Goal: Task Accomplishment & Management: Complete application form

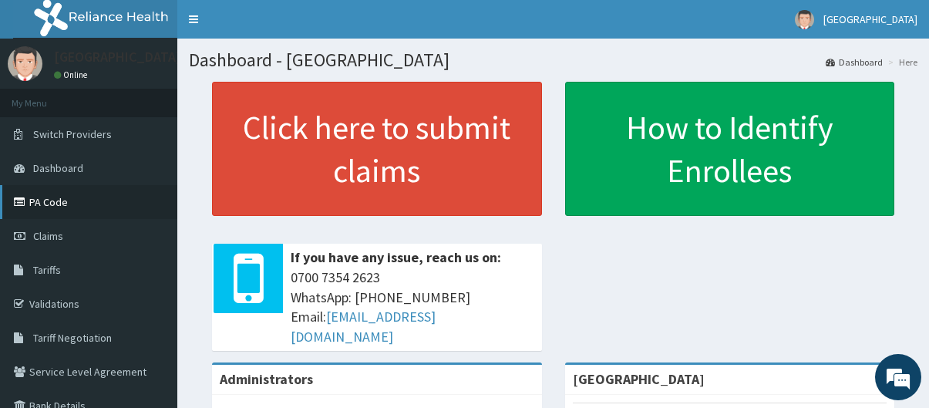
drag, startPoint x: 0, startPoint y: 0, endPoint x: 73, endPoint y: 197, distance: 210.6
click at [73, 197] on link "PA Code" at bounding box center [88, 202] width 177 height 34
click at [89, 296] on link "Validations" at bounding box center [88, 304] width 177 height 34
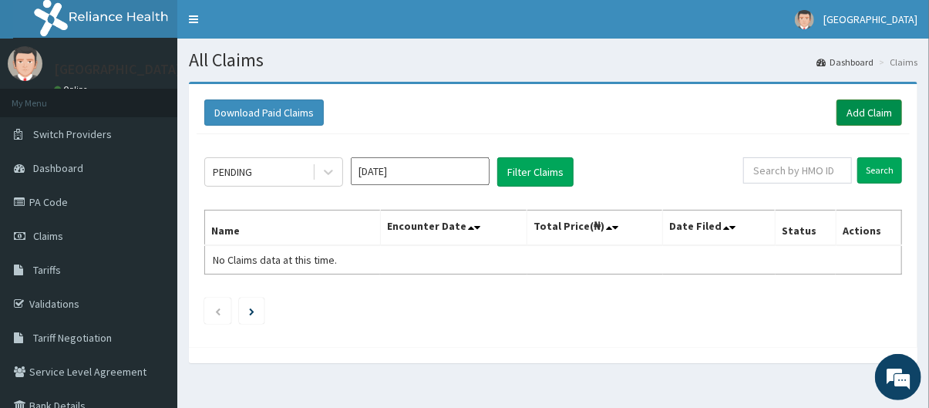
click at [859, 117] on link "Add Claim" at bounding box center [870, 112] width 66 height 26
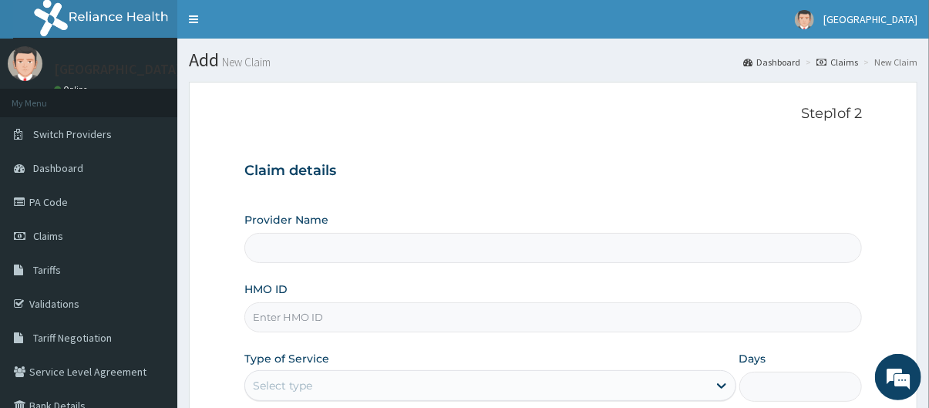
type input "[GEOGRAPHIC_DATA]"
click at [359, 316] on input "HMO ID" at bounding box center [553, 317] width 618 height 30
type input "sfl/10271/a"
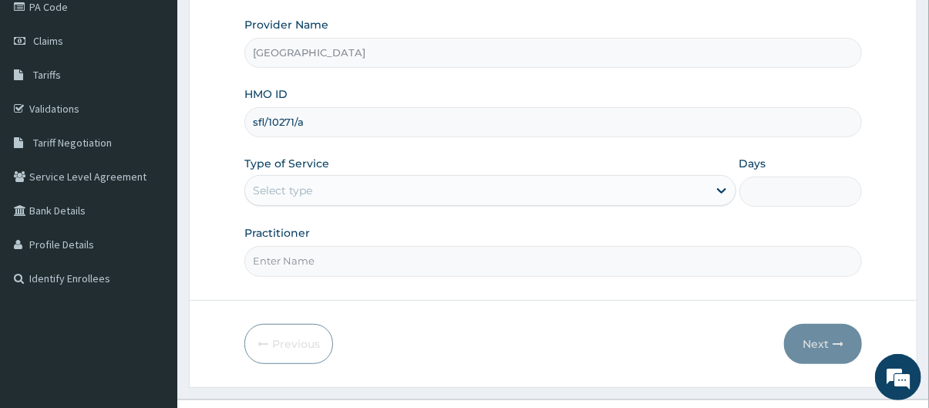
scroll to position [224, 0]
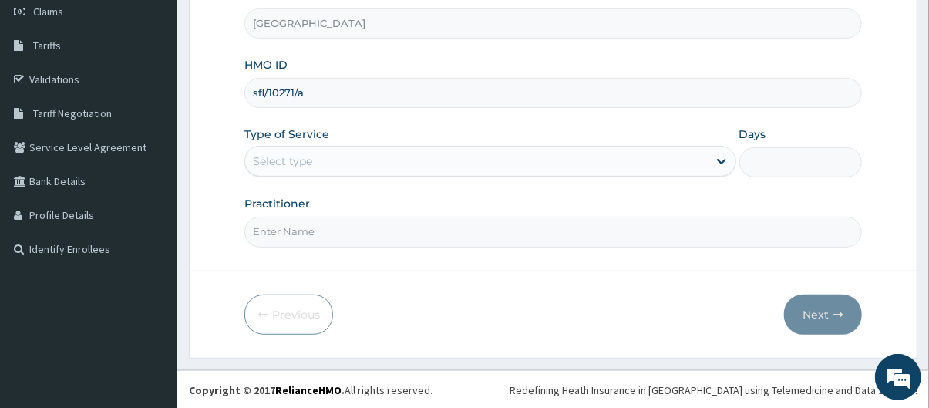
click at [522, 157] on div "Select type" at bounding box center [476, 161] width 463 height 25
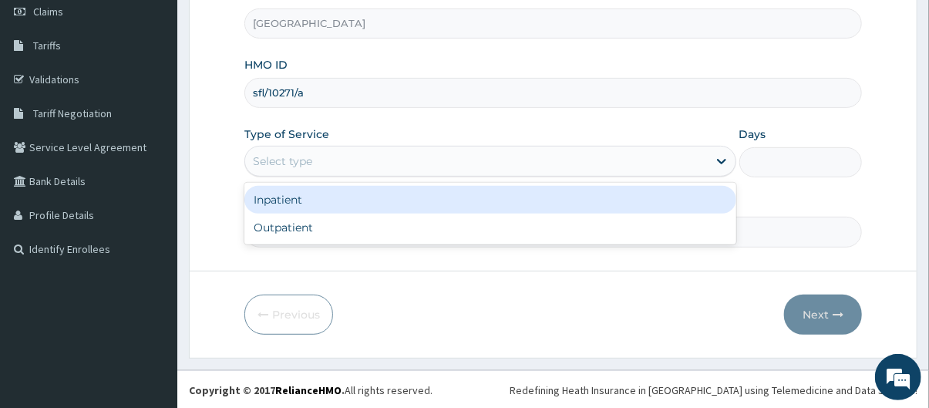
click at [447, 197] on div "Inpatient" at bounding box center [490, 200] width 492 height 28
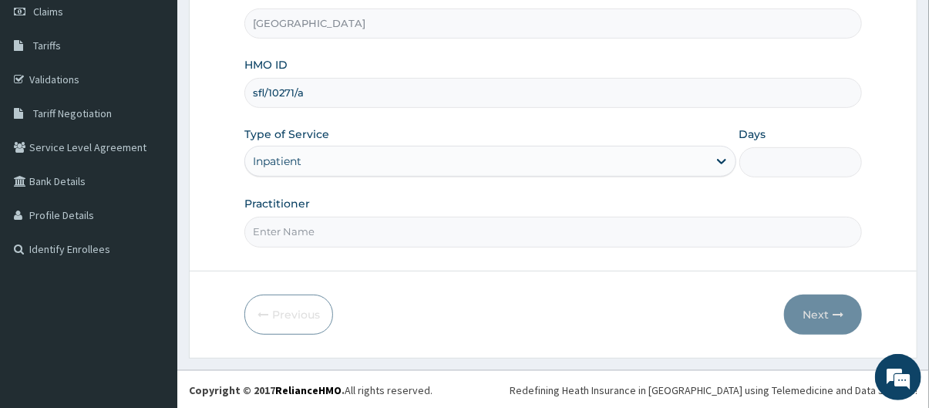
click at [790, 160] on input "Days" at bounding box center [801, 162] width 123 height 30
type input "2"
click at [526, 227] on input "Practitioner" at bounding box center [553, 232] width 618 height 30
type input "[PERSON_NAME]"
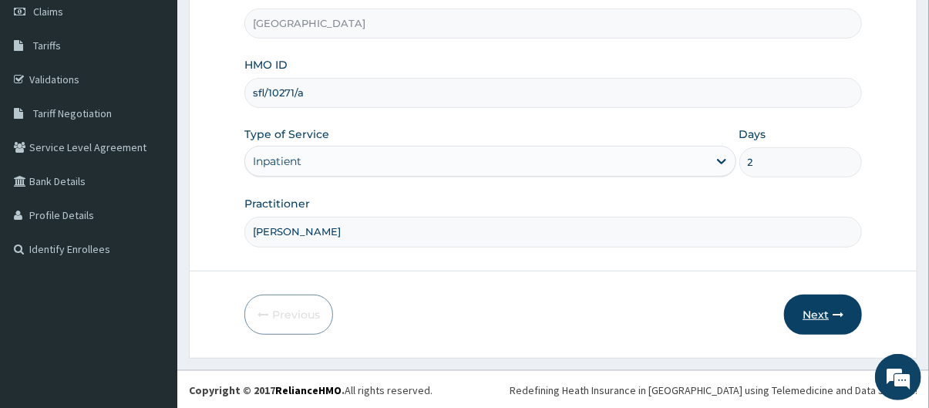
click at [817, 310] on button "Next" at bounding box center [823, 315] width 78 height 40
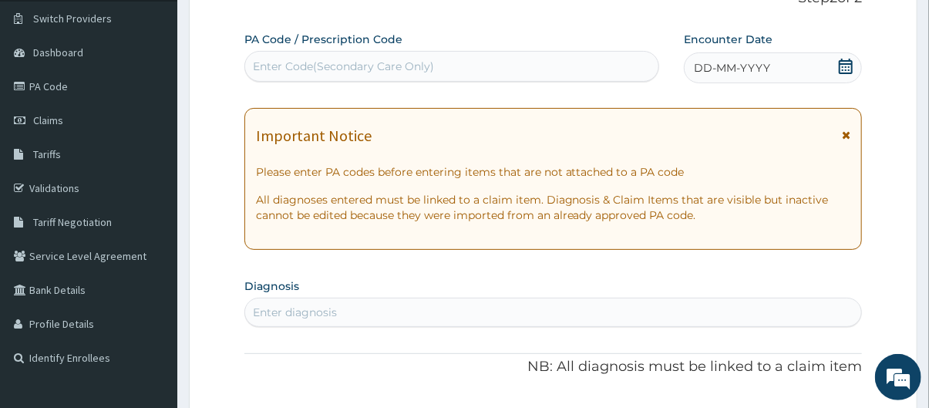
scroll to position [105, 0]
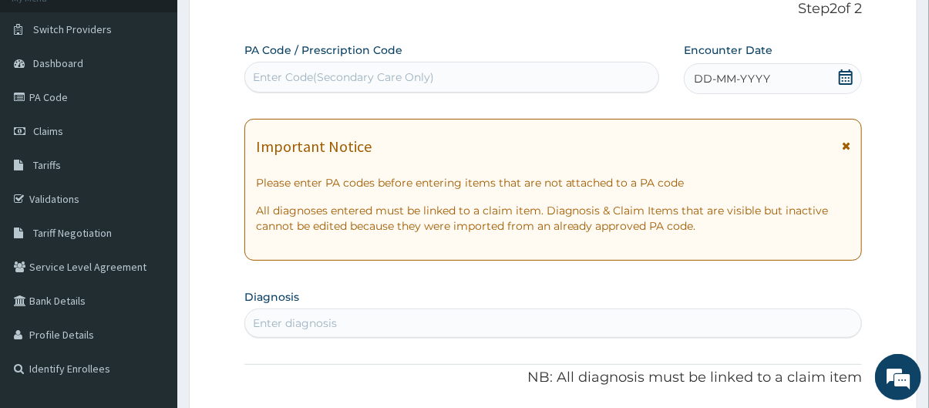
click at [386, 79] on div "Enter Code(Secondary Care Only)" at bounding box center [343, 76] width 181 height 15
paste input "PA/C642A9"
type input "PA/C642A9"
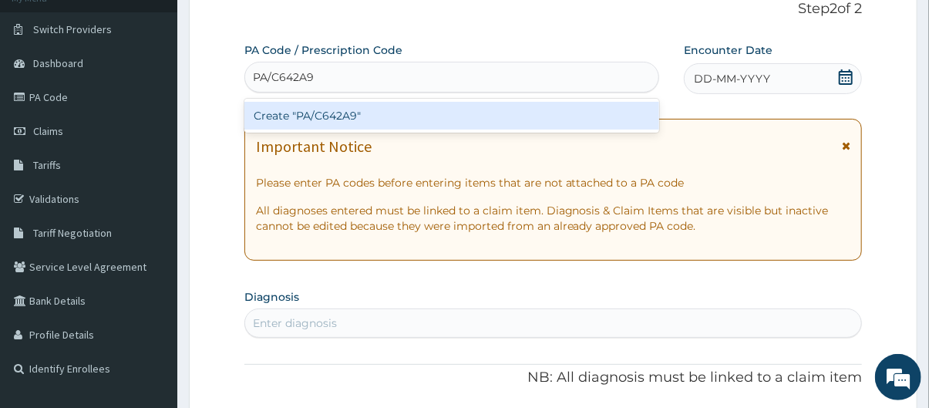
click at [410, 121] on div "Create "PA/C642A9"" at bounding box center [452, 116] width 416 height 28
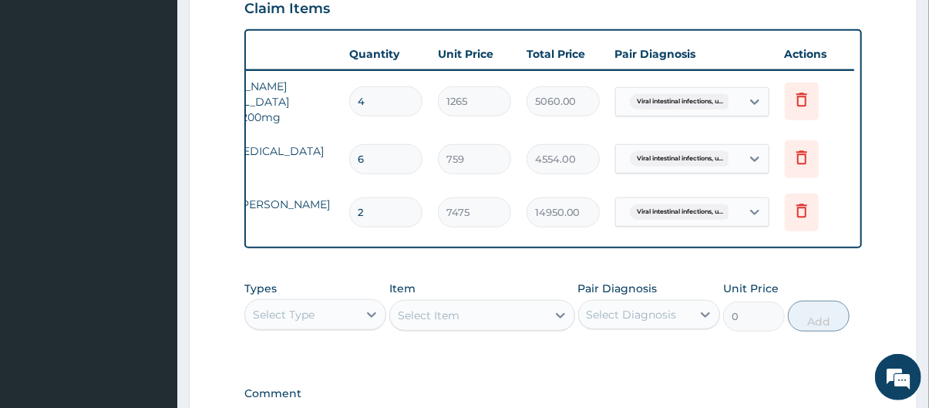
scroll to position [0, 0]
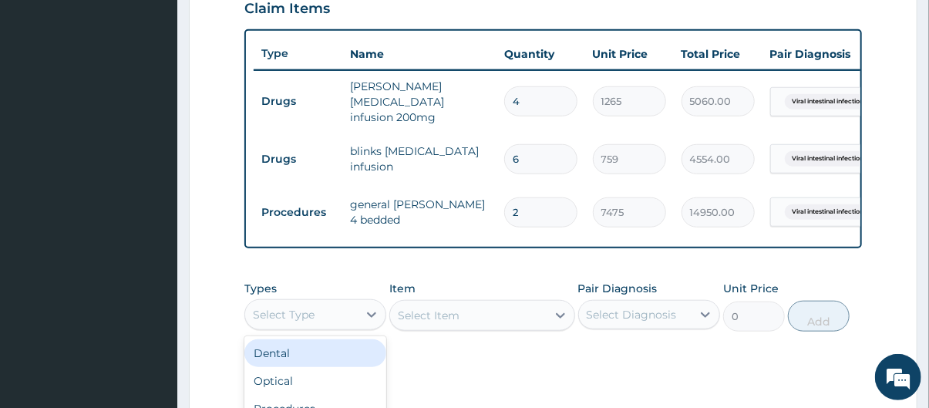
click at [305, 315] on div "Select Type" at bounding box center [284, 314] width 62 height 15
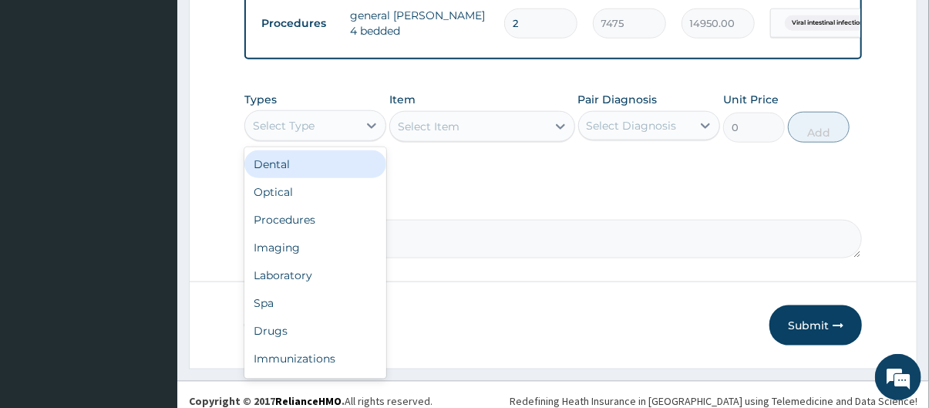
scroll to position [744, 0]
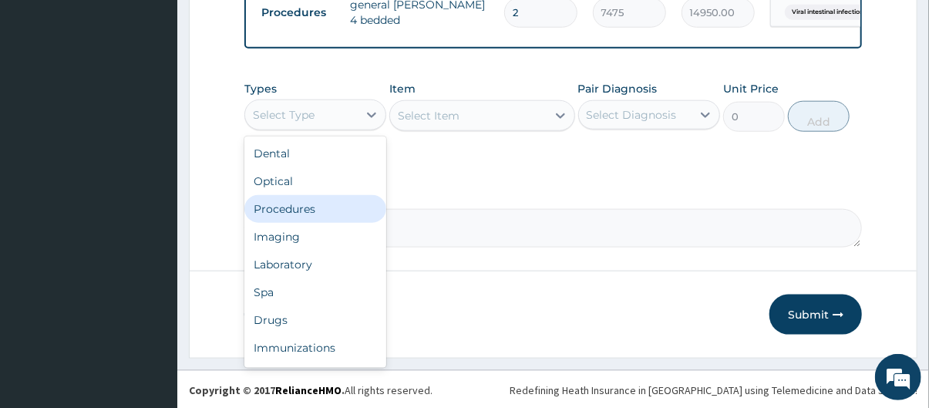
click at [302, 208] on div "Procedures" at bounding box center [315, 209] width 142 height 28
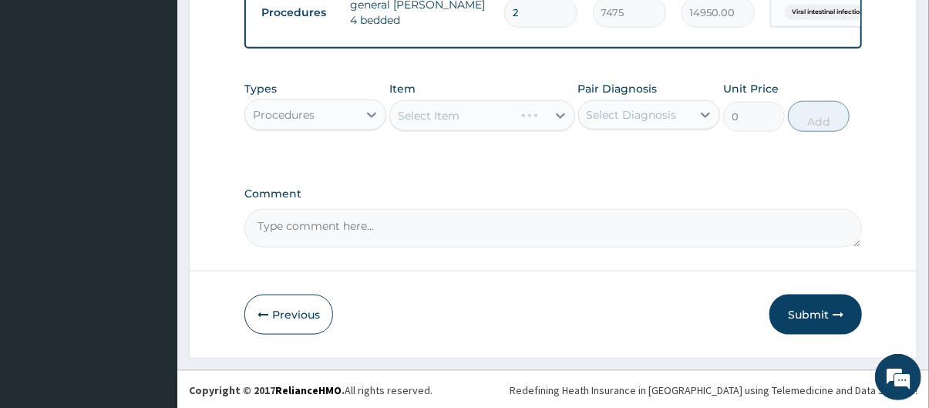
click at [489, 116] on div "Select Item" at bounding box center [481, 115] width 185 height 31
click at [489, 116] on div "Select Item" at bounding box center [468, 115] width 156 height 25
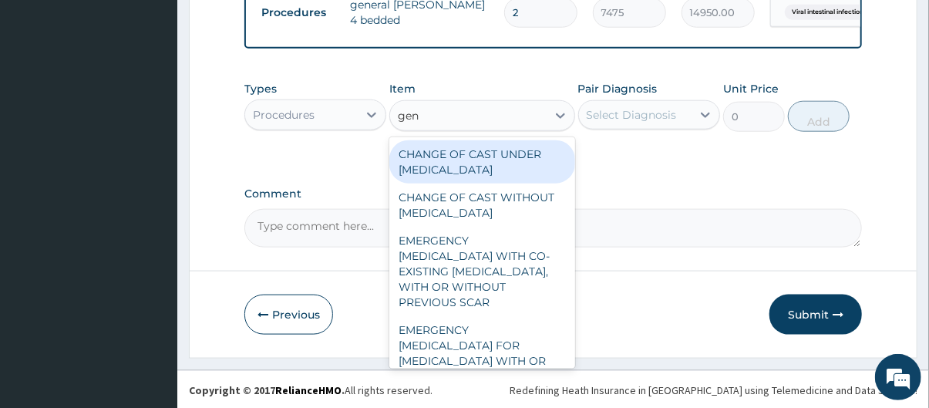
type input "gene"
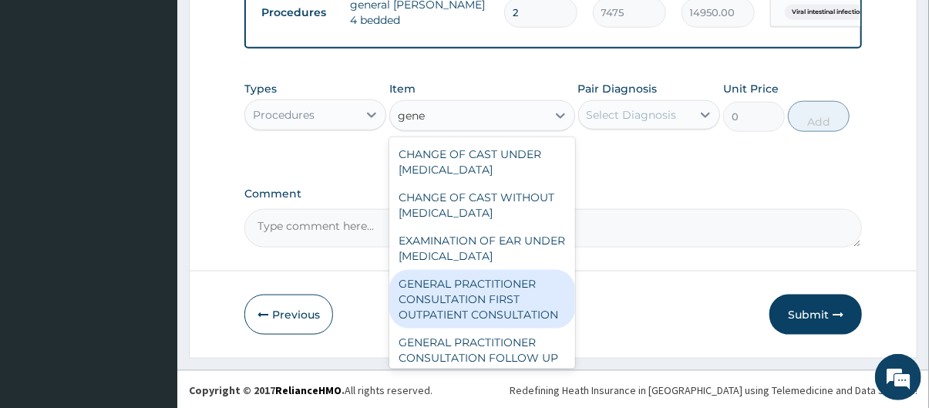
click at [490, 310] on div "GENERAL PRACTITIONER CONSULTATION FIRST OUTPATIENT CONSULTATION" at bounding box center [481, 299] width 185 height 59
type input "3795"
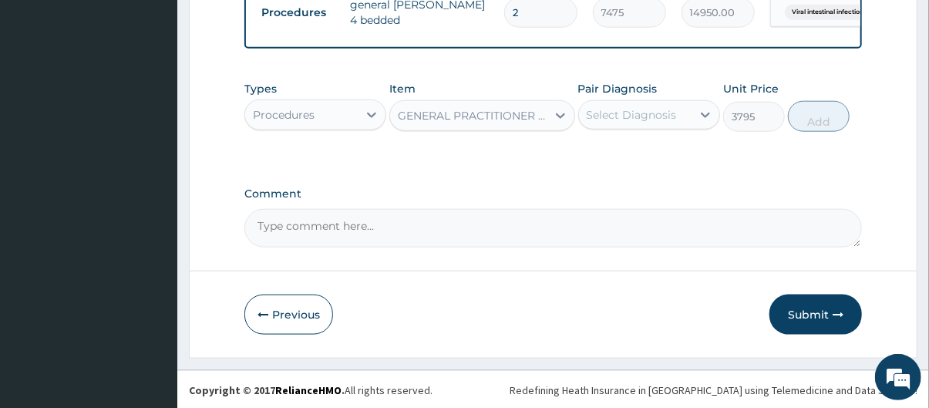
click at [540, 114] on div "GENERAL PRACTITIONER CONSULTATION FIRST OUTPATIENT CONSULTATION" at bounding box center [473, 115] width 150 height 15
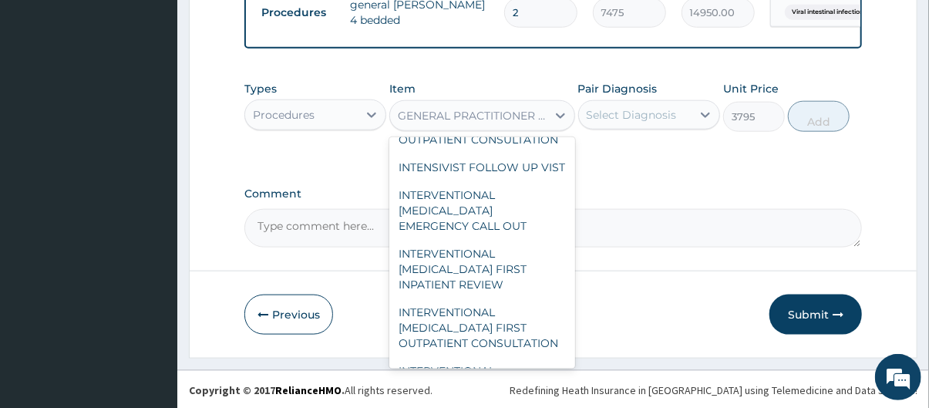
scroll to position [21030, 0]
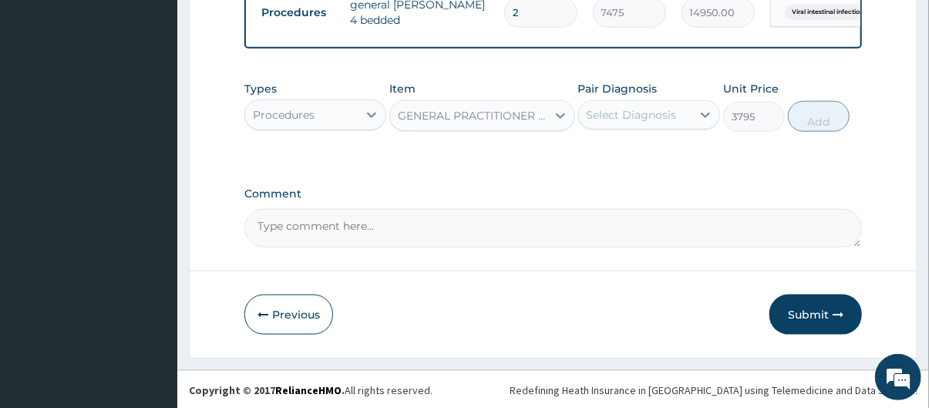
click at [642, 101] on div "Pair Diagnosis Select Diagnosis" at bounding box center [649, 106] width 142 height 51
click at [645, 118] on div "Select Diagnosis" at bounding box center [632, 114] width 90 height 15
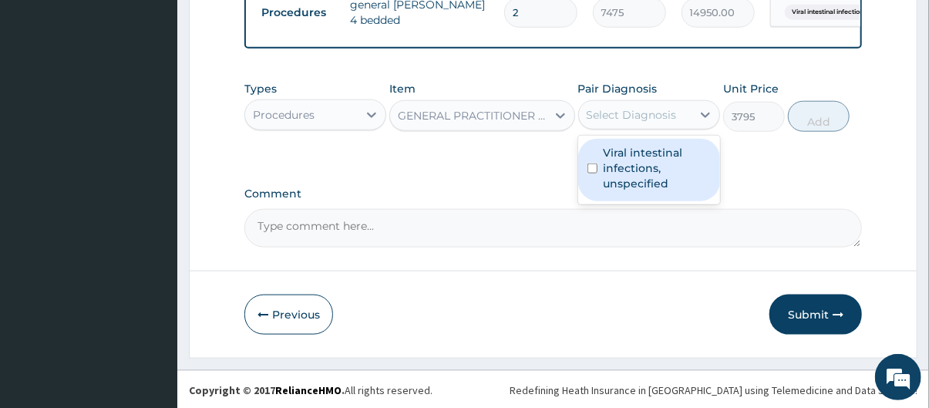
click at [649, 160] on label "Viral intestinal infections, unspecified" at bounding box center [657, 168] width 107 height 46
checkbox input "true"
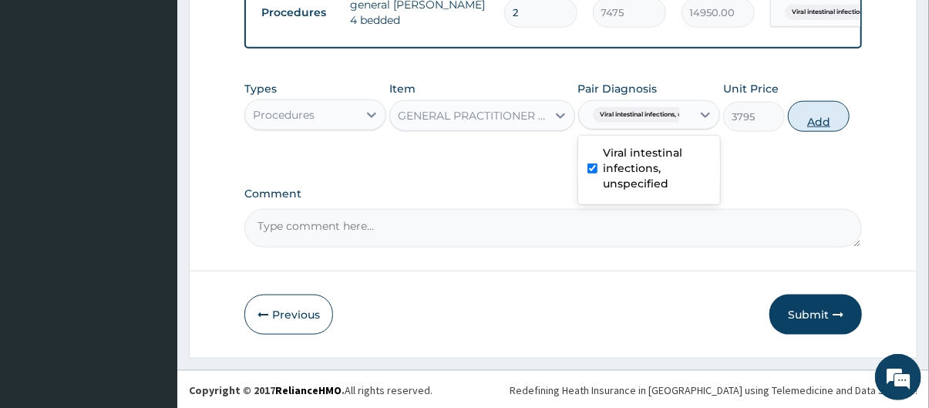
click at [829, 115] on button "Add" at bounding box center [819, 116] width 62 height 31
type input "0"
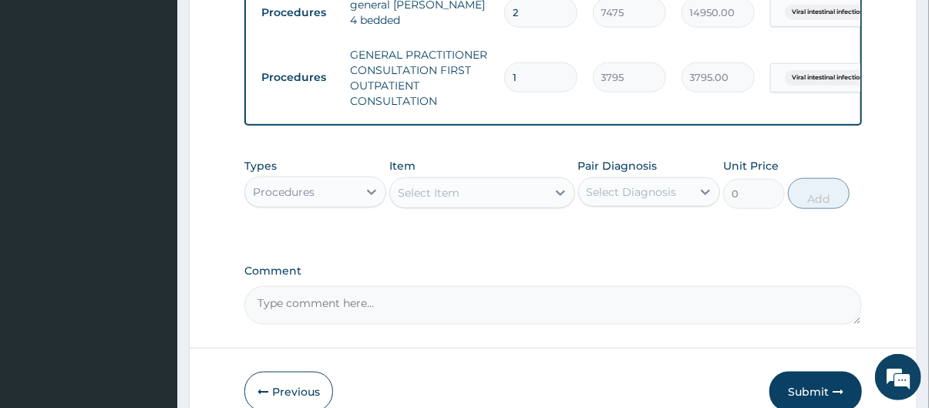
click at [349, 194] on div "Procedures" at bounding box center [301, 192] width 113 height 25
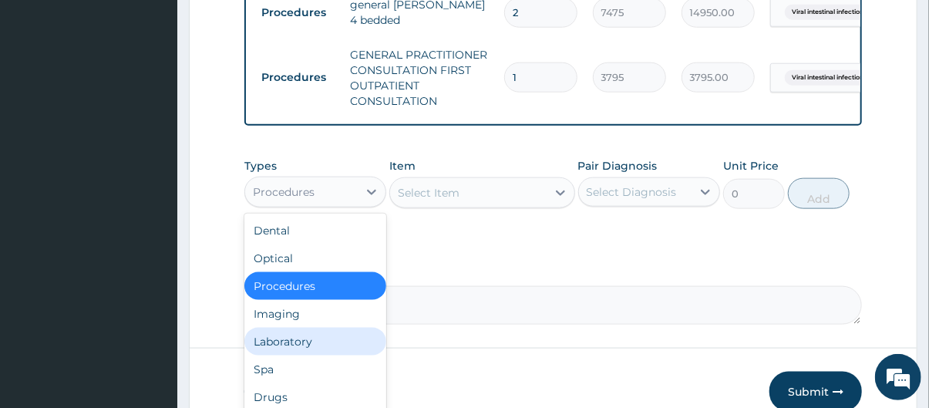
click at [313, 345] on div "Laboratory" at bounding box center [315, 342] width 142 height 28
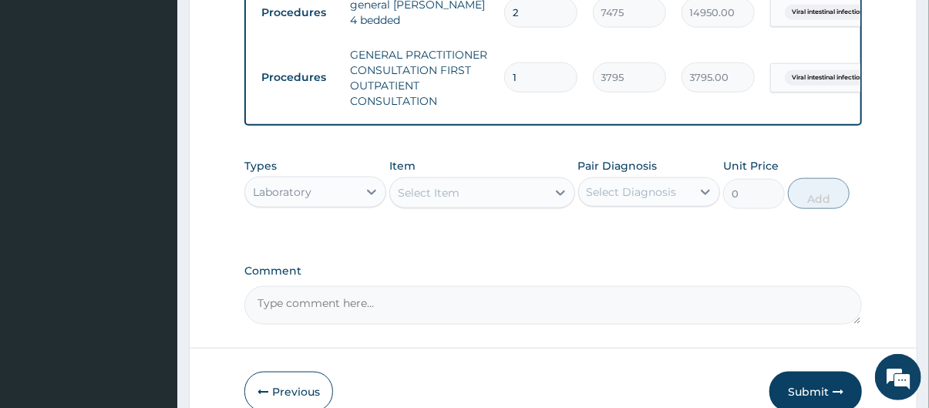
click at [486, 197] on div "Select Item" at bounding box center [468, 192] width 156 height 25
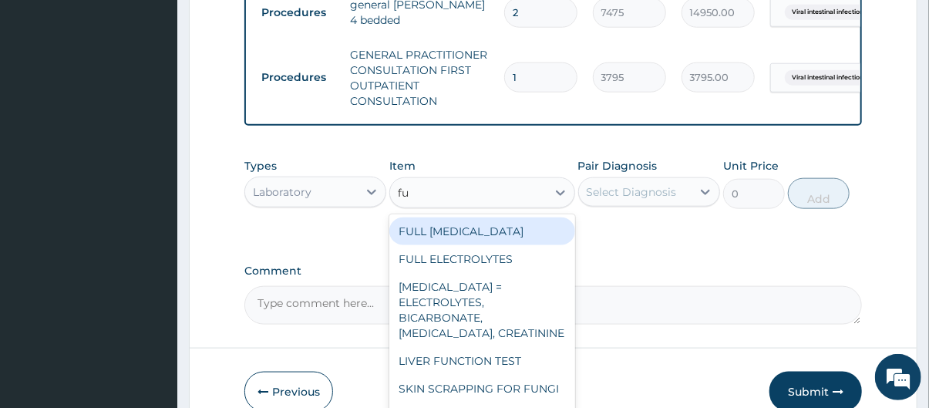
type input "f"
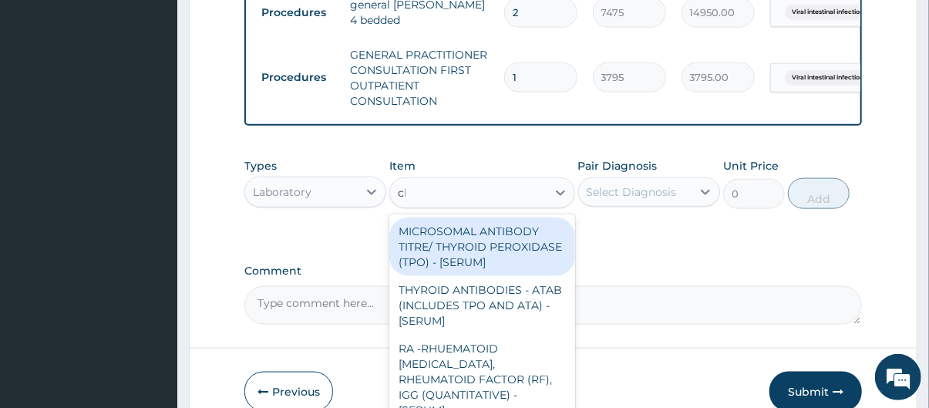
type input "cbc"
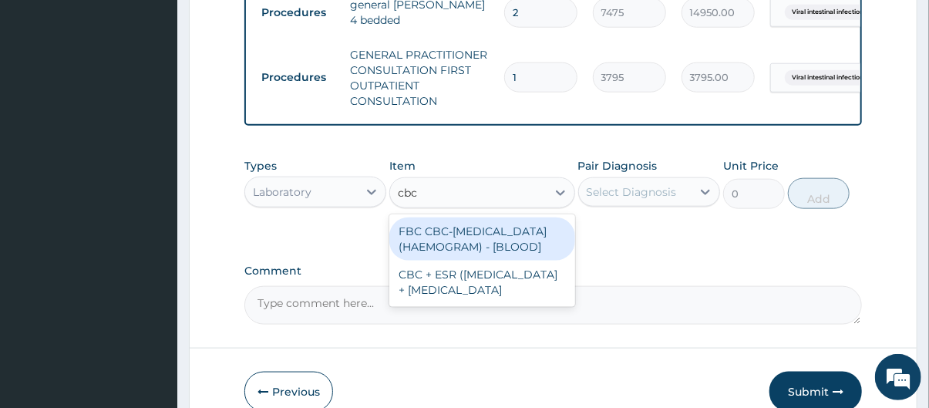
click at [500, 247] on div "FBC CBC-COMPLETE BLOOD COUNT (HAEMOGRAM) - [BLOOD]" at bounding box center [481, 238] width 185 height 43
type input "4600"
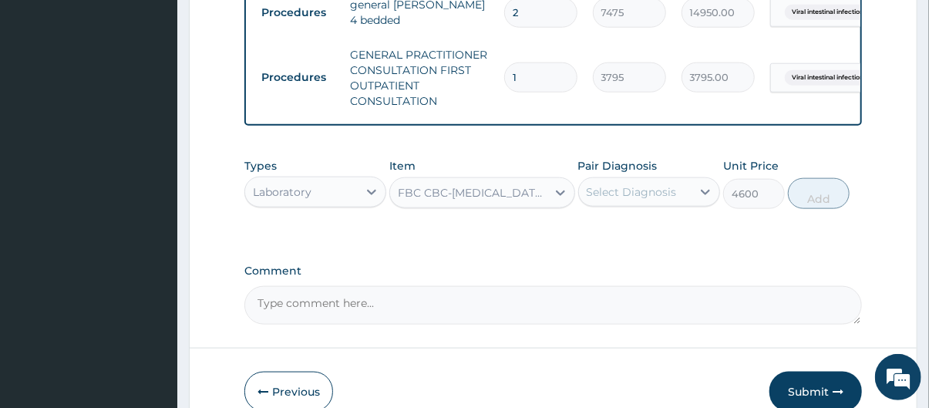
click at [671, 200] on div "Select Diagnosis" at bounding box center [632, 191] width 90 height 15
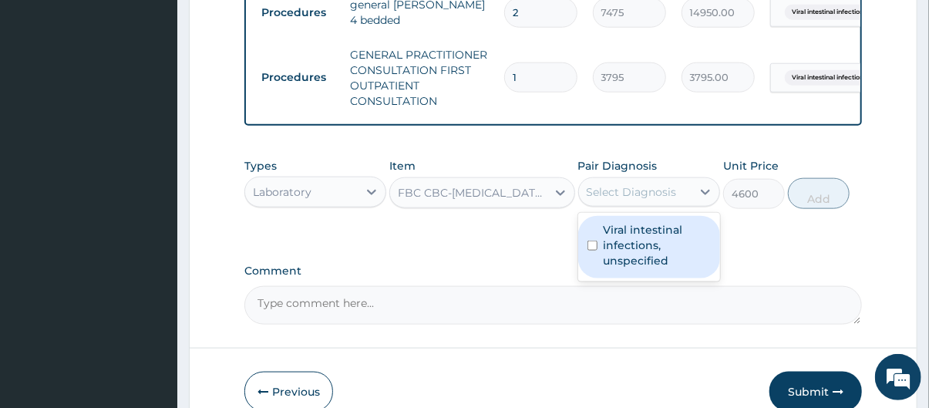
click at [668, 237] on label "Viral intestinal infections, unspecified" at bounding box center [657, 245] width 107 height 46
checkbox input "true"
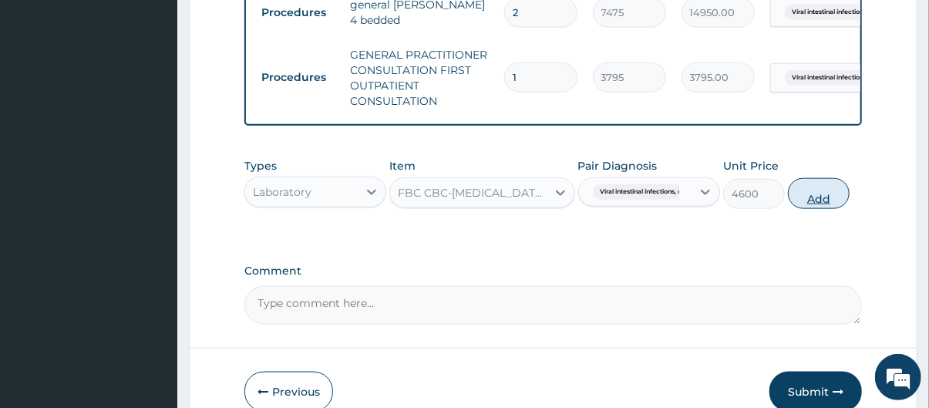
click at [814, 194] on button "Add" at bounding box center [819, 193] width 62 height 31
type input "0"
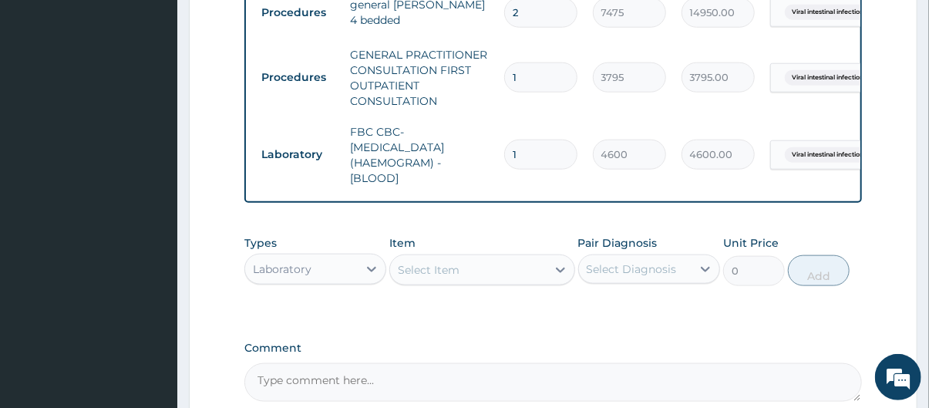
click at [469, 272] on div "Select Item" at bounding box center [468, 270] width 156 height 25
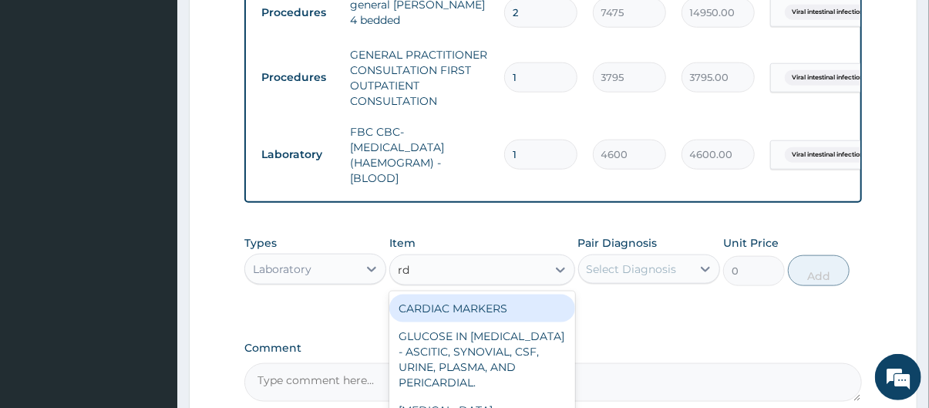
type input "rdt"
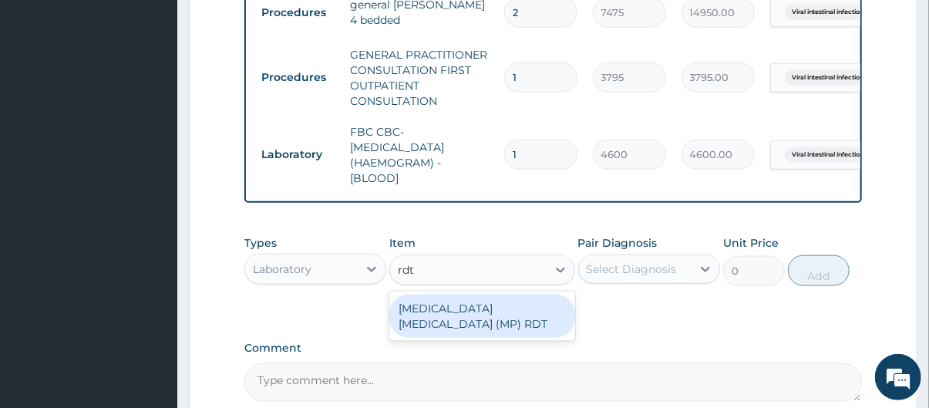
click at [493, 312] on div "[MEDICAL_DATA] [MEDICAL_DATA] (MP) RDT" at bounding box center [481, 316] width 185 height 43
type input "1725"
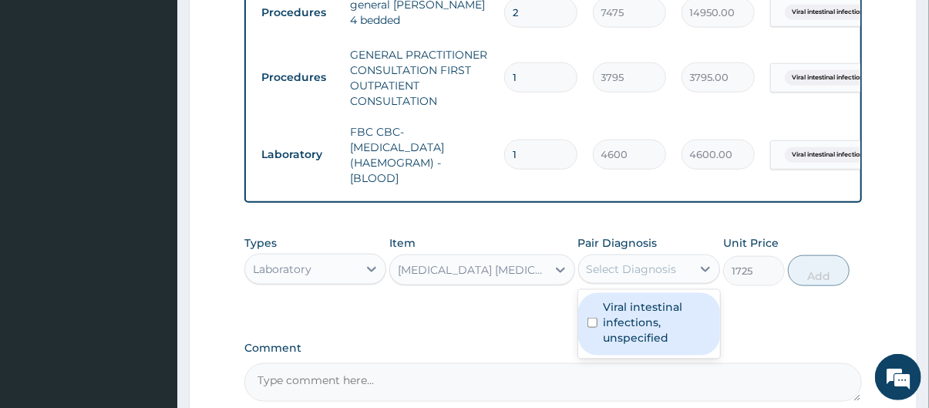
click at [631, 277] on div "Select Diagnosis" at bounding box center [632, 268] width 90 height 15
click at [635, 305] on label "Viral intestinal infections, unspecified" at bounding box center [657, 322] width 107 height 46
checkbox input "true"
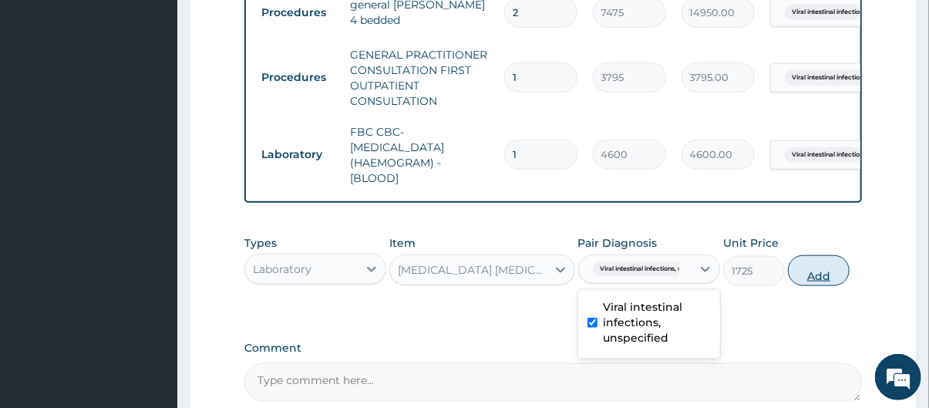
click at [803, 266] on button "Add" at bounding box center [819, 270] width 62 height 31
type input "0"
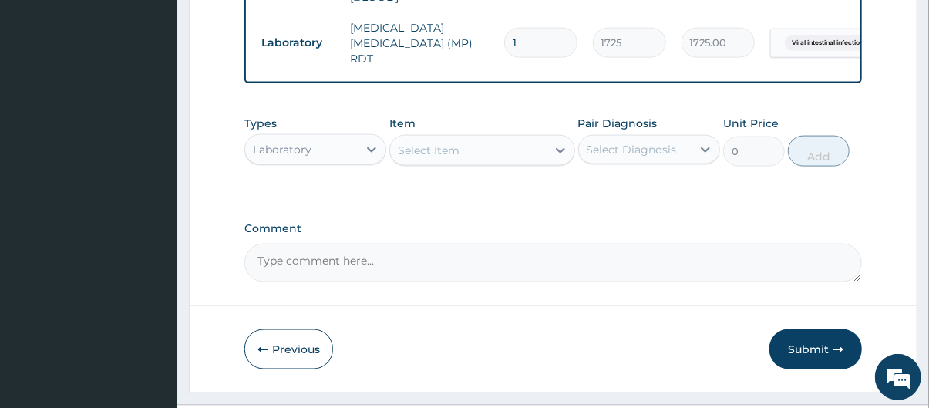
scroll to position [956, 0]
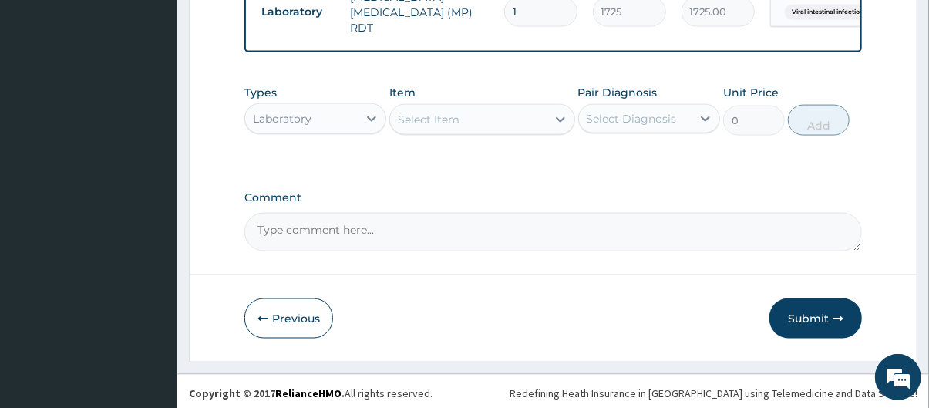
click at [425, 112] on div "Select Item" at bounding box center [429, 119] width 62 height 15
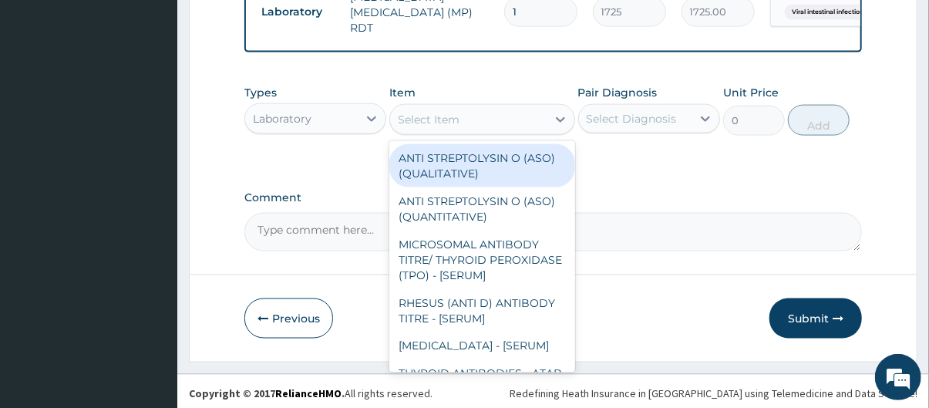
click at [308, 115] on div "Laboratory" at bounding box center [282, 118] width 59 height 15
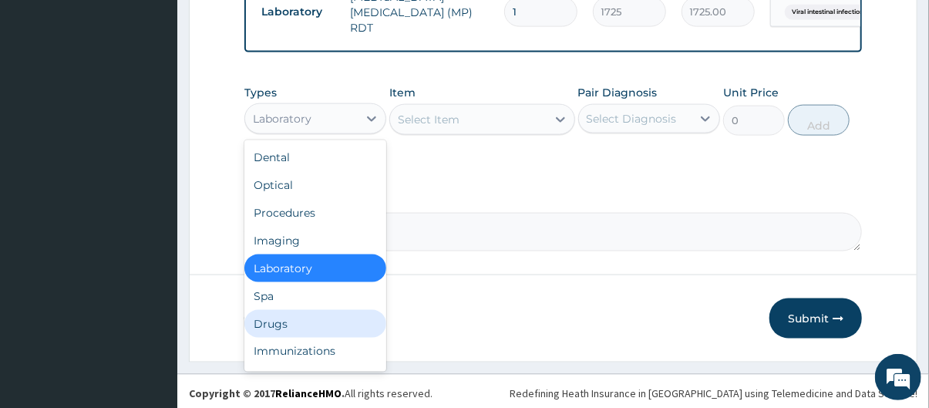
click at [299, 315] on div "Drugs" at bounding box center [315, 324] width 142 height 28
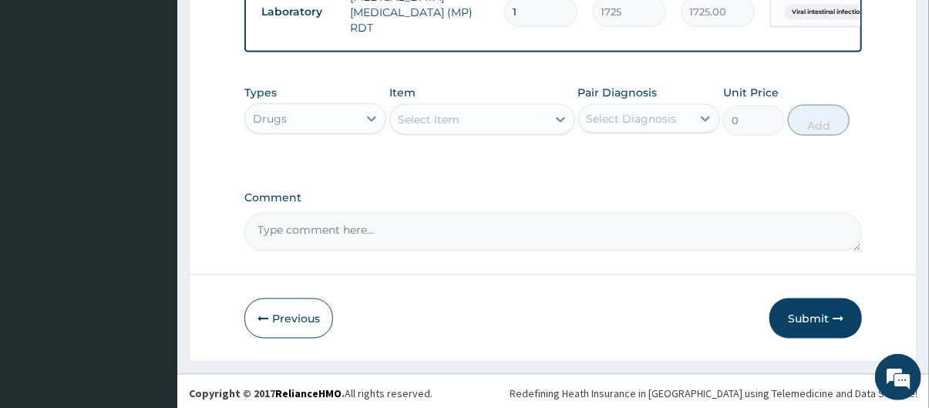
click at [463, 120] on div "Select Item" at bounding box center [468, 119] width 156 height 25
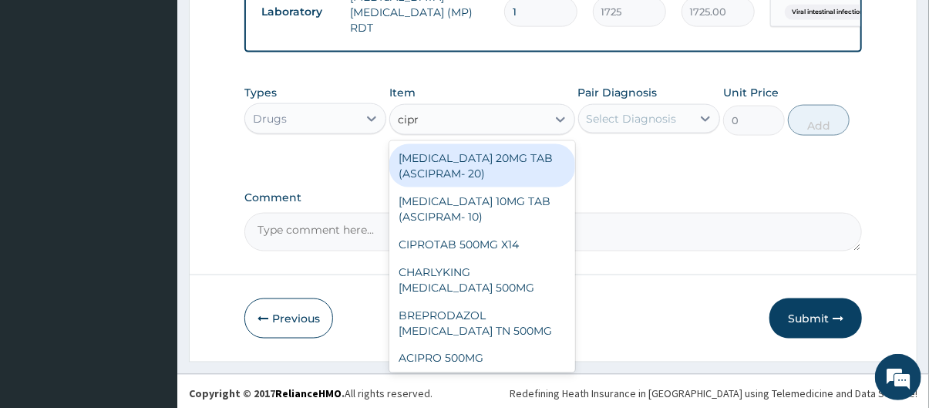
type input "cipro"
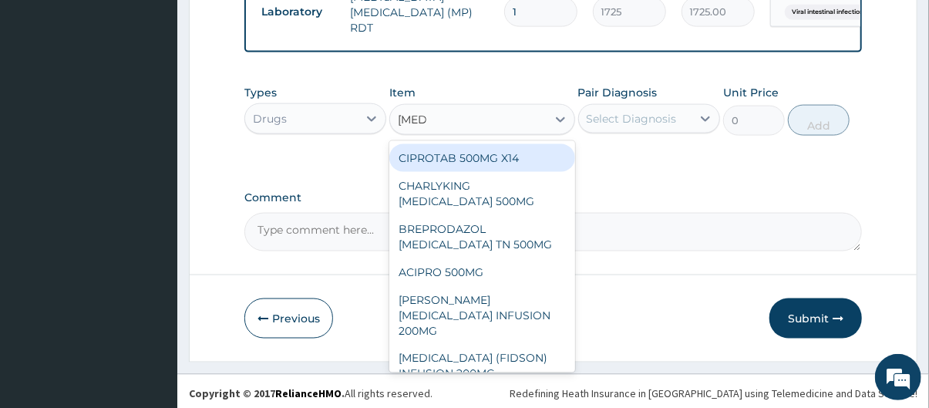
click at [488, 144] on div "CIPROTAB 500MG X14" at bounding box center [481, 158] width 185 height 28
type input "341.55"
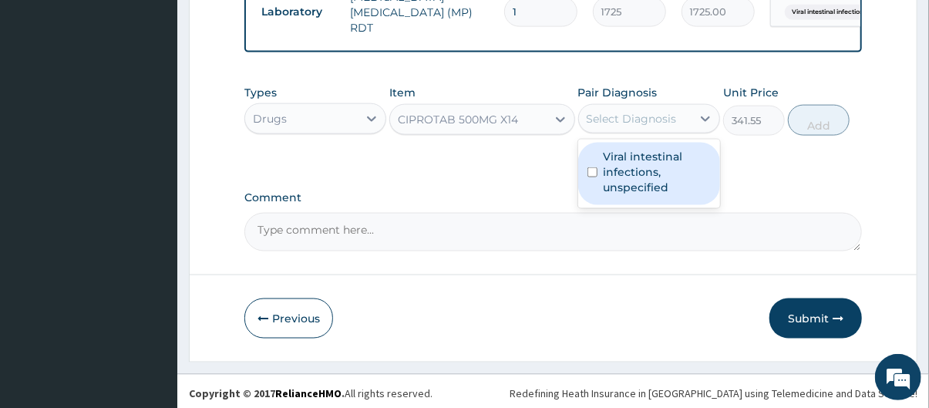
click at [636, 119] on div "Select Diagnosis" at bounding box center [632, 118] width 90 height 15
click at [646, 163] on label "Viral intestinal infections, unspecified" at bounding box center [657, 172] width 107 height 46
checkbox input "true"
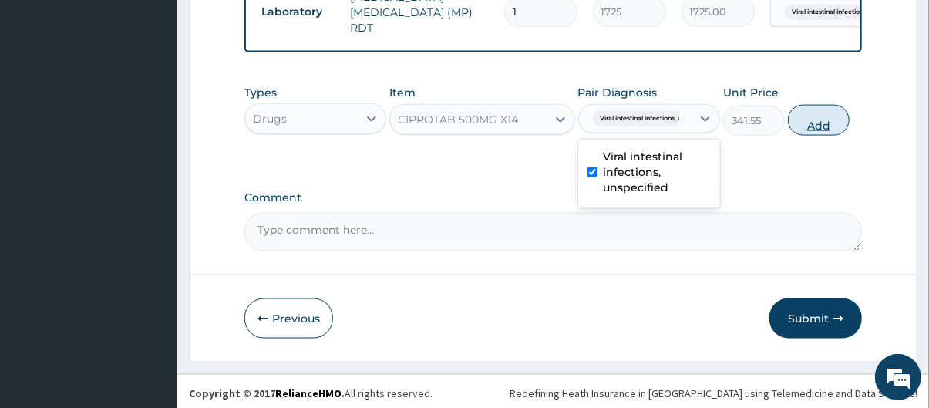
click at [817, 115] on button "Add" at bounding box center [819, 120] width 62 height 31
type input "0"
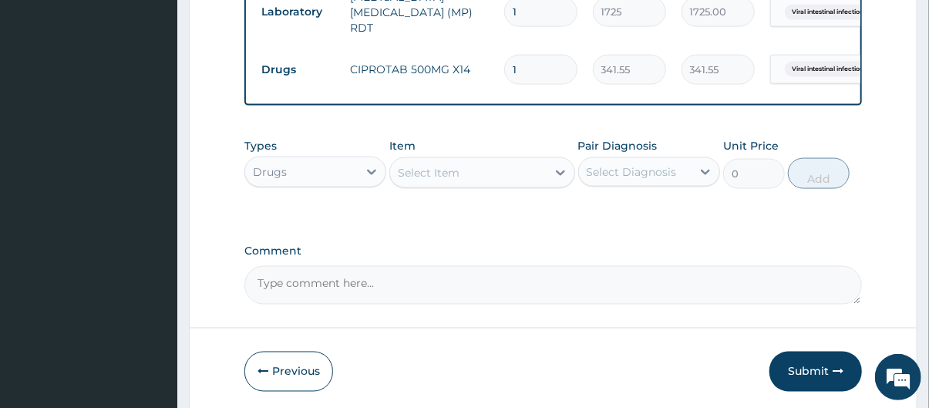
type input "10"
type input "3415.50"
type input "10"
click at [527, 167] on div "Select Item" at bounding box center [468, 172] width 156 height 25
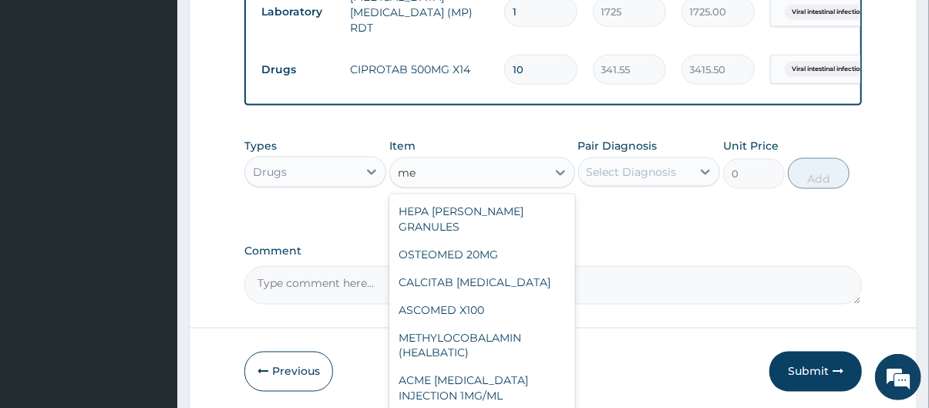
type input "m"
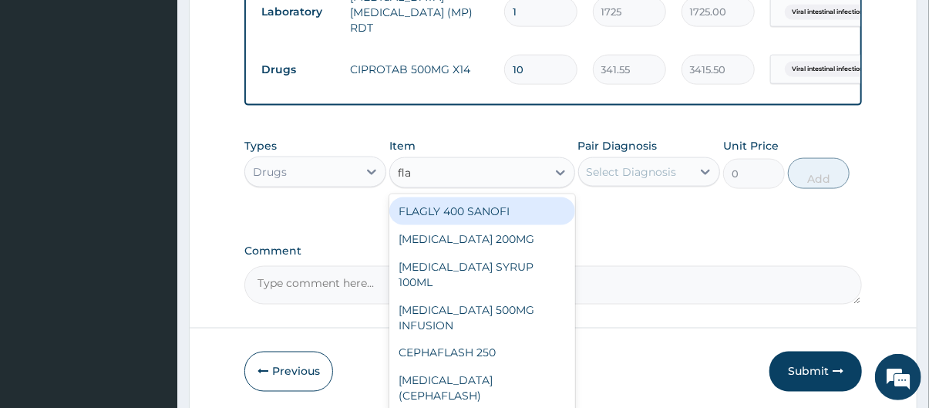
type input "flag"
click at [500, 213] on div "FLAGLY 400 SANOFI" at bounding box center [481, 211] width 185 height 28
type input "75.9"
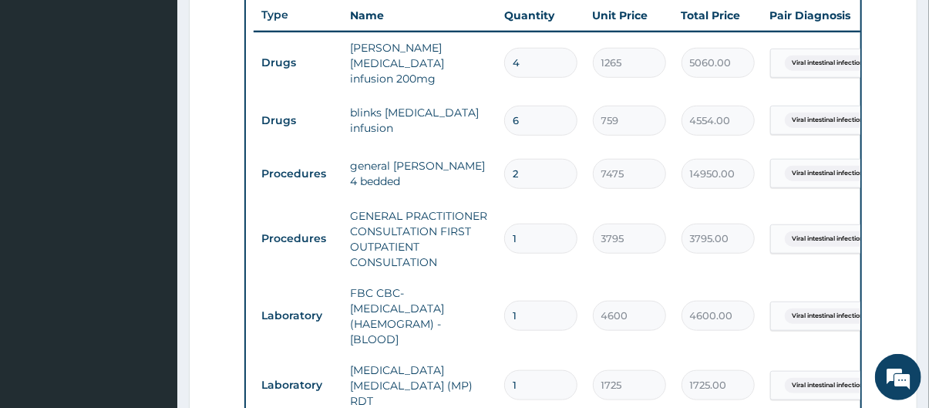
scroll to position [585, 0]
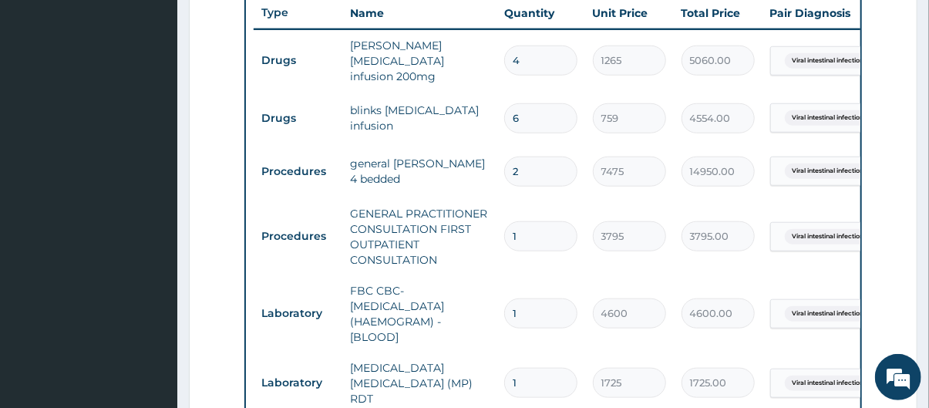
click at [420, 110] on td "blinks metronidazole infusion" at bounding box center [419, 118] width 154 height 46
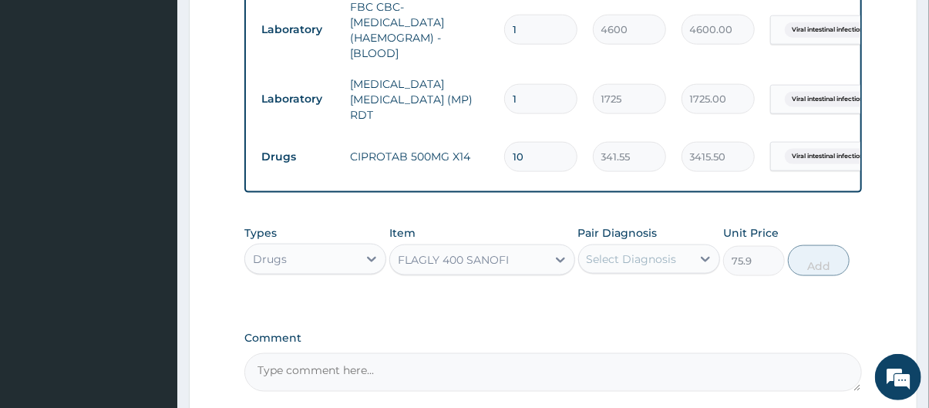
scroll to position [871, 0]
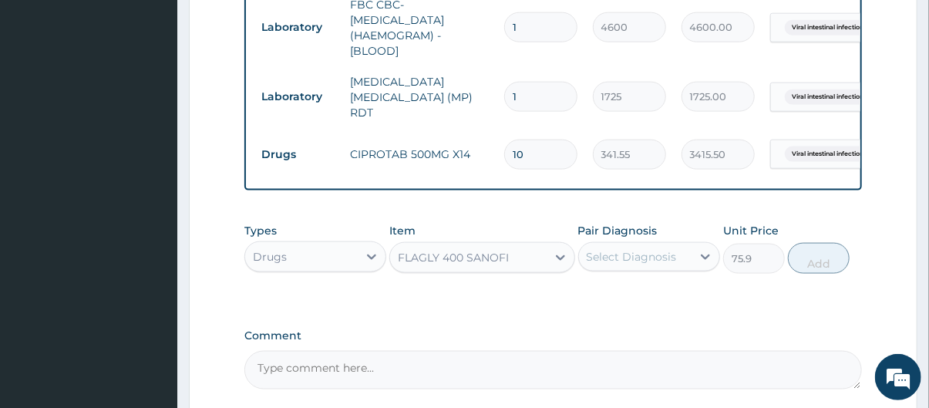
click at [637, 255] on div "Select Diagnosis" at bounding box center [632, 256] width 90 height 15
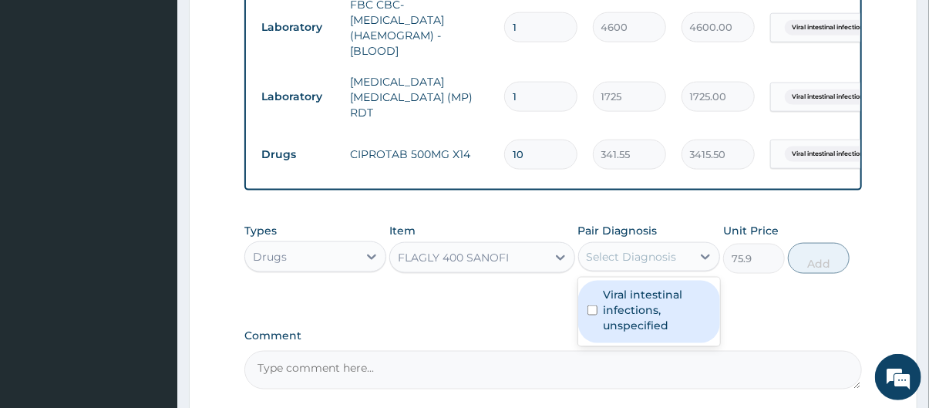
click at [642, 305] on label "Viral intestinal infections, unspecified" at bounding box center [657, 310] width 107 height 46
checkbox input "true"
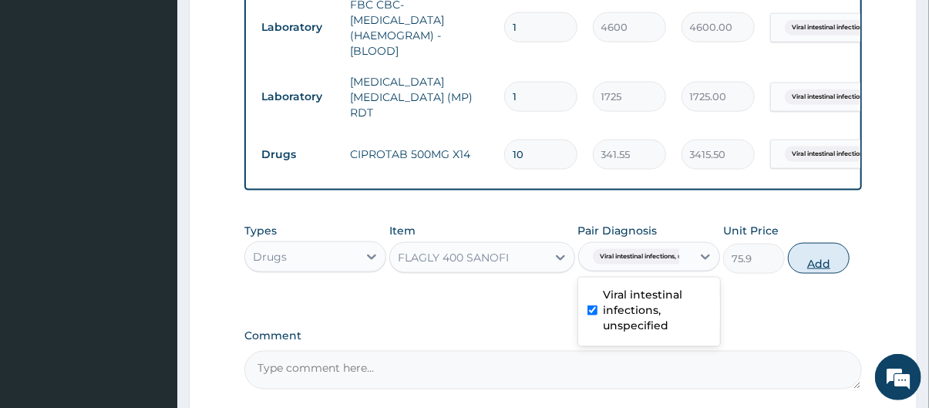
click at [816, 252] on button "Add" at bounding box center [819, 258] width 62 height 31
type input "0"
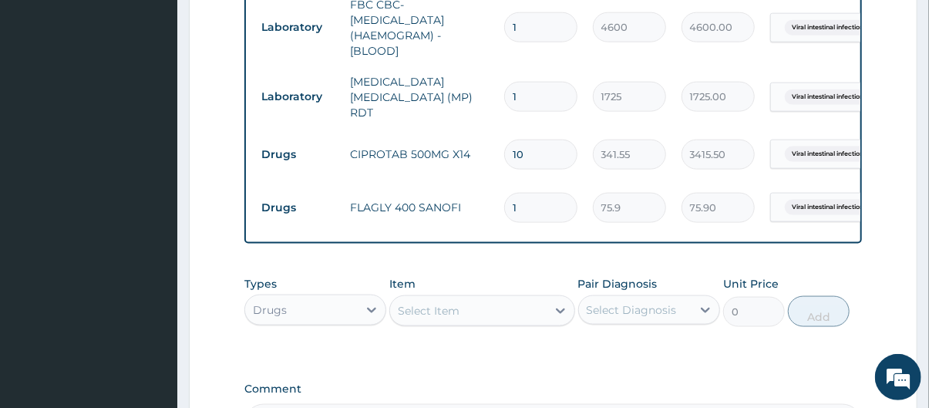
type input "15"
type input "1138.50"
type input "15"
click at [453, 298] on div "Select Item" at bounding box center [468, 310] width 156 height 25
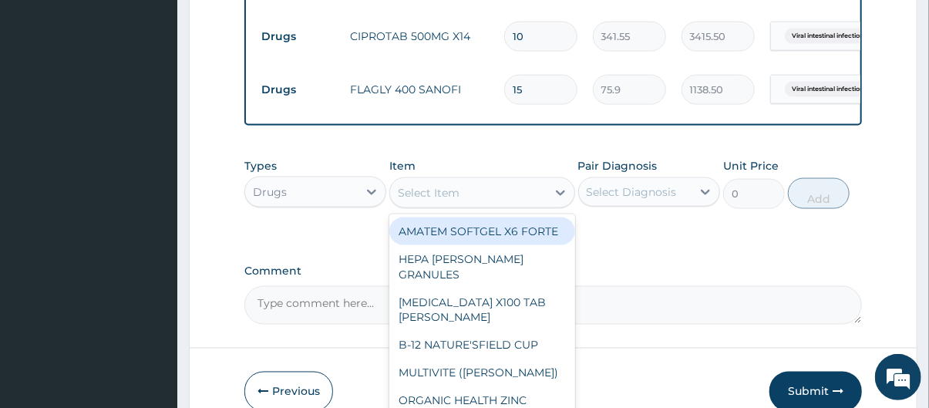
scroll to position [1014, 0]
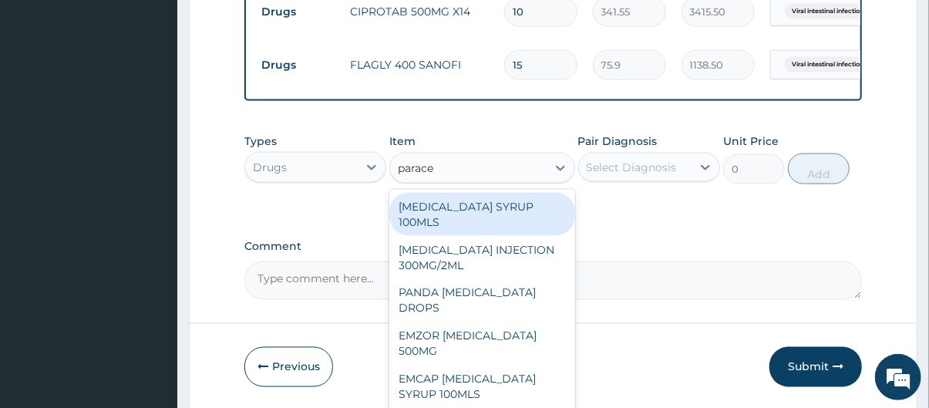
type input "paracet"
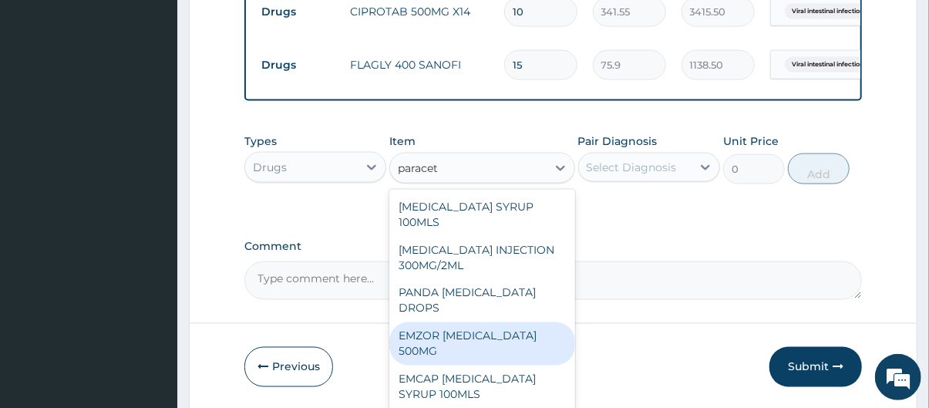
click at [520, 339] on div "EMZOR PARACETAMOL 500MG" at bounding box center [481, 343] width 185 height 43
type input "25.3"
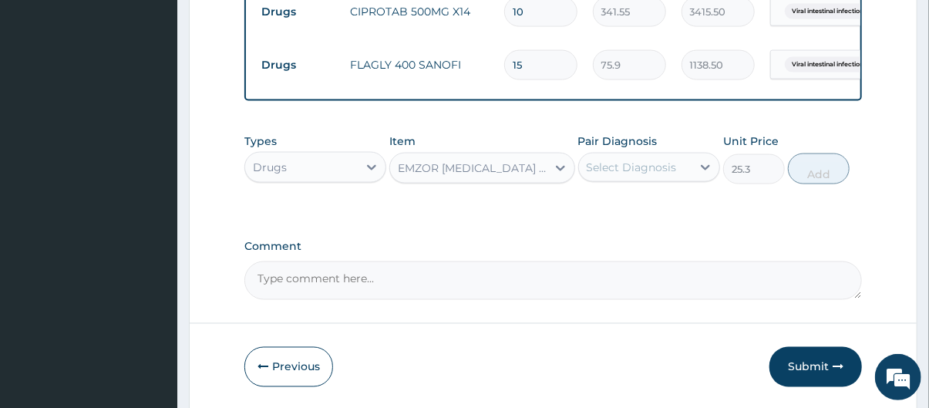
click at [617, 160] on div "Select Diagnosis" at bounding box center [632, 167] width 90 height 15
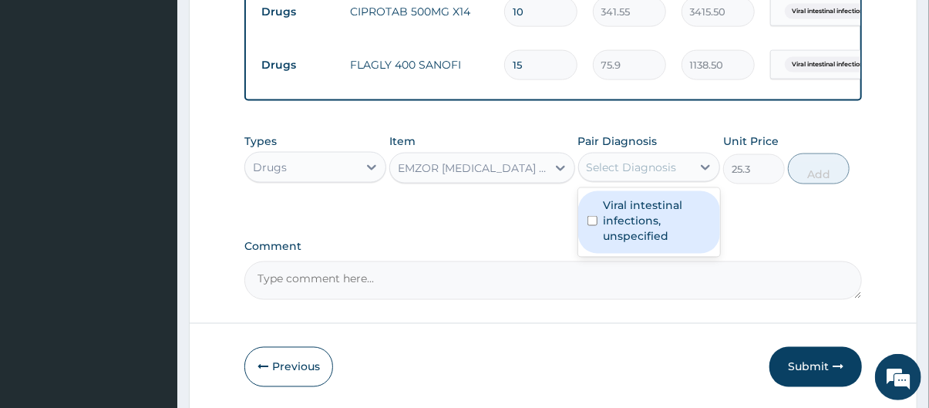
click at [652, 215] on label "Viral intestinal infections, unspecified" at bounding box center [657, 220] width 107 height 46
checkbox input "true"
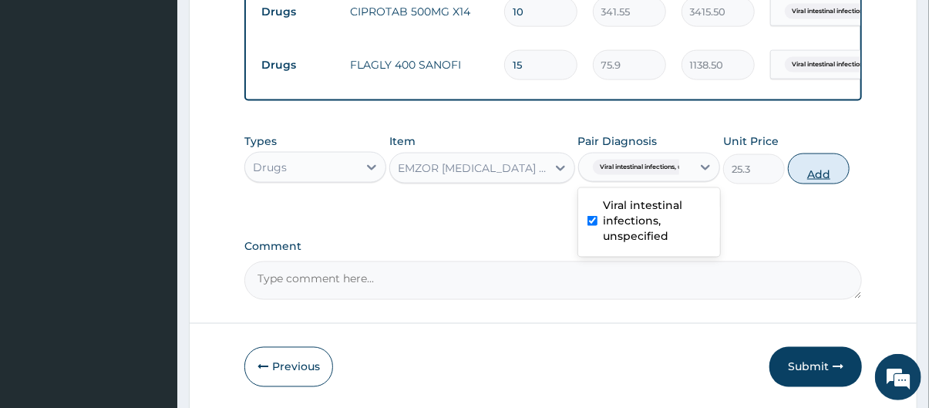
click at [831, 160] on button "Add" at bounding box center [819, 168] width 62 height 31
type input "0"
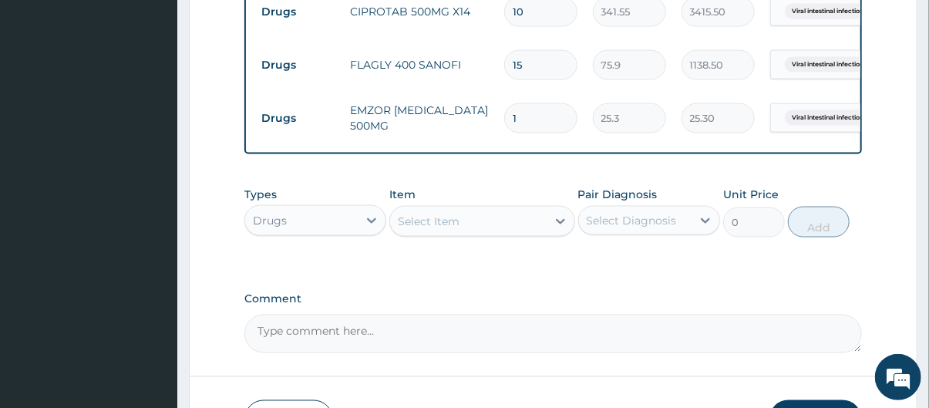
type input "0.00"
type input "8"
type input "202.40"
type input "8"
click at [523, 209] on div "Select Item" at bounding box center [468, 221] width 156 height 25
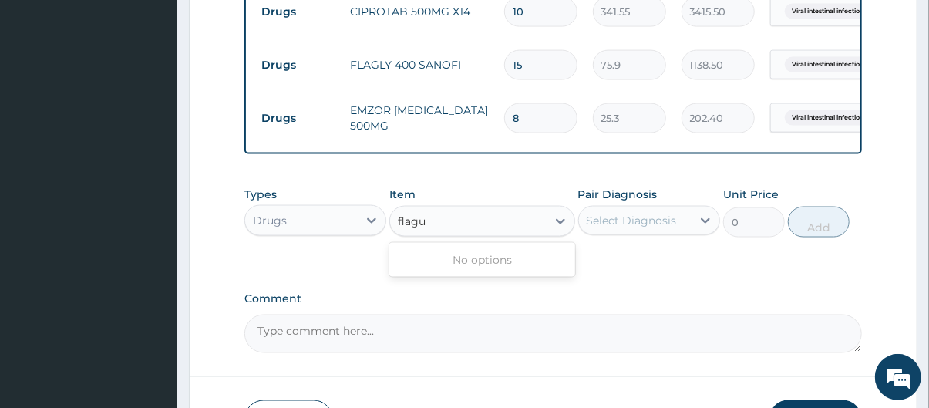
type input "flag"
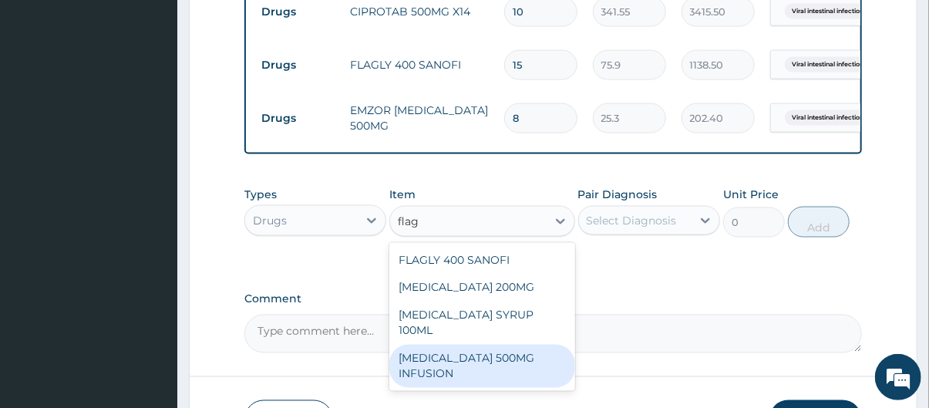
click at [487, 345] on div "FLAGYL 500MG INFUSION" at bounding box center [481, 366] width 185 height 43
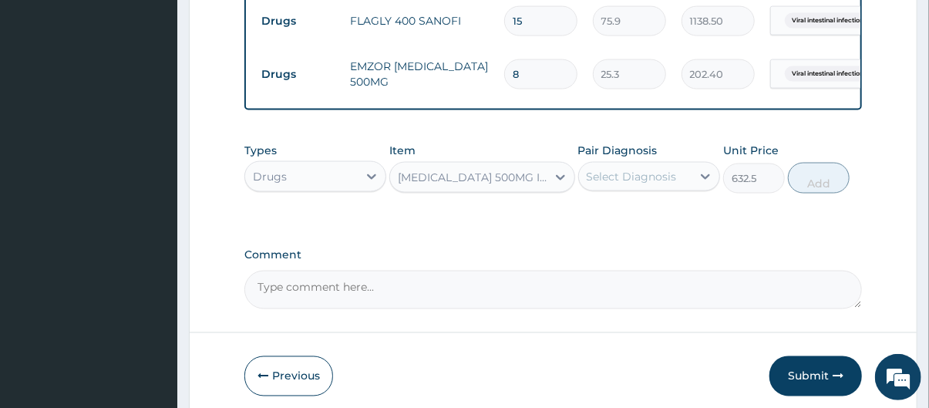
scroll to position [1117, 0]
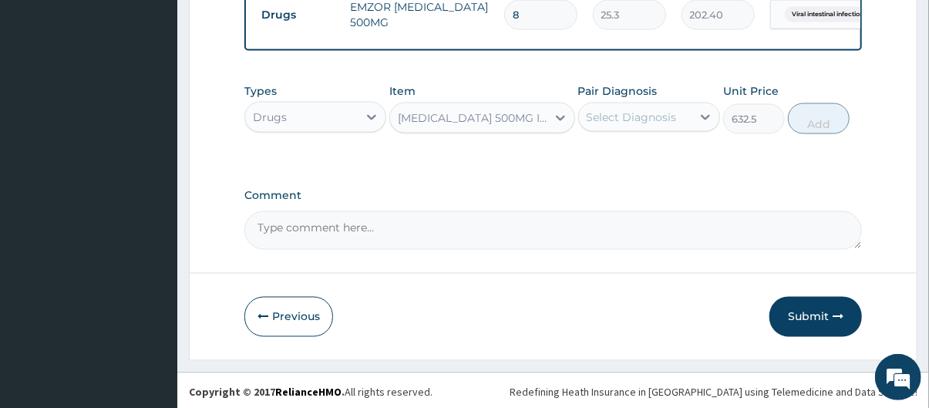
click at [451, 106] on div "FLAGYL 500MG INFUSION" at bounding box center [468, 118] width 156 height 25
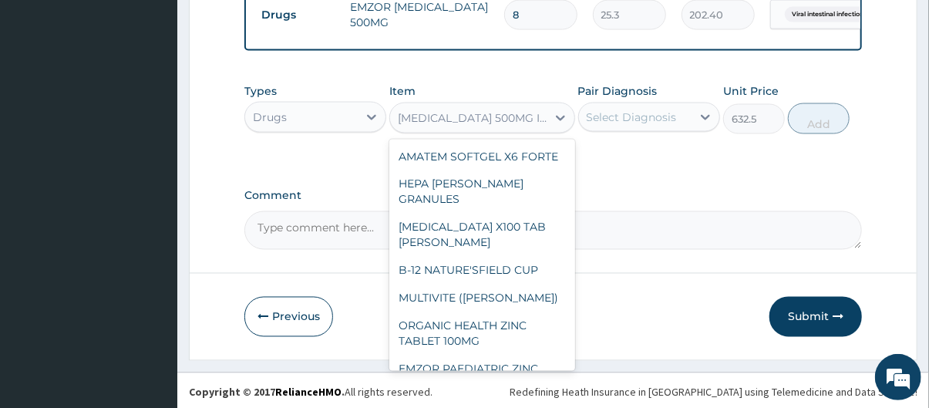
scroll to position [18464, 0]
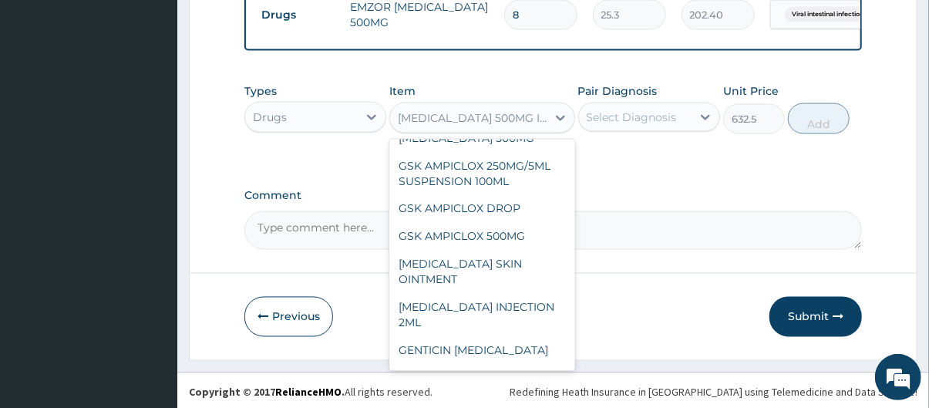
click at [315, 117] on div "Drugs" at bounding box center [301, 117] width 113 height 25
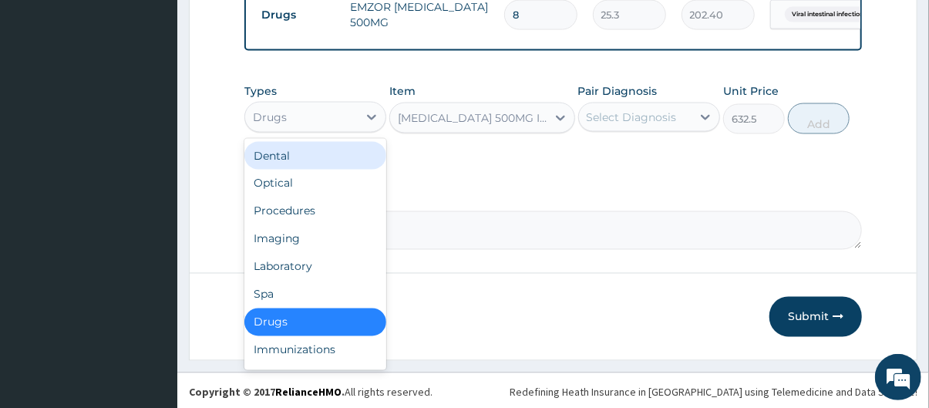
click at [299, 154] on div "Dental" at bounding box center [315, 156] width 142 height 28
type input "0"
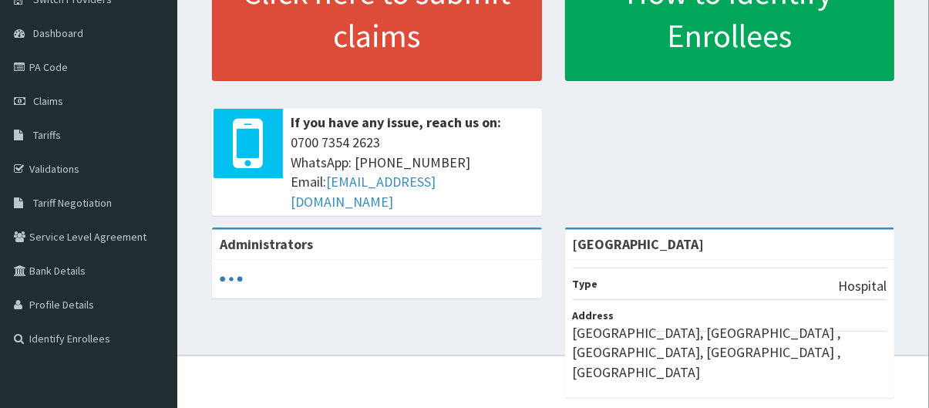
scroll to position [138, 0]
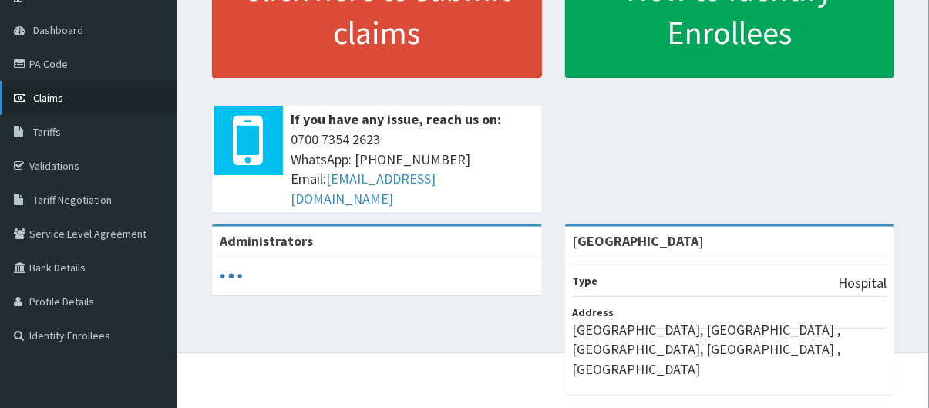
click at [108, 104] on link "Claims" at bounding box center [88, 98] width 177 height 34
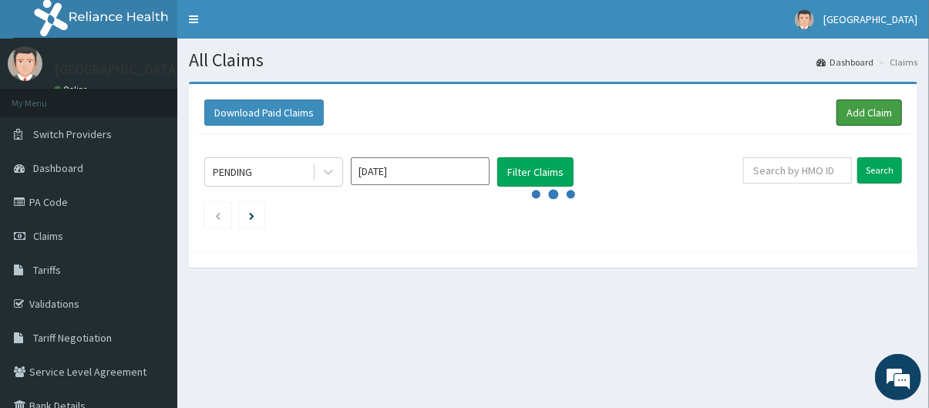
click at [884, 101] on link "Add Claim" at bounding box center [870, 112] width 66 height 26
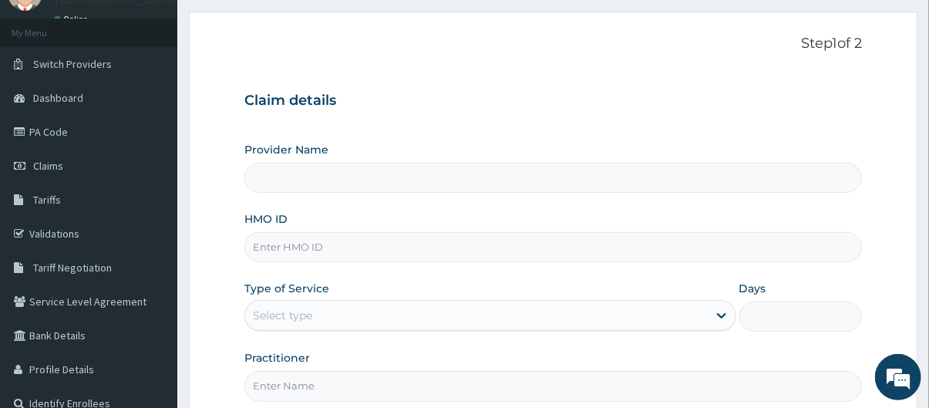
scroll to position [76, 0]
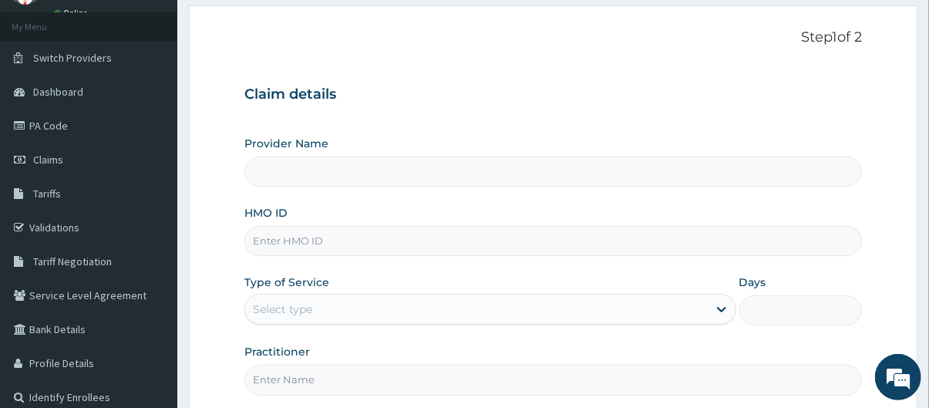
type input "[GEOGRAPHIC_DATA]"
click at [289, 238] on input "HMO ID" at bounding box center [553, 241] width 618 height 30
type input "sfl/10271/a"
click at [402, 307] on div "Select type" at bounding box center [476, 309] width 463 height 25
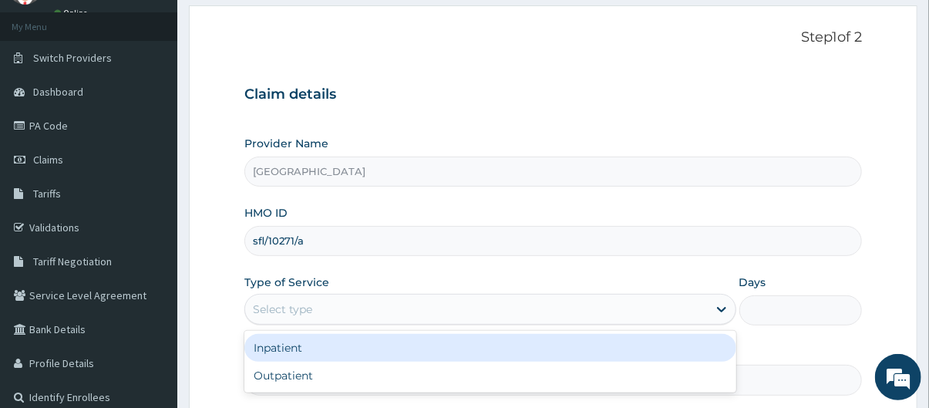
click at [393, 339] on div "Inpatient" at bounding box center [490, 348] width 492 height 28
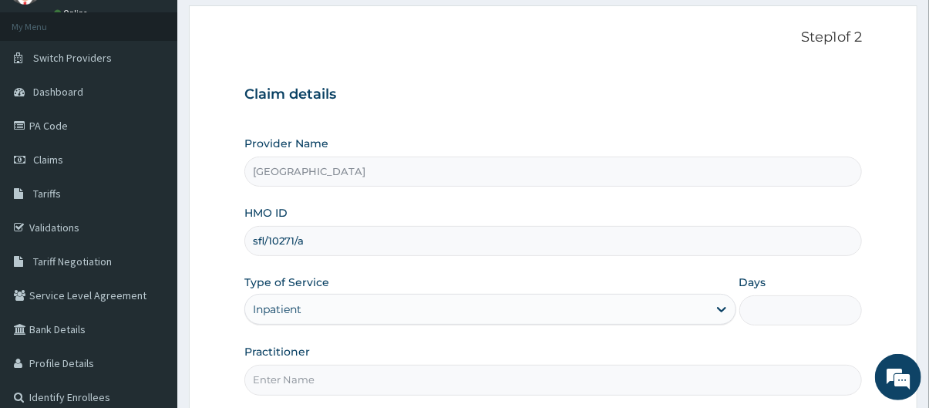
click at [764, 313] on input "Days" at bounding box center [801, 310] width 123 height 30
type input "2"
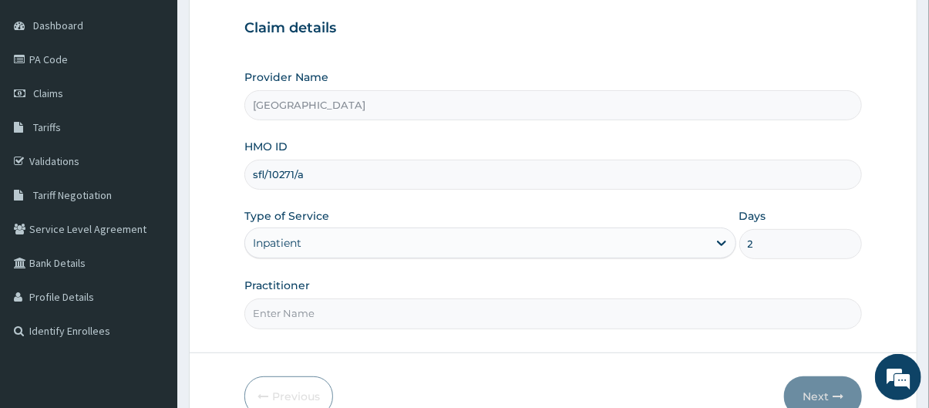
scroll to position [147, 0]
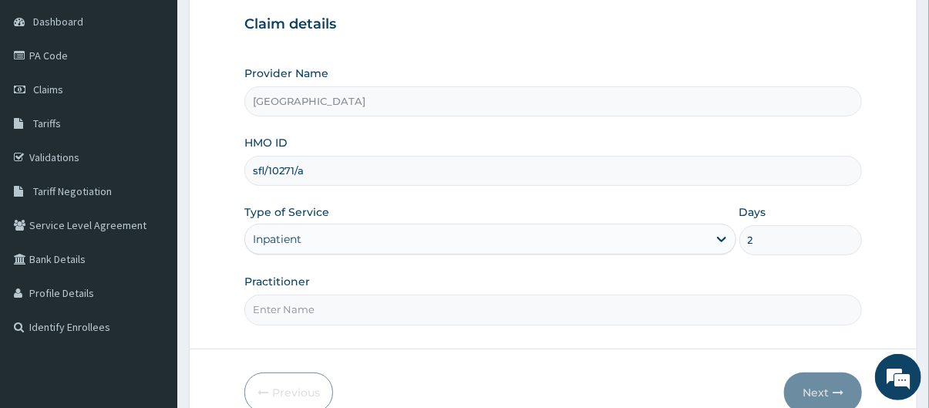
click at [475, 309] on input "Practitioner" at bounding box center [553, 310] width 618 height 30
type input "Dr. Adeniyi"
click at [830, 389] on button "Next" at bounding box center [823, 392] width 78 height 40
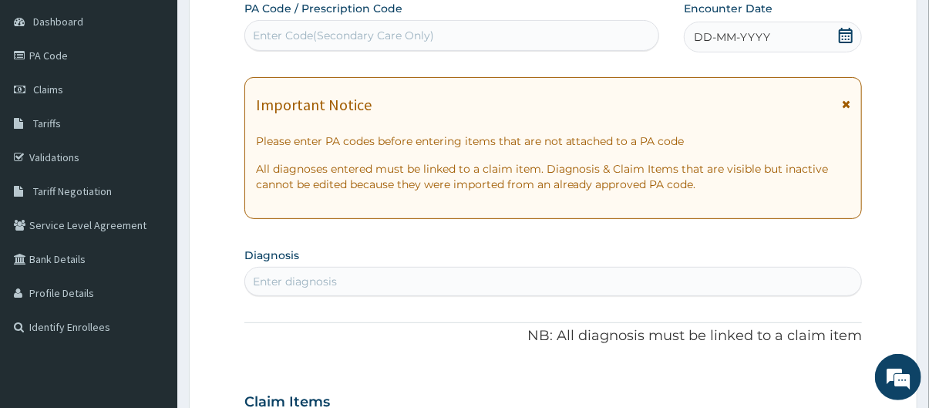
click at [458, 29] on div "Enter Code(Secondary Care Only)" at bounding box center [452, 35] width 414 height 25
paste input "PA/C642A9"
type input "PA/C642A9"
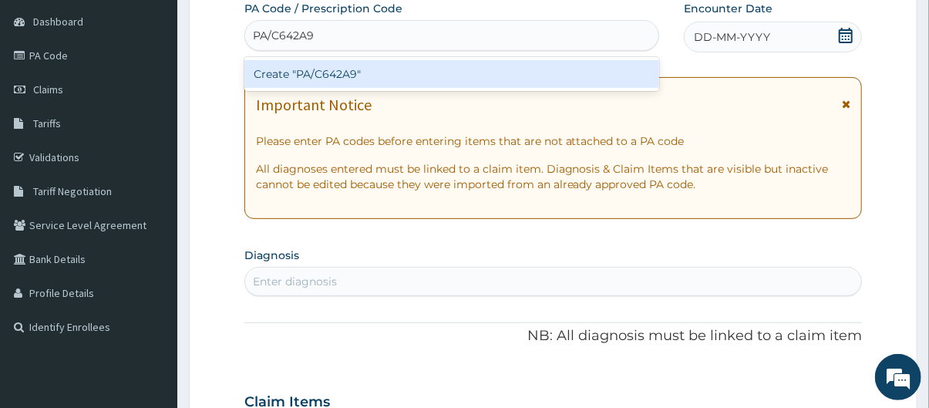
click at [449, 76] on div "Create "PA/C642A9"" at bounding box center [452, 74] width 416 height 28
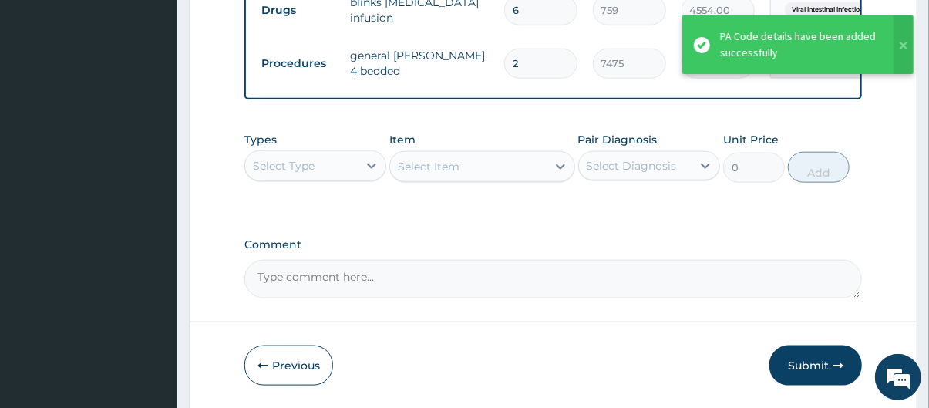
scroll to position [748, 0]
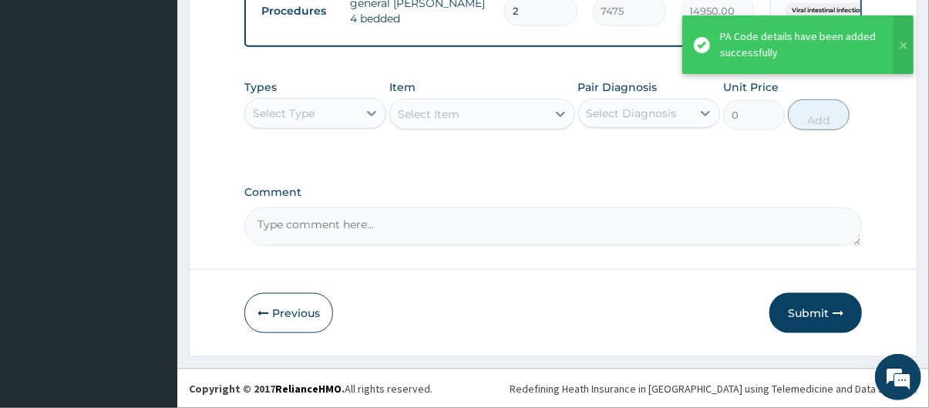
click at [328, 110] on div "Select Type" at bounding box center [301, 113] width 113 height 25
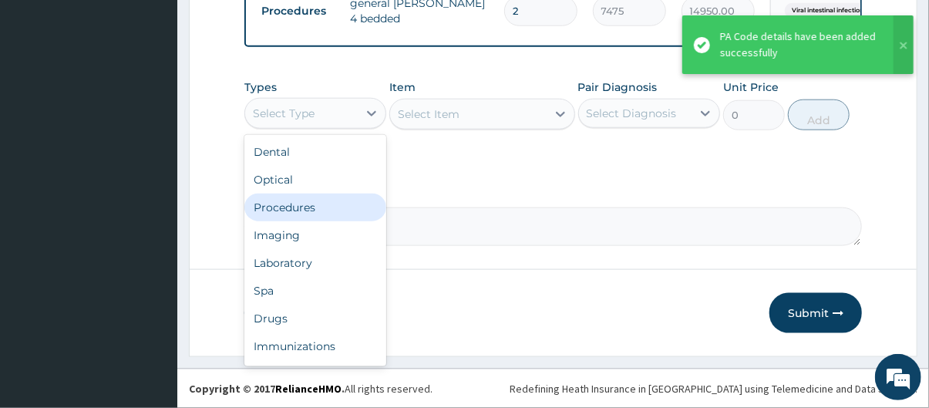
click at [312, 215] on div "Procedures" at bounding box center [315, 208] width 142 height 28
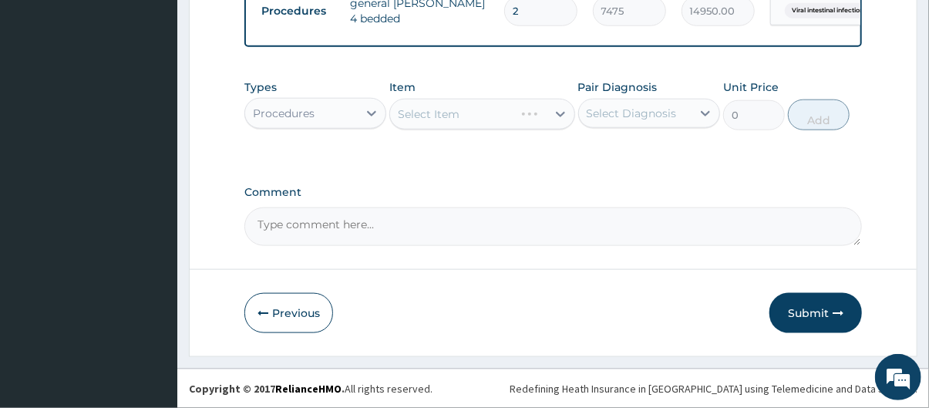
click at [442, 118] on div "Select Item" at bounding box center [481, 114] width 185 height 31
click at [460, 111] on div "Select Item" at bounding box center [468, 114] width 156 height 25
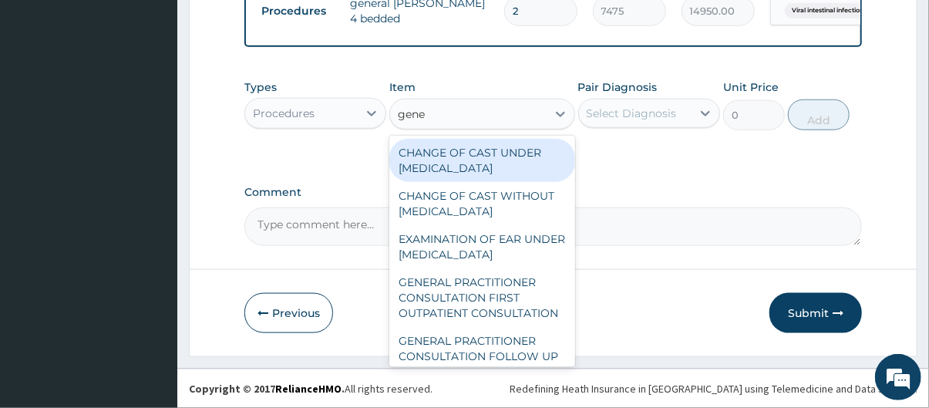
type input "gener"
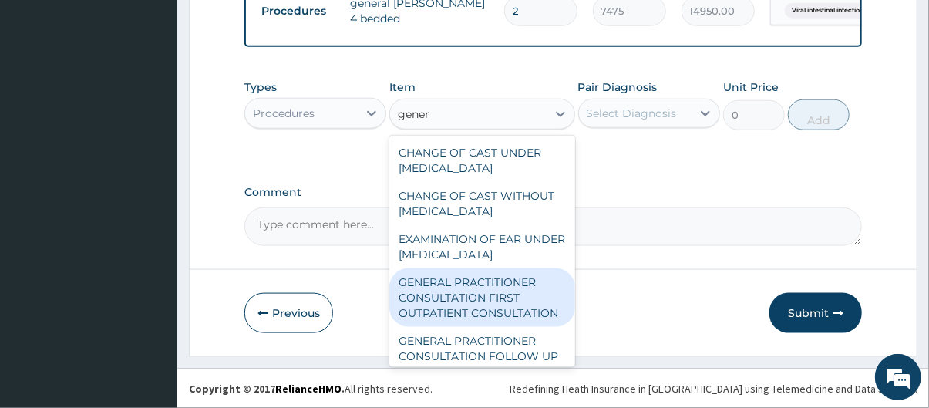
click at [498, 314] on div "GENERAL PRACTITIONER CONSULTATION FIRST OUTPATIENT CONSULTATION" at bounding box center [481, 297] width 185 height 59
type input "3795"
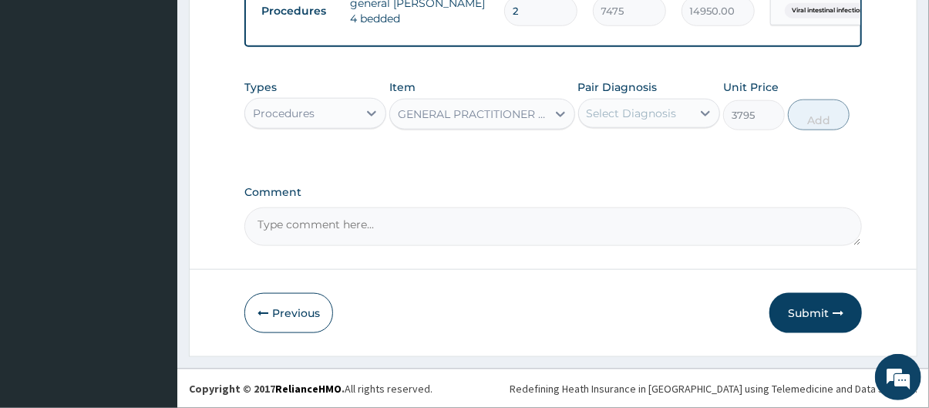
click at [670, 116] on div "Select Diagnosis" at bounding box center [632, 113] width 90 height 15
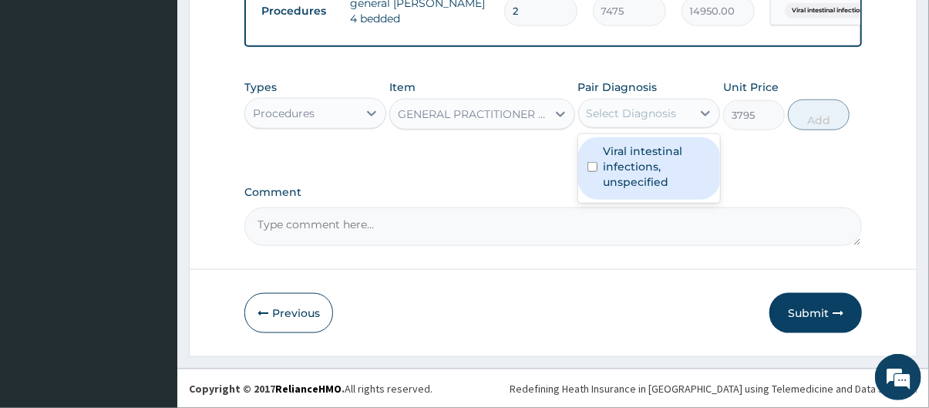
click at [672, 177] on label "Viral intestinal infections, unspecified" at bounding box center [657, 166] width 107 height 46
checkbox input "true"
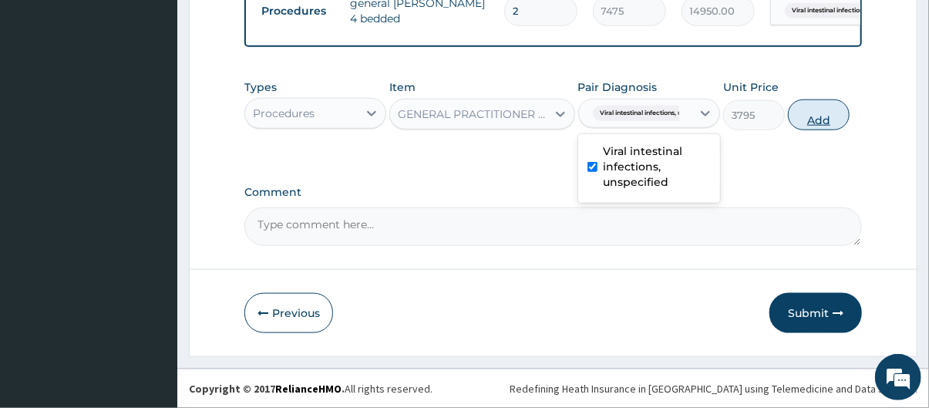
click at [834, 109] on button "Add" at bounding box center [819, 114] width 62 height 31
type input "0"
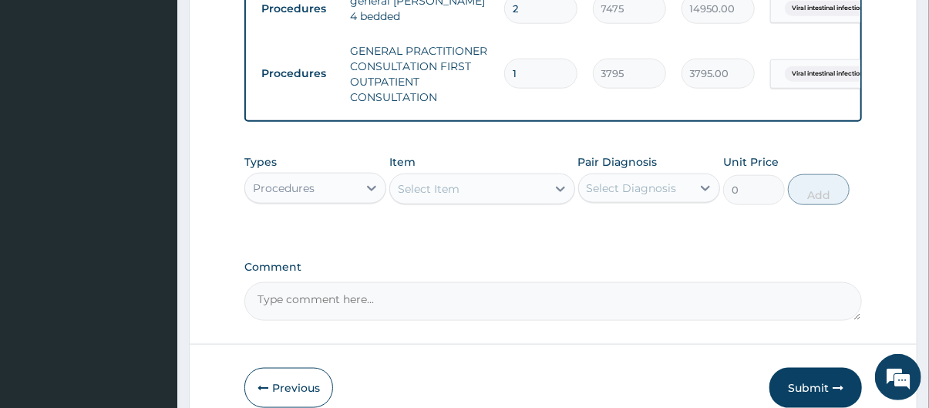
click at [330, 194] on div "Procedures" at bounding box center [301, 188] width 113 height 25
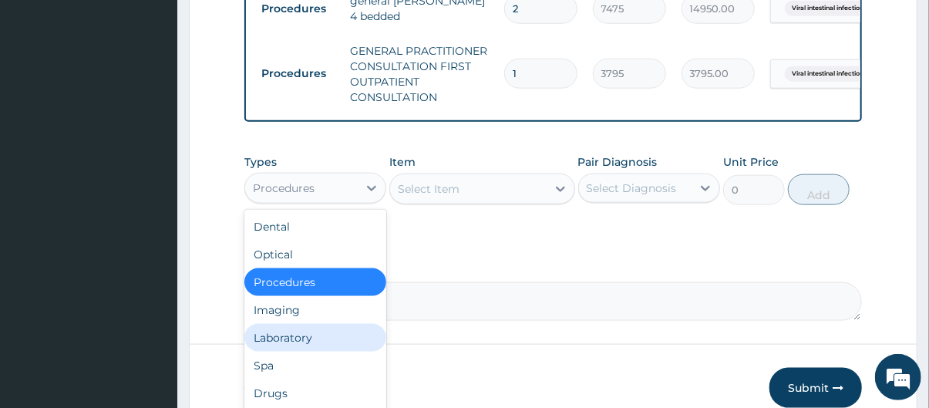
click at [309, 340] on div "Laboratory" at bounding box center [315, 338] width 142 height 28
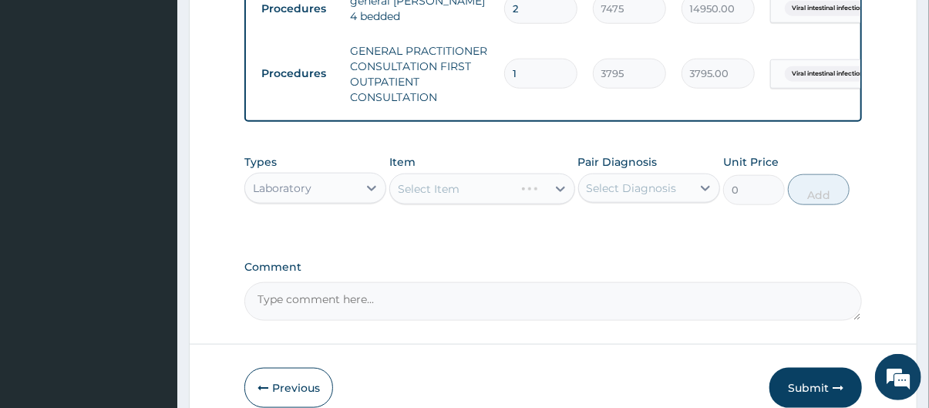
click at [482, 193] on div "Select Item" at bounding box center [481, 189] width 185 height 31
click at [482, 193] on div "Select Item" at bounding box center [468, 189] width 156 height 25
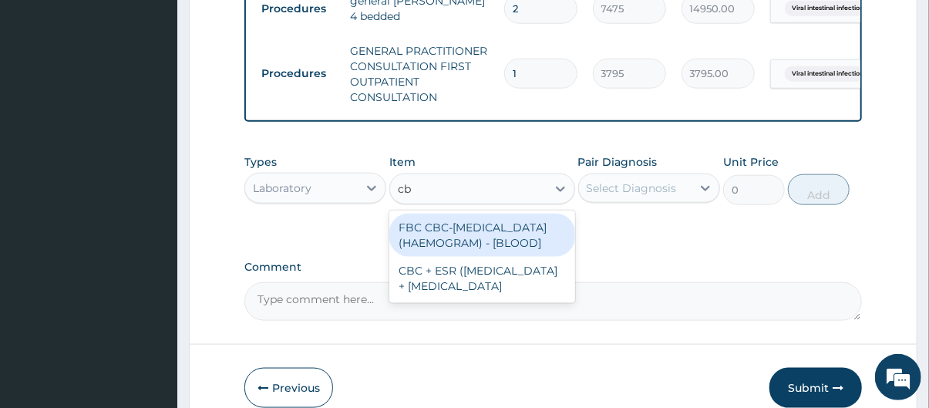
type input "cbc"
click at [488, 233] on div "FBC CBC-[MEDICAL_DATA] (HAEMOGRAM) - [BLOOD]" at bounding box center [481, 235] width 185 height 43
type input "4600"
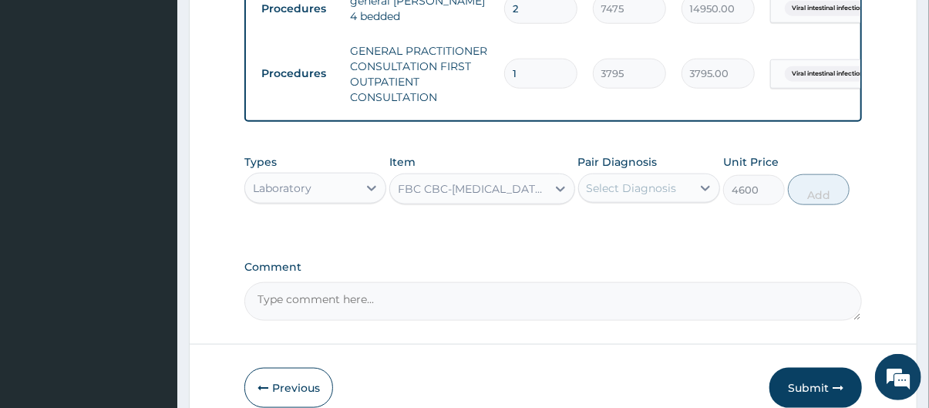
click at [670, 183] on div "Select Diagnosis" at bounding box center [632, 187] width 90 height 15
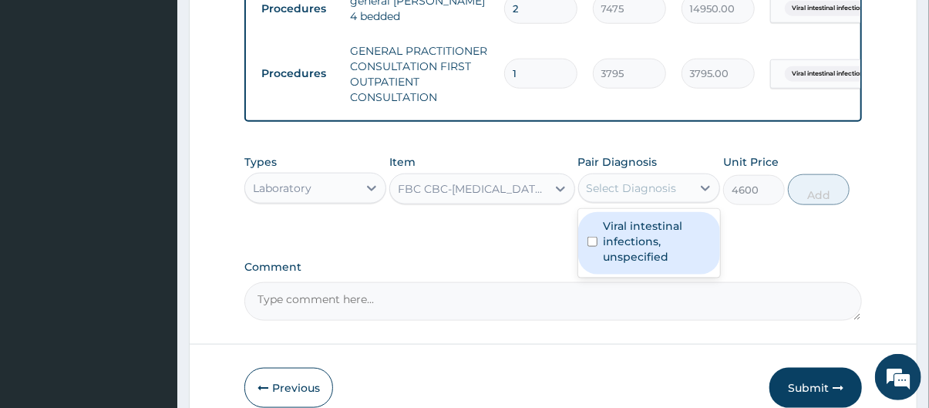
click at [678, 234] on label "Viral intestinal infections, unspecified" at bounding box center [657, 241] width 107 height 46
checkbox input "true"
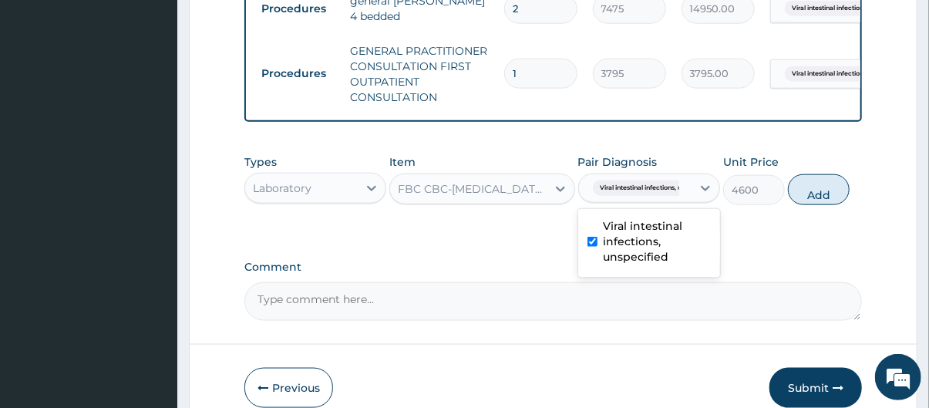
click at [834, 182] on button "Add" at bounding box center [819, 189] width 62 height 31
type input "0"
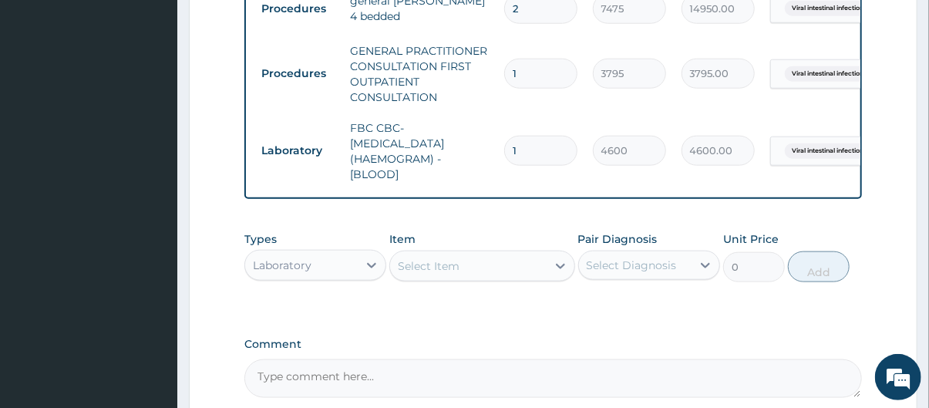
click at [436, 269] on div "Select Item" at bounding box center [429, 265] width 62 height 15
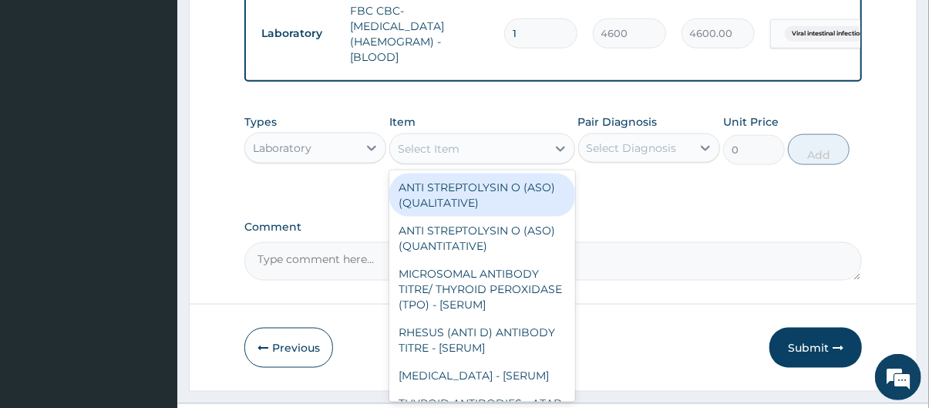
scroll to position [868, 0]
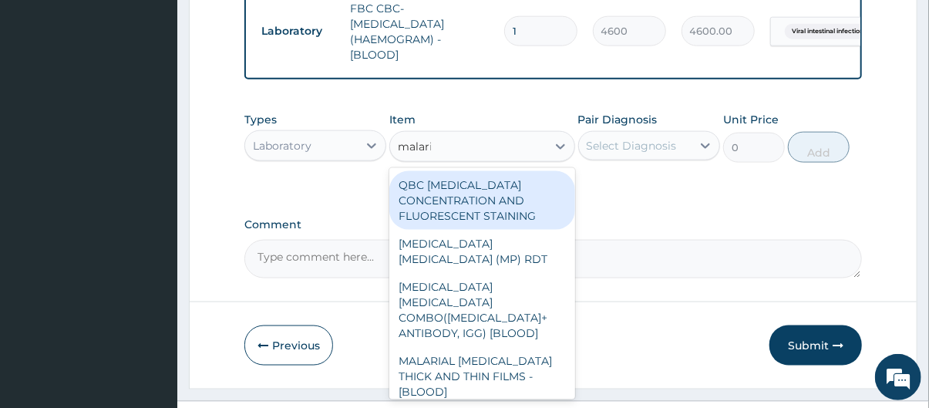
type input "malaria"
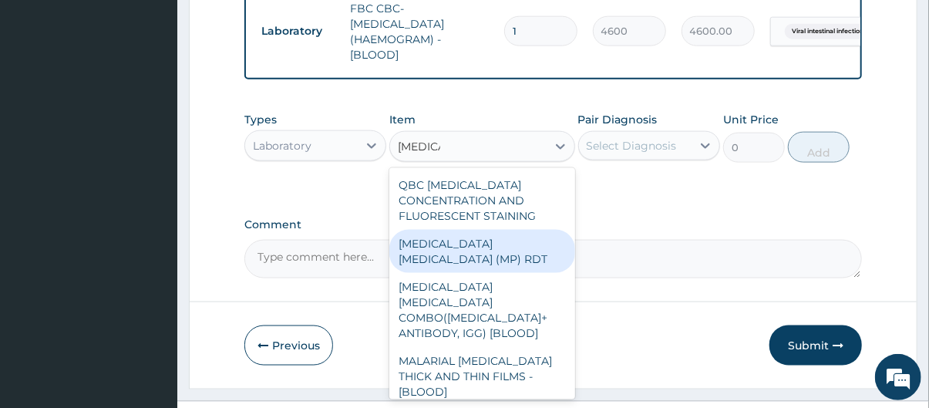
click at [542, 234] on div "MALARIA PARASITE (MP) RDT" at bounding box center [481, 251] width 185 height 43
type input "1725"
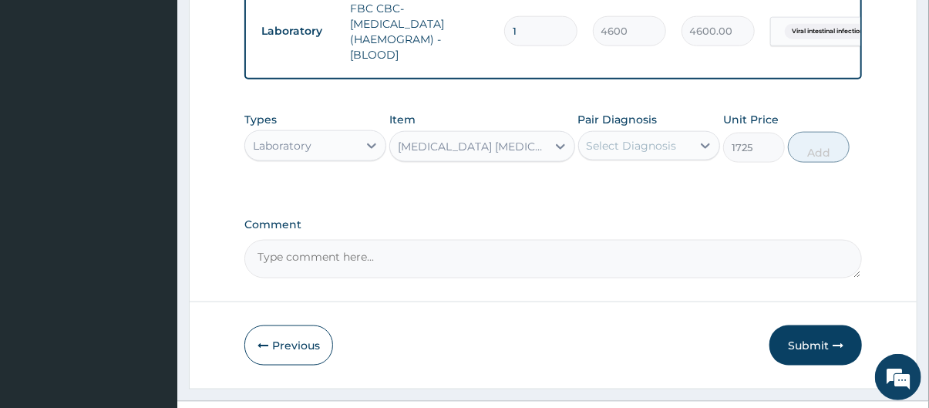
click at [657, 144] on div "Select Diagnosis" at bounding box center [632, 145] width 90 height 15
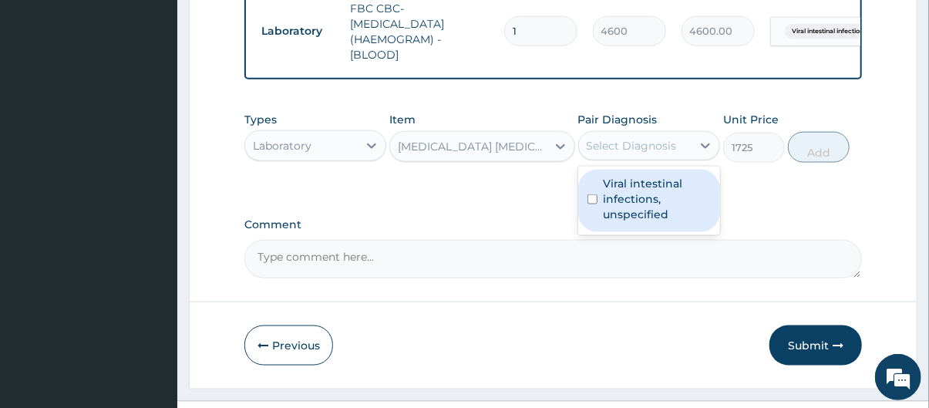
click at [666, 194] on label "Viral intestinal infections, unspecified" at bounding box center [657, 199] width 107 height 46
checkbox input "true"
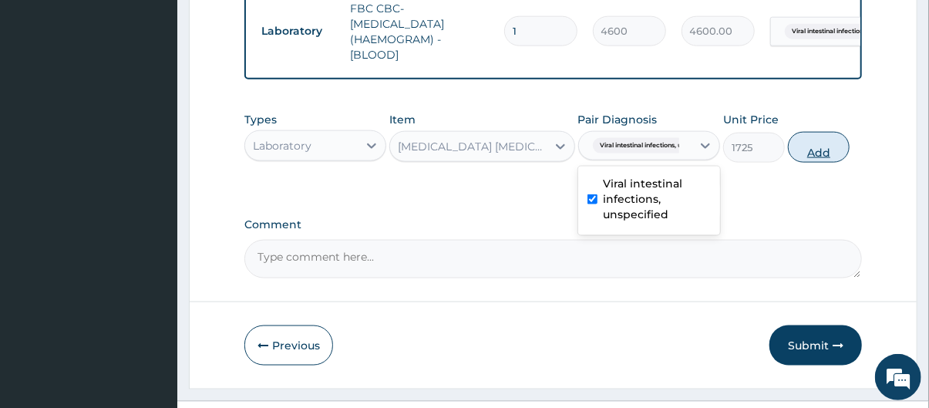
click at [813, 148] on button "Add" at bounding box center [819, 147] width 62 height 31
type input "0"
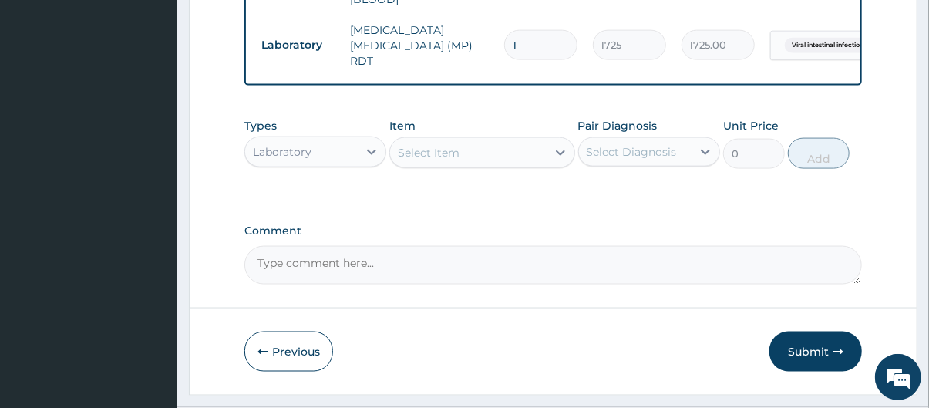
scroll to position [935, 0]
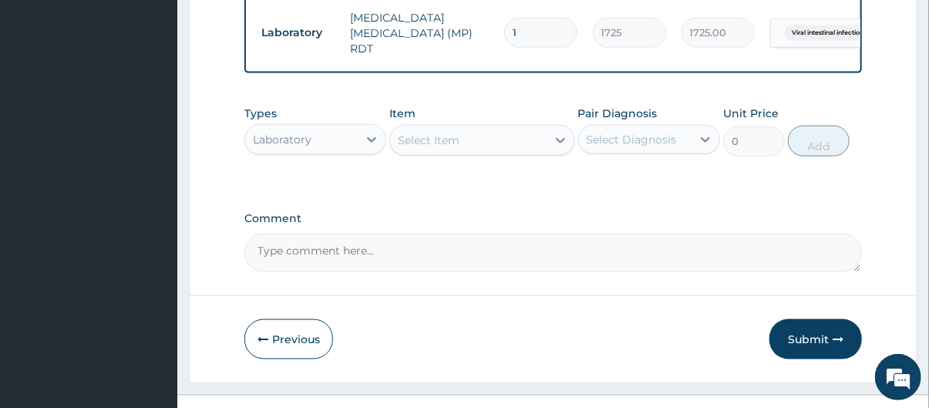
click at [321, 127] on div "Laboratory" at bounding box center [301, 139] width 113 height 25
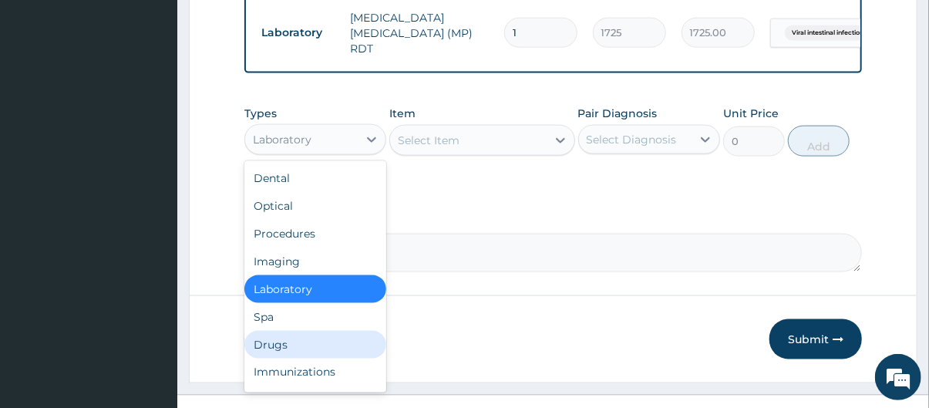
click at [288, 331] on div "Drugs" at bounding box center [315, 345] width 142 height 28
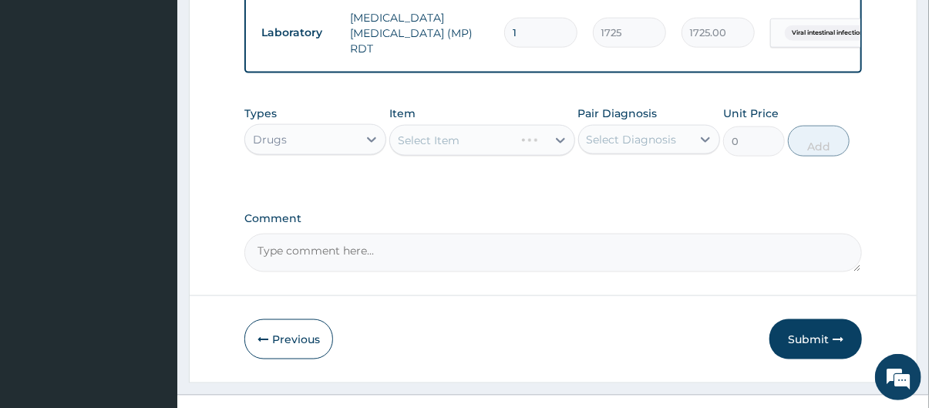
click at [488, 140] on div "Select Item" at bounding box center [481, 140] width 185 height 31
click at [488, 140] on div "Select Item" at bounding box center [468, 140] width 156 height 25
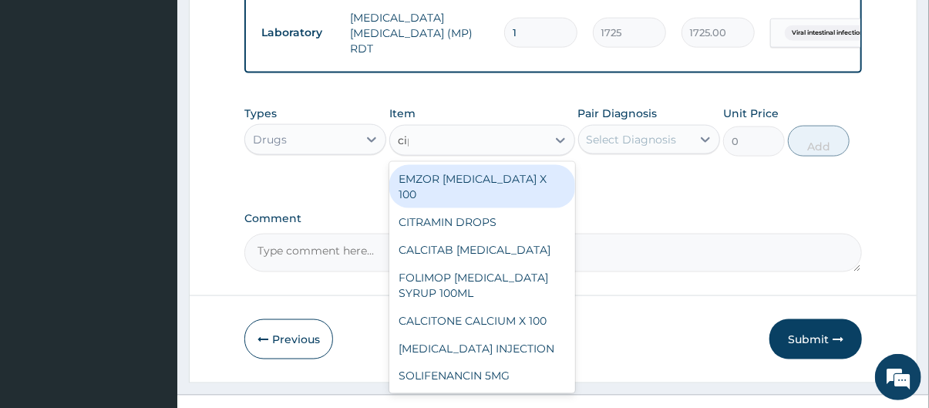
type input "cipr"
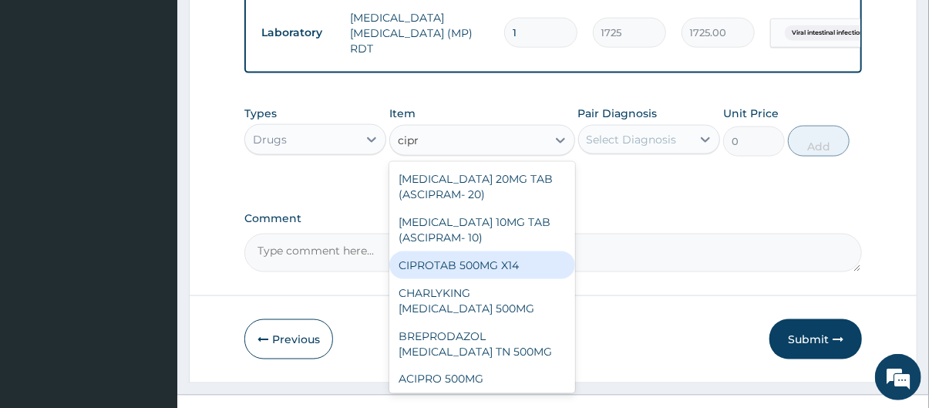
click at [504, 260] on div "CIPROTAB 500MG X14" at bounding box center [481, 265] width 185 height 28
type input "341.55"
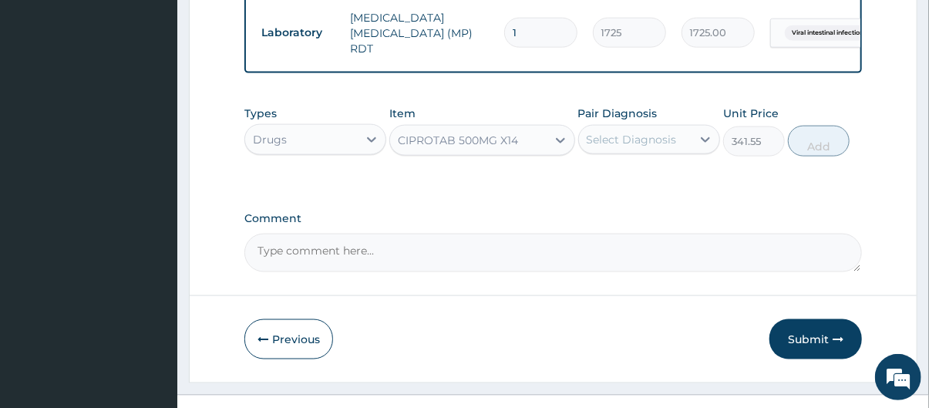
click at [613, 133] on div "Select Diagnosis" at bounding box center [632, 139] width 90 height 15
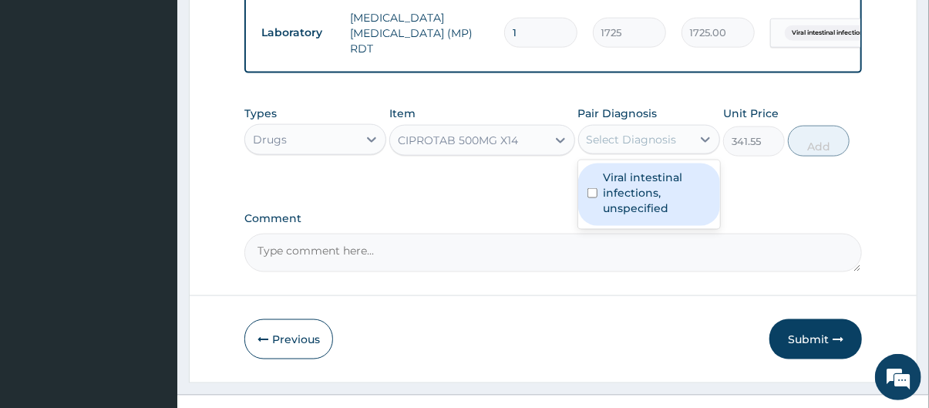
click at [646, 186] on label "Viral intestinal infections, unspecified" at bounding box center [657, 193] width 107 height 46
checkbox input "true"
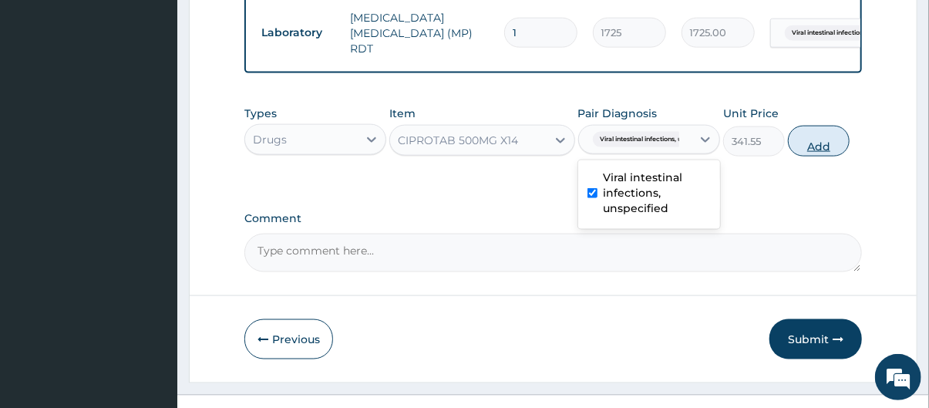
click at [828, 133] on button "Add" at bounding box center [819, 141] width 62 height 31
type input "0"
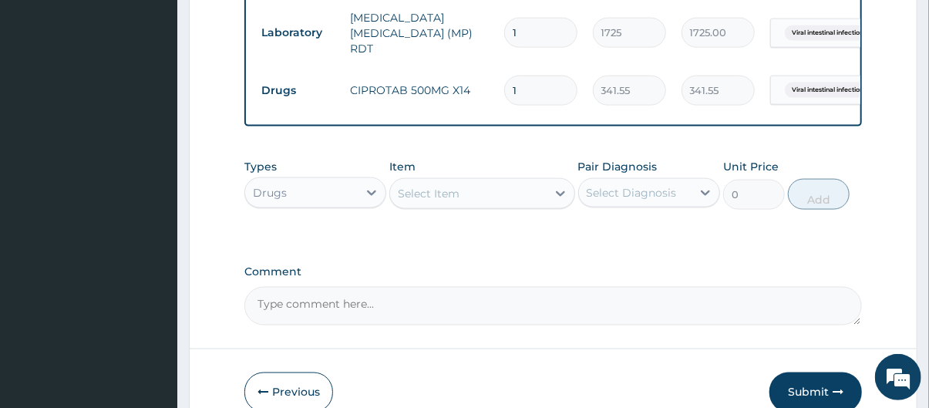
type input "10"
type input "3415.50"
type input "10"
click at [456, 189] on div "Select Item" at bounding box center [429, 193] width 62 height 15
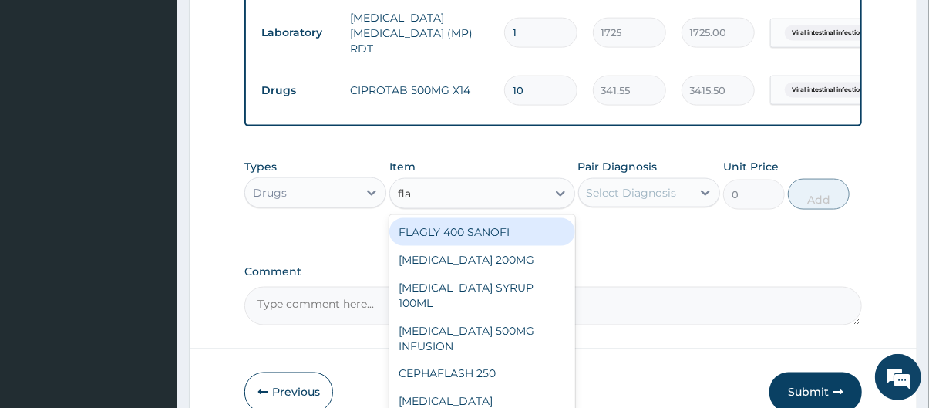
type input "flag"
click at [479, 228] on div "FLAGLY 400 SANOFI" at bounding box center [481, 232] width 185 height 28
type input "75.9"
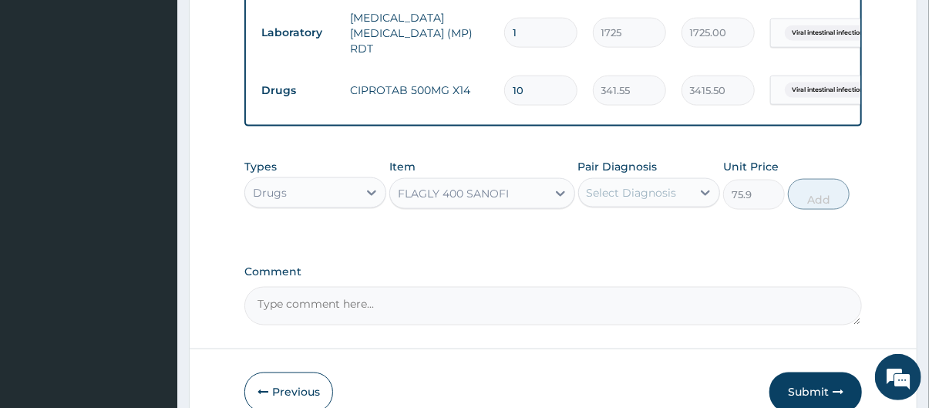
click at [651, 185] on div "Select Diagnosis" at bounding box center [632, 192] width 90 height 15
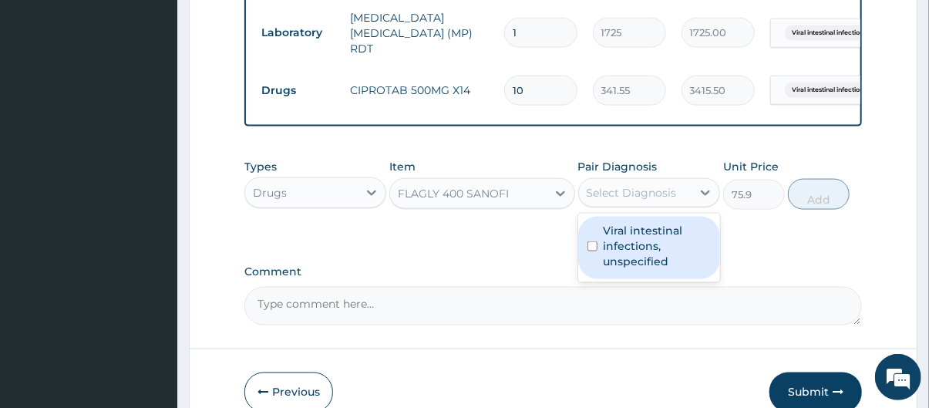
click at [652, 227] on label "Viral intestinal infections, unspecified" at bounding box center [657, 246] width 107 height 46
checkbox input "true"
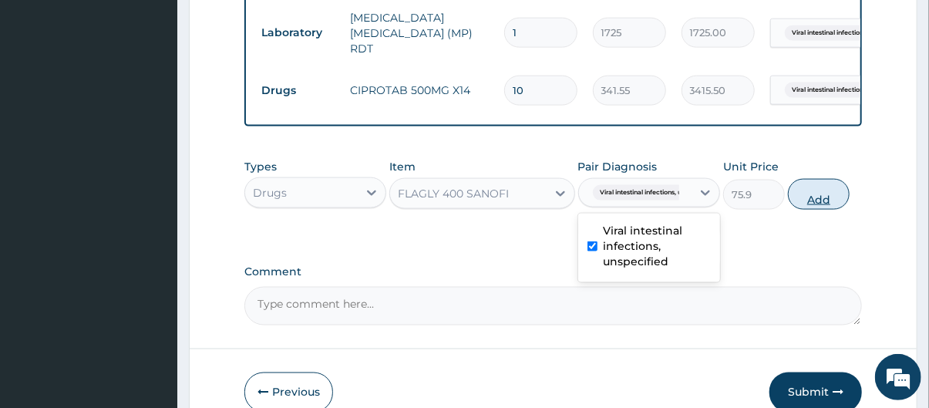
click at [820, 191] on button "Add" at bounding box center [819, 194] width 62 height 31
type input "0"
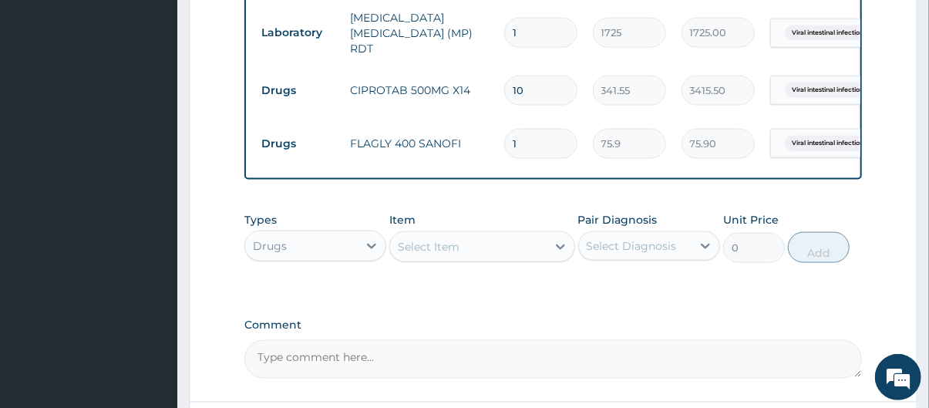
type input "15"
type input "1138.50"
type input "15"
click at [446, 242] on div "Select Item" at bounding box center [429, 246] width 62 height 15
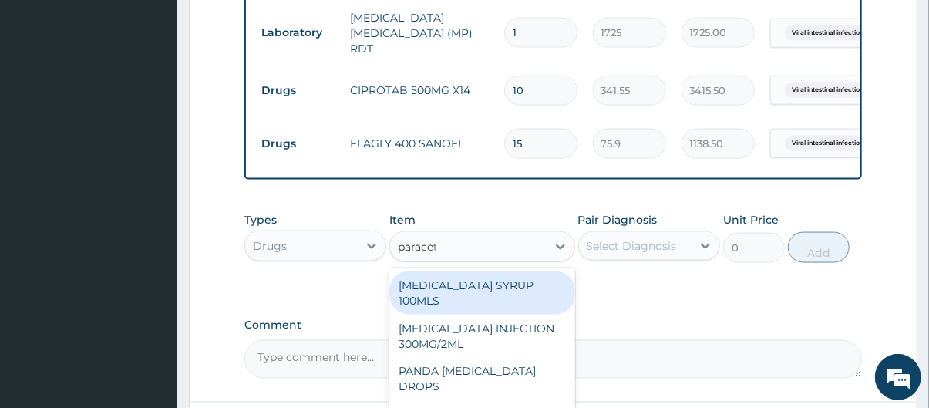
type input "paraceta"
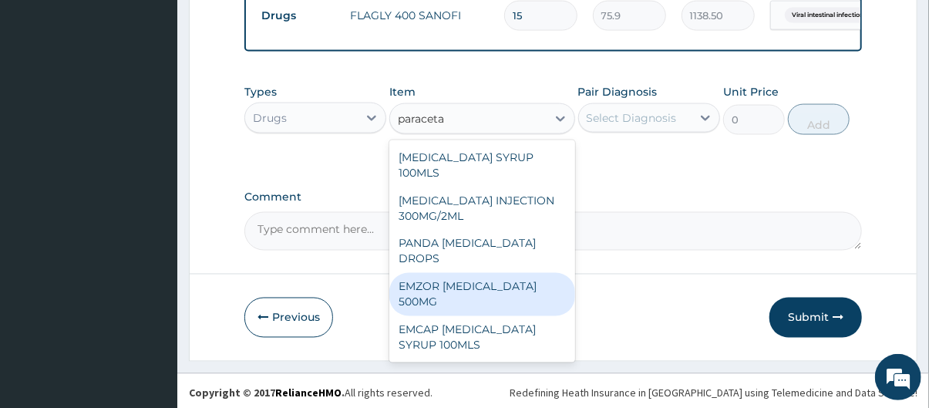
click at [469, 288] on div "EMZOR PARACETAMOL 500MG" at bounding box center [481, 294] width 185 height 43
type input "25.3"
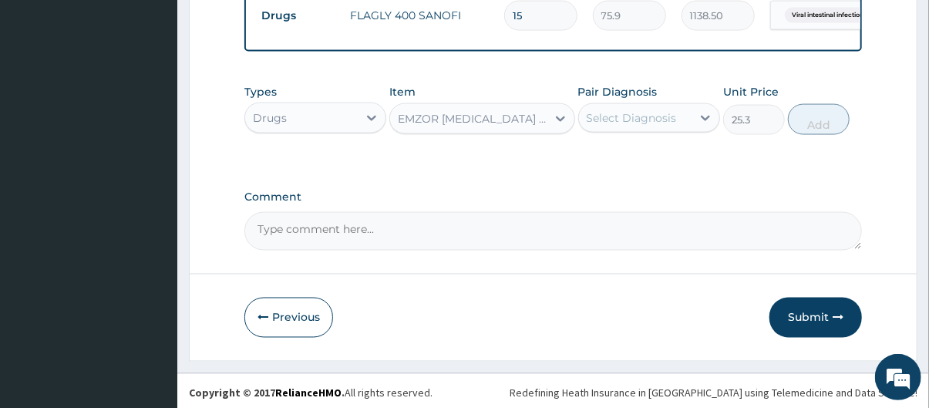
click at [662, 110] on div "Select Diagnosis" at bounding box center [632, 117] width 90 height 15
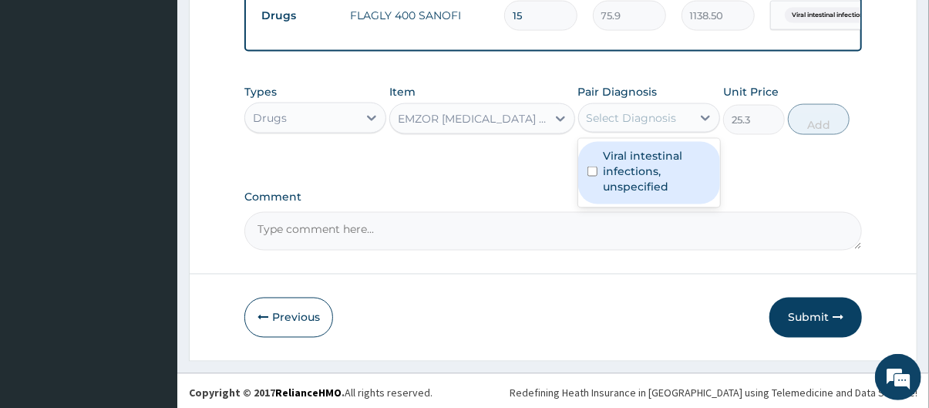
click at [636, 169] on label "Viral intestinal infections, unspecified" at bounding box center [657, 171] width 107 height 46
checkbox input "true"
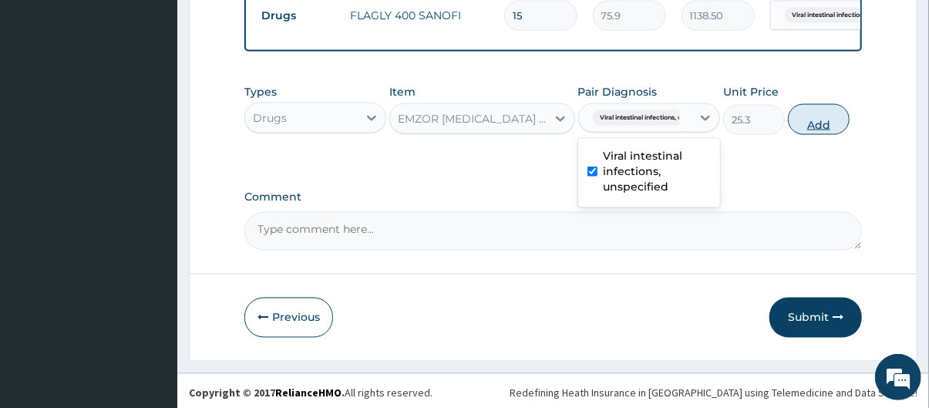
click at [838, 113] on button "Add" at bounding box center [819, 119] width 62 height 31
type input "0"
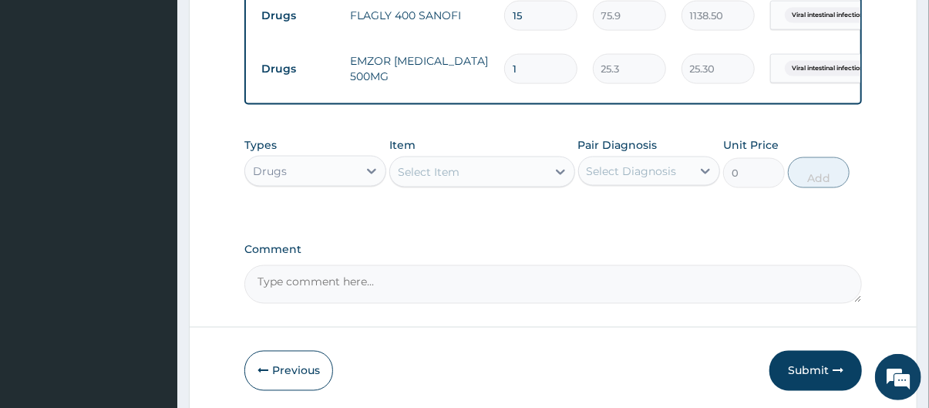
click at [479, 170] on div "Select Item" at bounding box center [468, 172] width 156 height 25
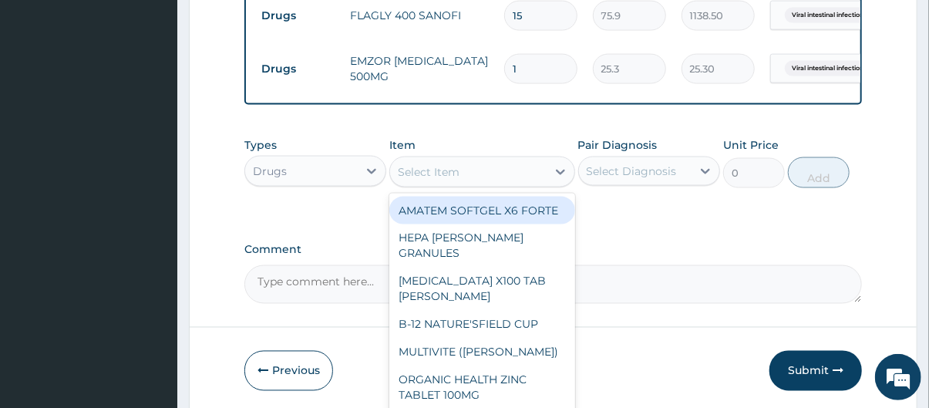
click at [530, 54] on input "1" at bounding box center [540, 69] width 73 height 30
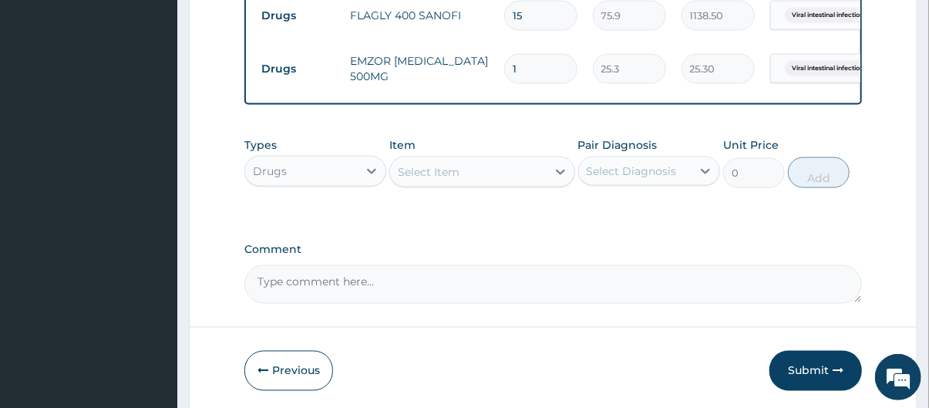
type input "0.00"
type input "8"
type input "202.40"
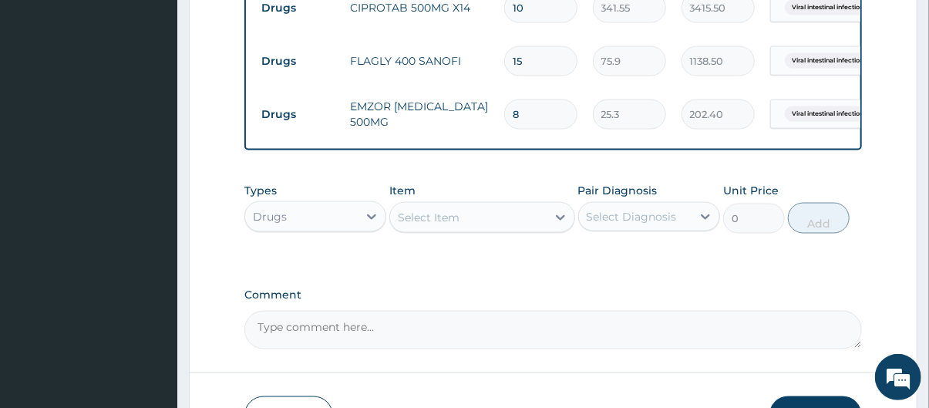
scroll to position [1117, 0]
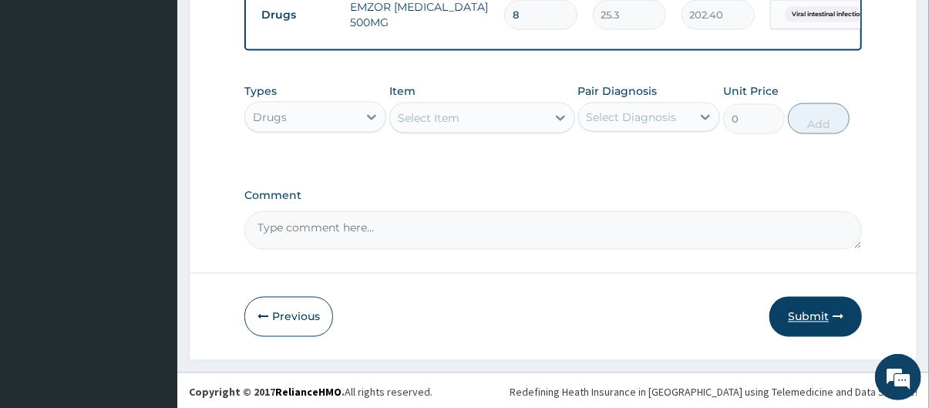
click at [800, 317] on button "Submit" at bounding box center [816, 317] width 93 height 40
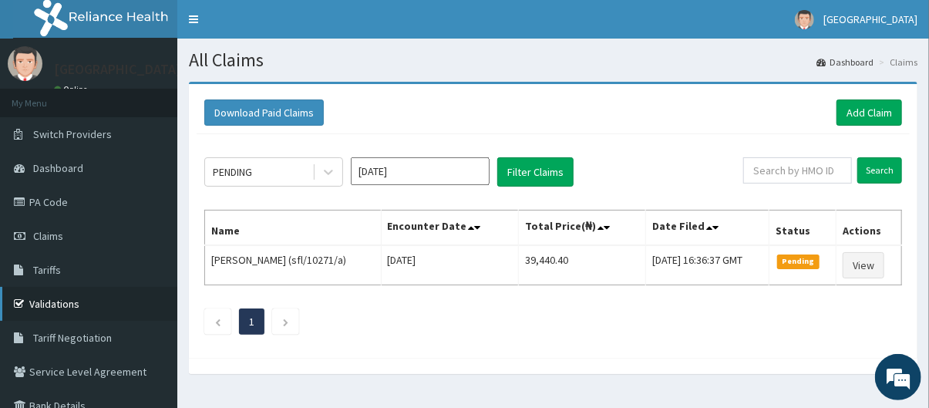
click at [78, 306] on link "Validations" at bounding box center [88, 304] width 177 height 34
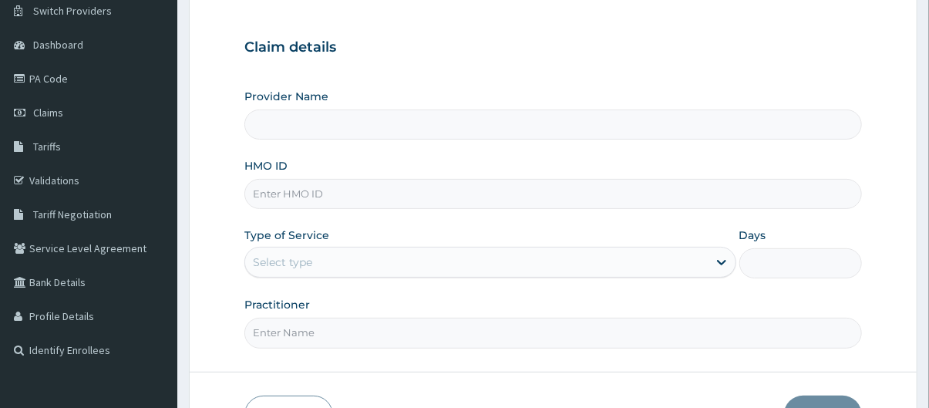
click at [329, 198] on input "HMO ID" at bounding box center [553, 194] width 618 height 30
type input "oht"
type input "[GEOGRAPHIC_DATA]"
type input "oht/11143/a"
click at [340, 270] on div "Select type" at bounding box center [476, 262] width 463 height 25
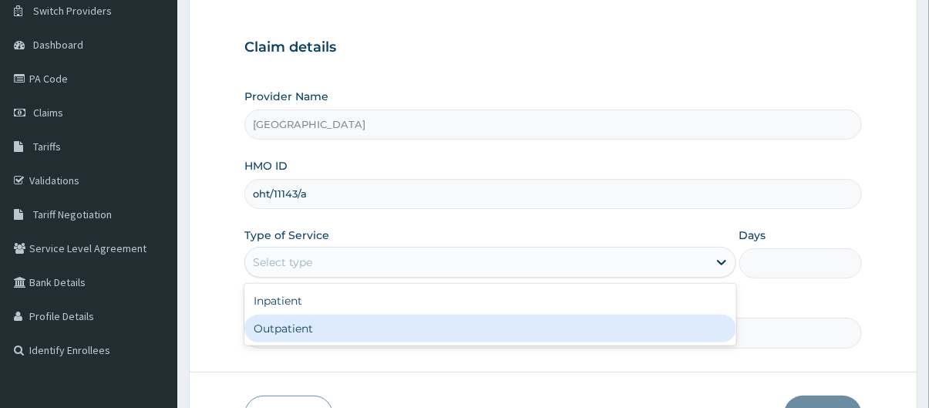
click at [333, 327] on div "Outpatient" at bounding box center [490, 329] width 492 height 28
type input "1"
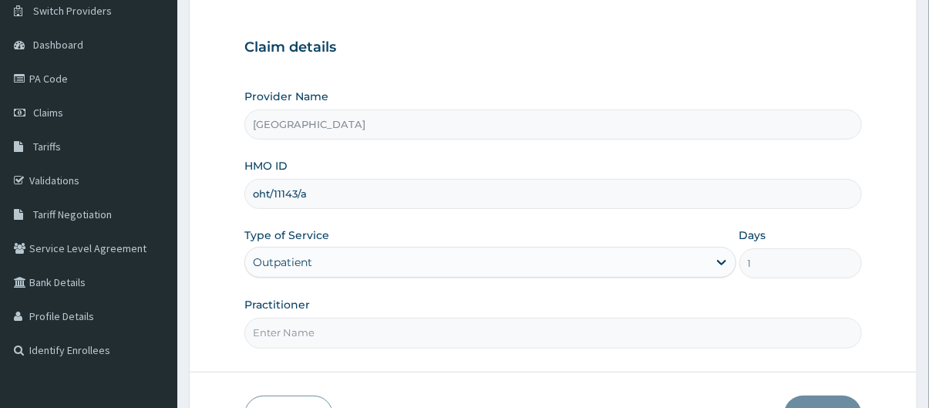
click at [342, 331] on input "Practitioner" at bounding box center [553, 333] width 618 height 30
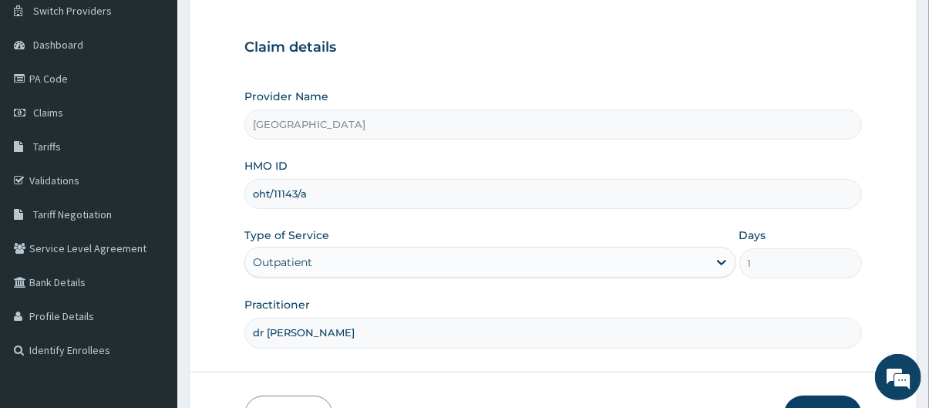
type input "dr [PERSON_NAME]"
click at [835, 402] on button "Next" at bounding box center [823, 416] width 78 height 40
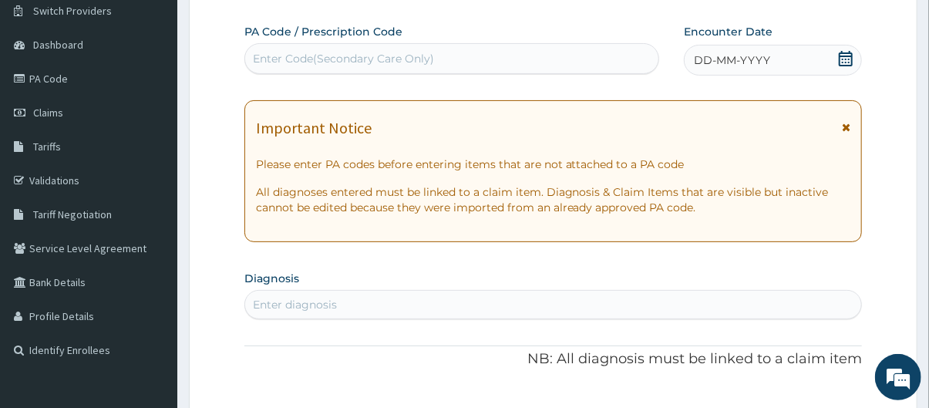
click at [788, 69] on div "DD-MM-YYYY" at bounding box center [773, 60] width 178 height 31
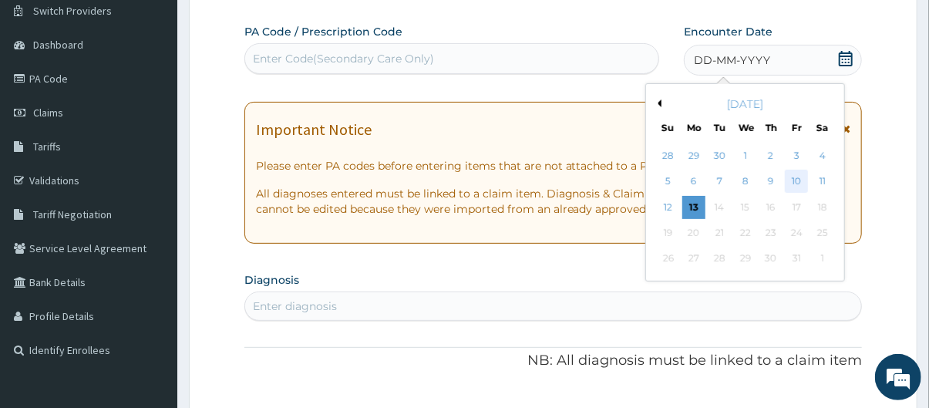
click at [787, 187] on div "10" at bounding box center [797, 181] width 23 height 23
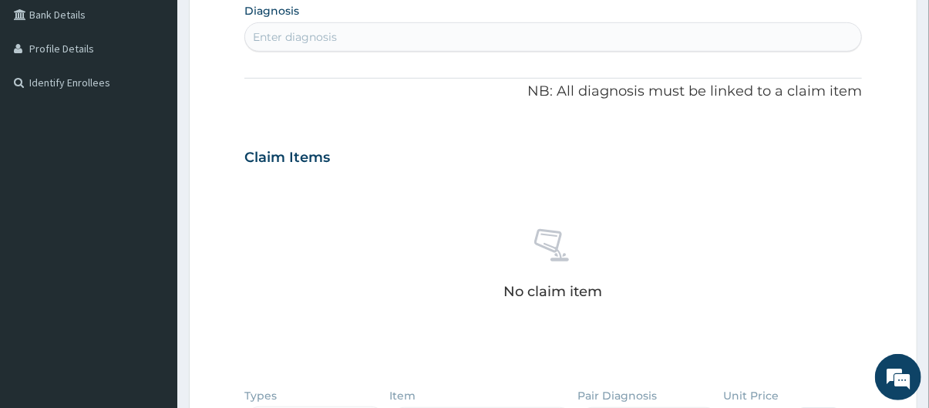
scroll to position [399, 0]
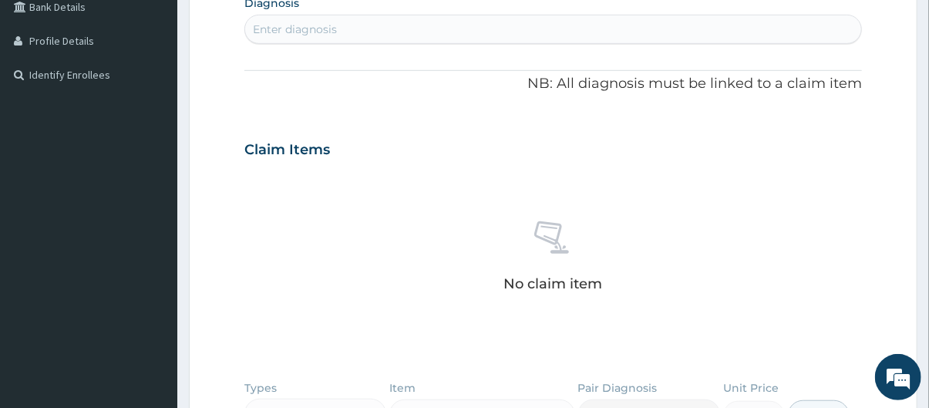
click at [475, 35] on div "Enter diagnosis" at bounding box center [553, 29] width 617 height 25
type input "enteritis"
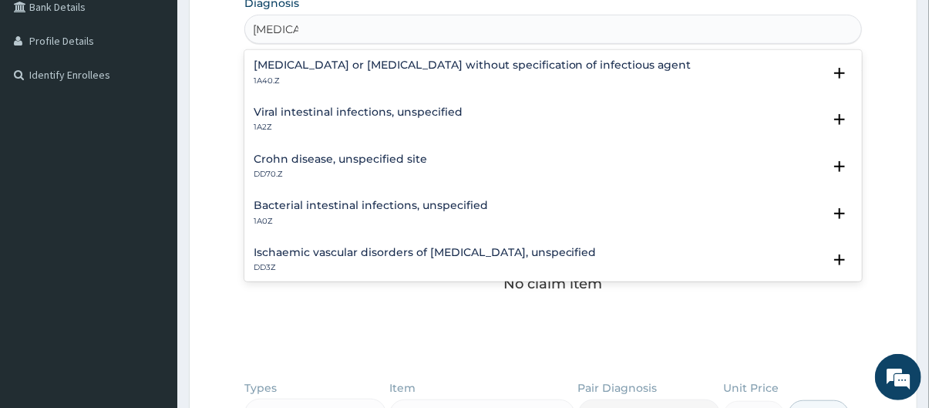
click at [503, 221] on div "Bacterial intestinal infections, unspecified 1A0Z" at bounding box center [554, 213] width 600 height 27
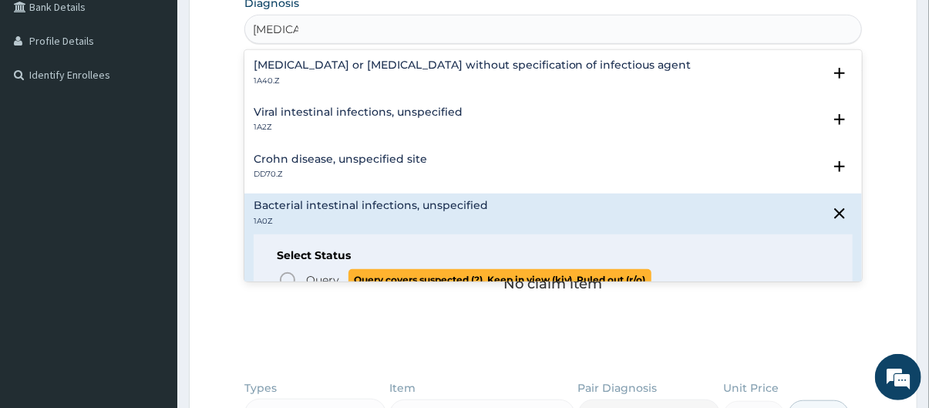
click at [325, 280] on span "Query" at bounding box center [322, 279] width 33 height 15
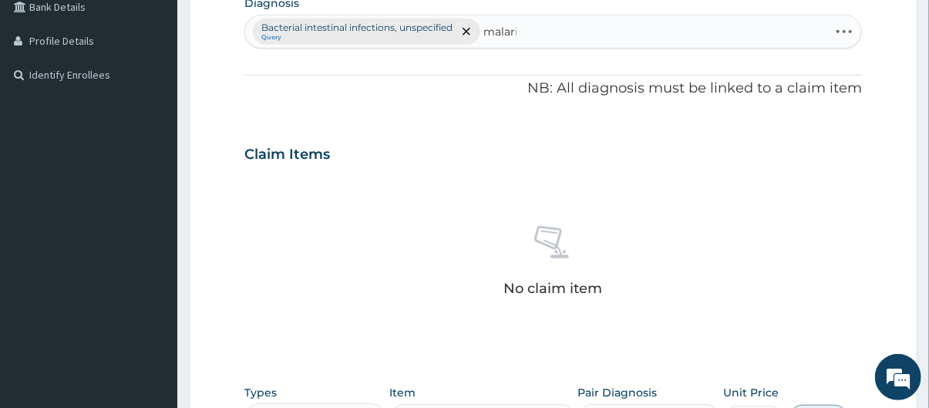
type input "malaria"
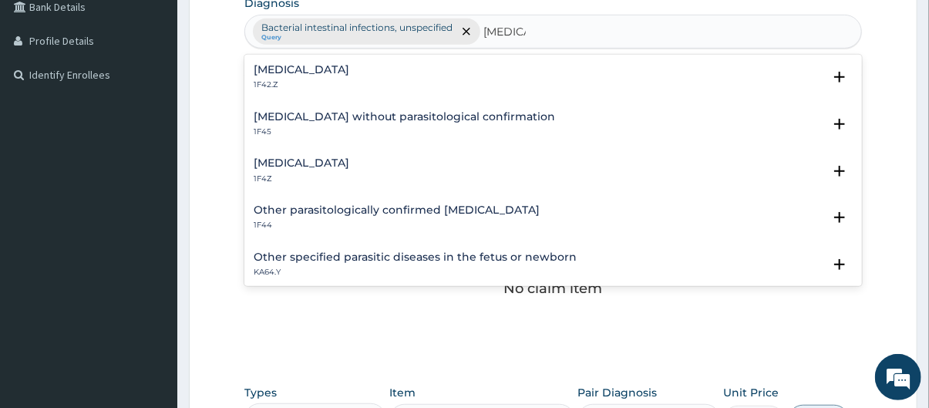
click at [411, 170] on div "Malaria, unspecified 1F4Z" at bounding box center [554, 170] width 600 height 27
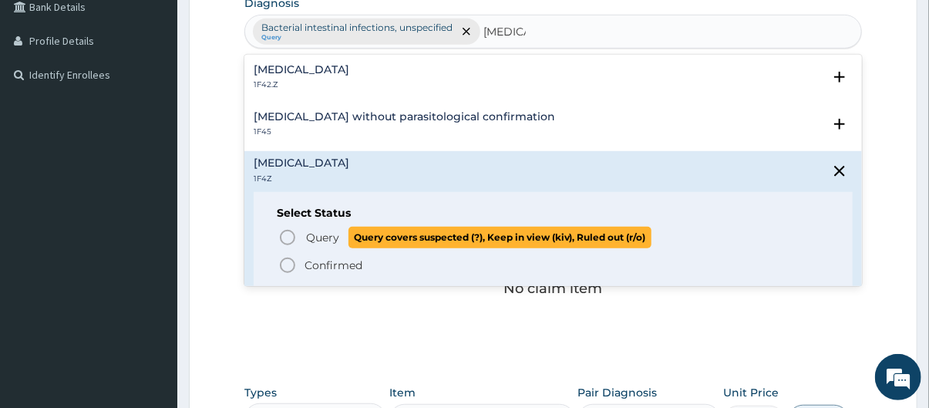
click at [322, 236] on span "Query" at bounding box center [322, 237] width 33 height 15
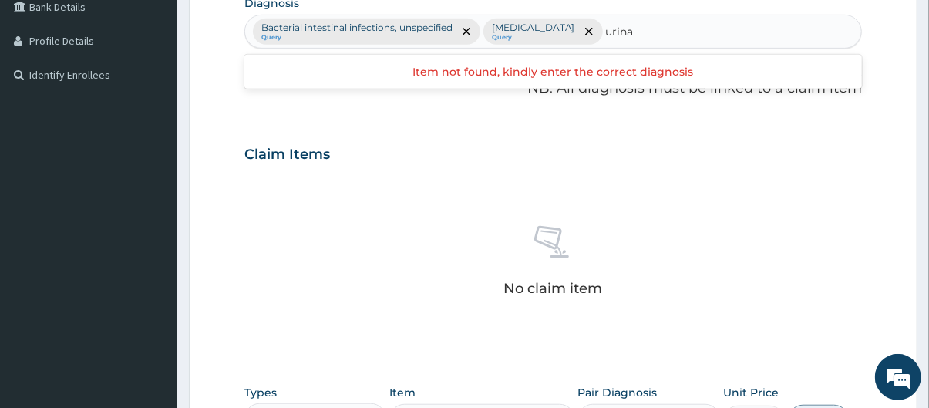
type input "urin"
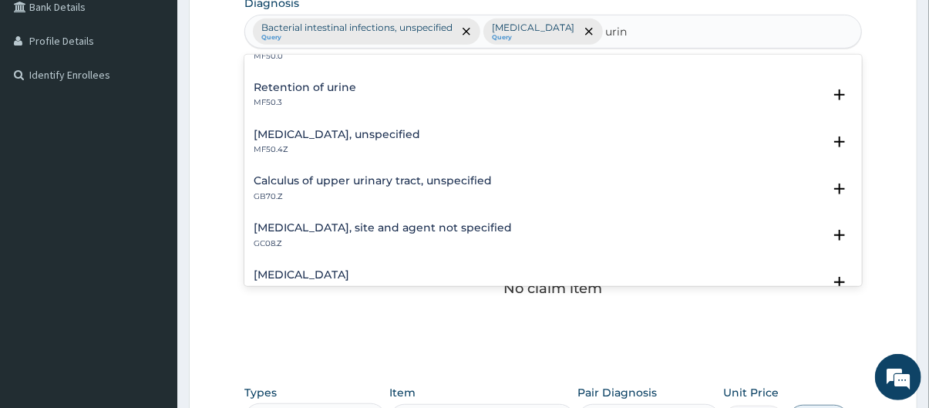
scroll to position [154, 0]
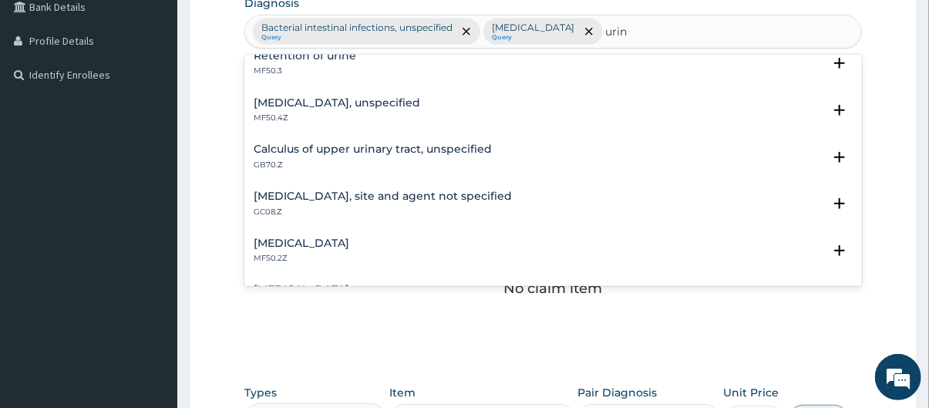
click at [420, 194] on h4 "Urinary tract infection, site and agent not specified" at bounding box center [383, 196] width 258 height 12
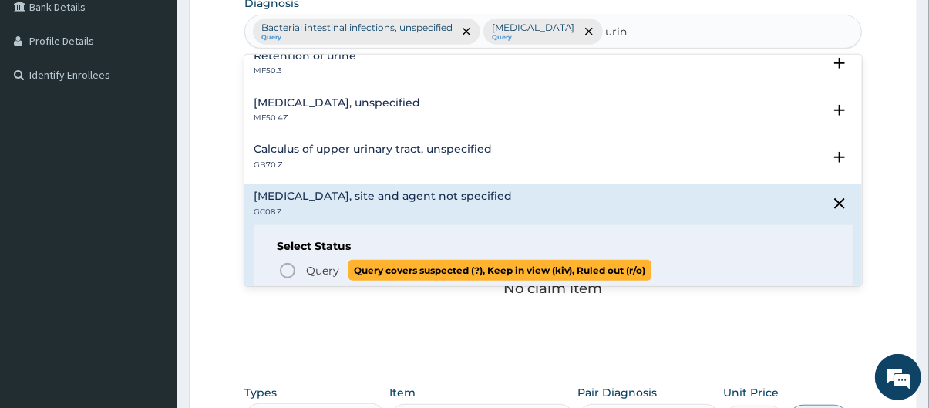
click at [329, 268] on span "Query" at bounding box center [322, 270] width 33 height 15
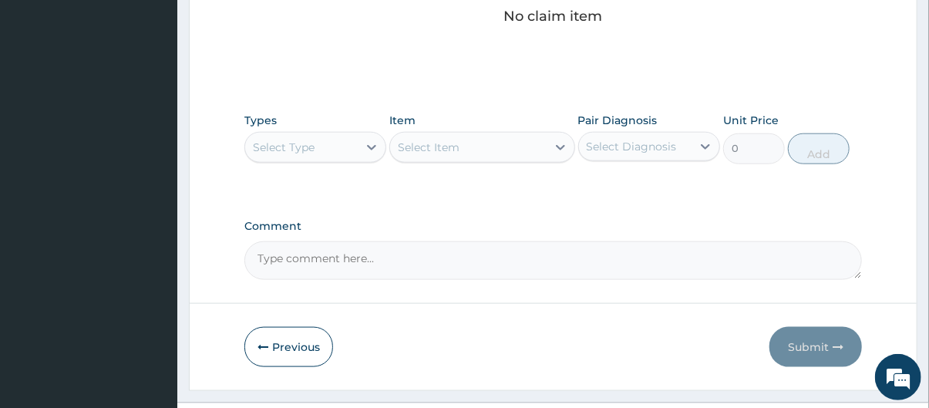
scroll to position [732, 0]
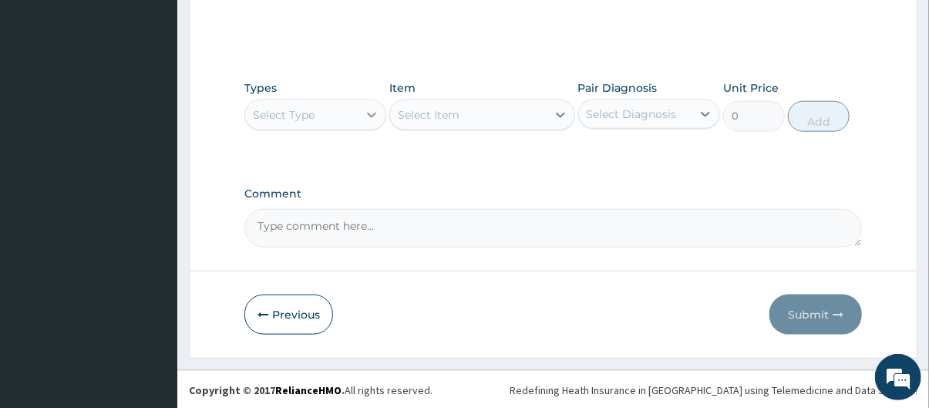
click at [366, 107] on icon at bounding box center [371, 114] width 15 height 15
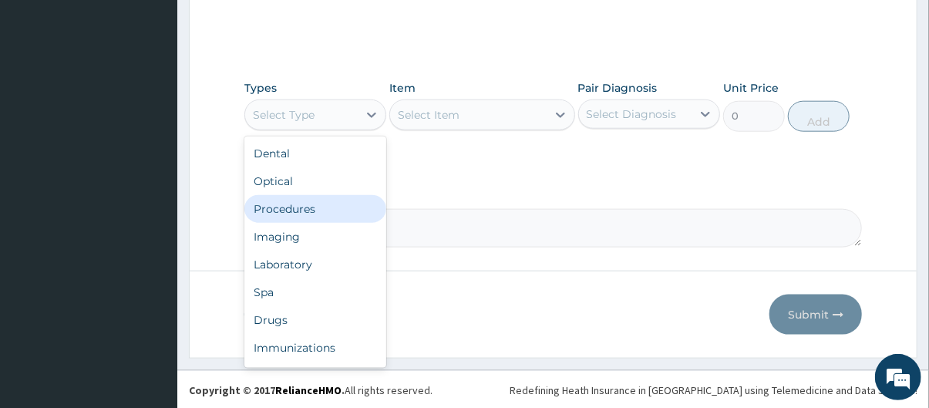
click at [321, 211] on div "Procedures" at bounding box center [315, 209] width 142 height 28
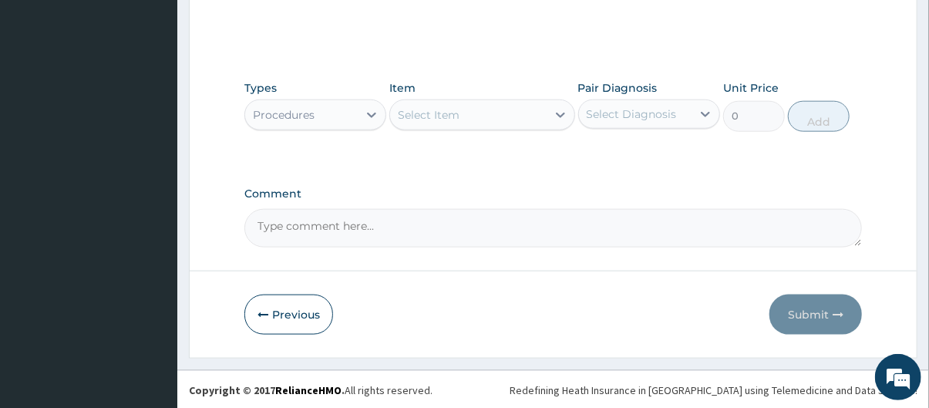
click at [482, 118] on div "Select Item" at bounding box center [468, 115] width 156 height 25
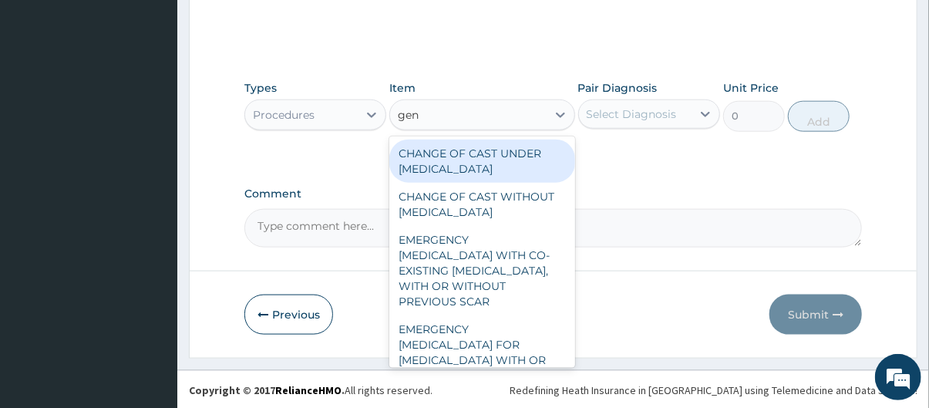
type input "gene"
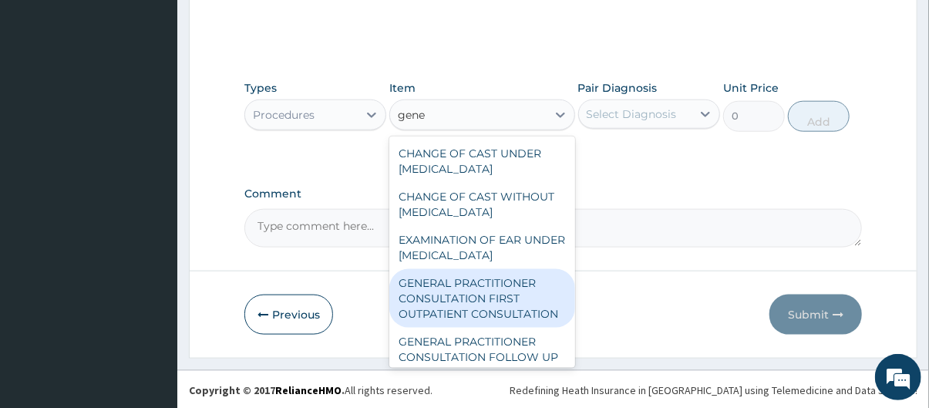
click at [494, 302] on div "GENERAL PRACTITIONER CONSULTATION FIRST OUTPATIENT CONSULTATION" at bounding box center [481, 298] width 185 height 59
type input "3795"
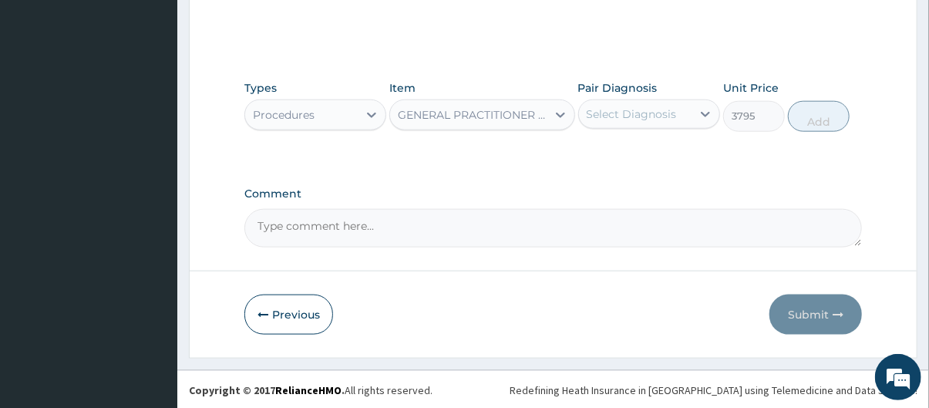
click at [639, 108] on div "Select Diagnosis" at bounding box center [632, 113] width 90 height 15
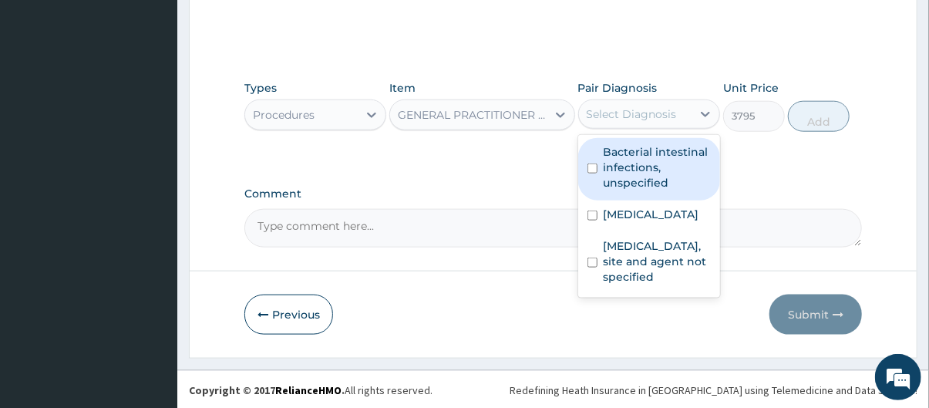
click at [644, 160] on label "Bacterial intestinal infections, unspecified" at bounding box center [657, 167] width 107 height 46
checkbox input "true"
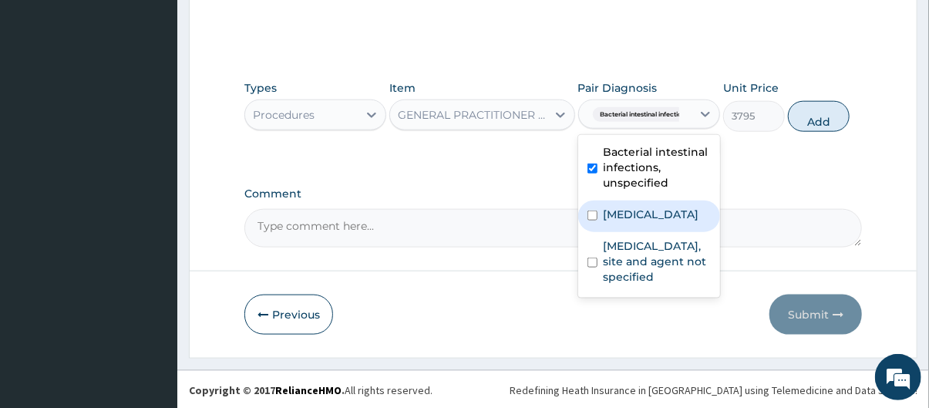
click at [644, 204] on div "Malaria, unspecified" at bounding box center [649, 216] width 142 height 32
checkbox input "true"
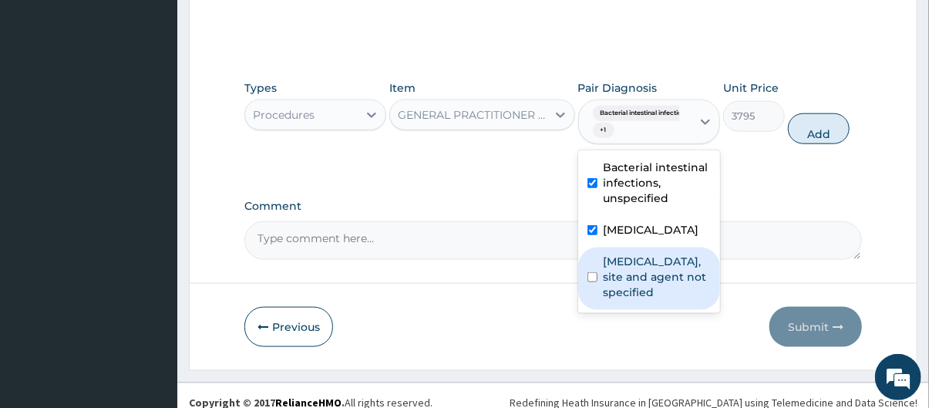
click at [659, 292] on label "Urinary tract infection, site and agent not specified" at bounding box center [657, 277] width 107 height 46
checkbox input "true"
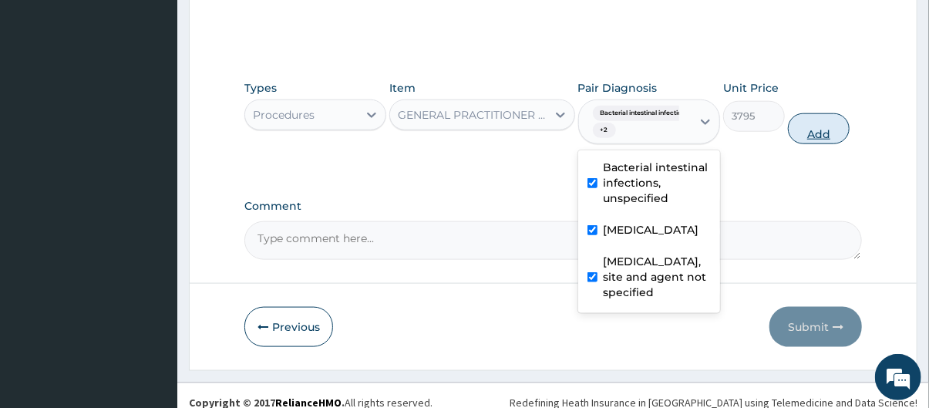
click at [820, 127] on button "Add" at bounding box center [819, 128] width 62 height 31
type input "0"
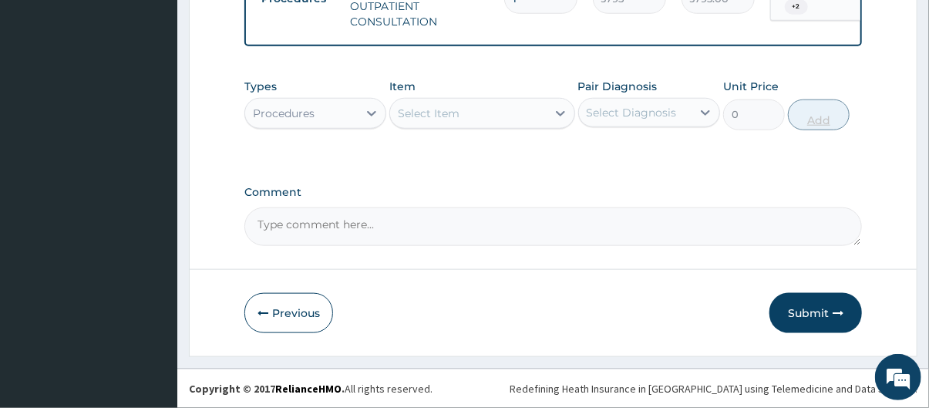
scroll to position [667, 0]
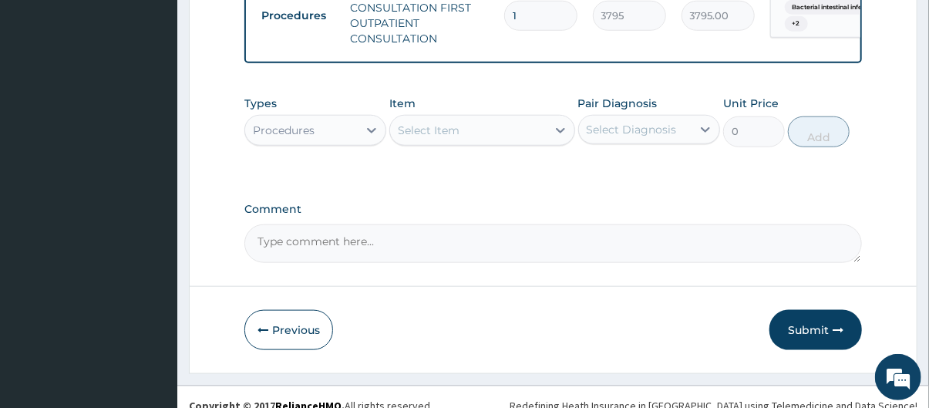
click at [340, 136] on div "Procedures" at bounding box center [301, 130] width 113 height 25
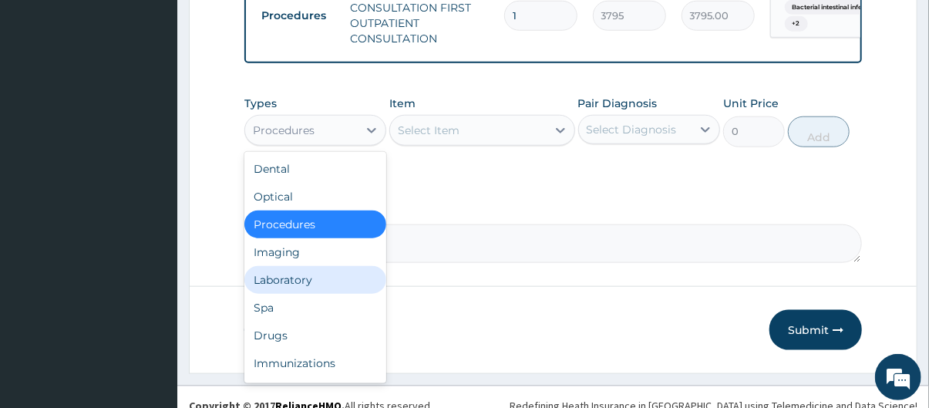
click at [302, 290] on div "Laboratory" at bounding box center [315, 280] width 142 height 28
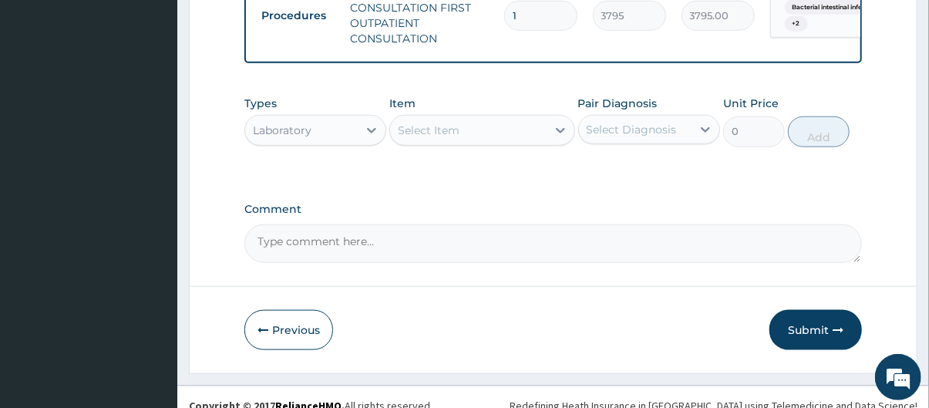
click at [467, 143] on div "Select Item" at bounding box center [468, 130] width 156 height 25
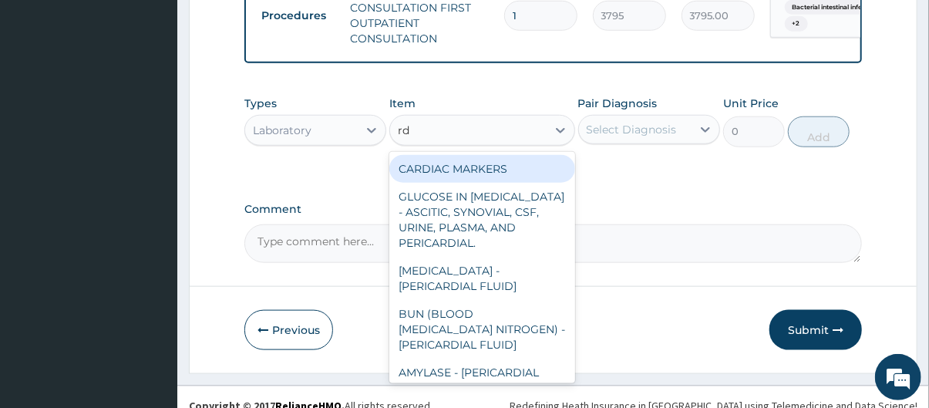
type input "rdt"
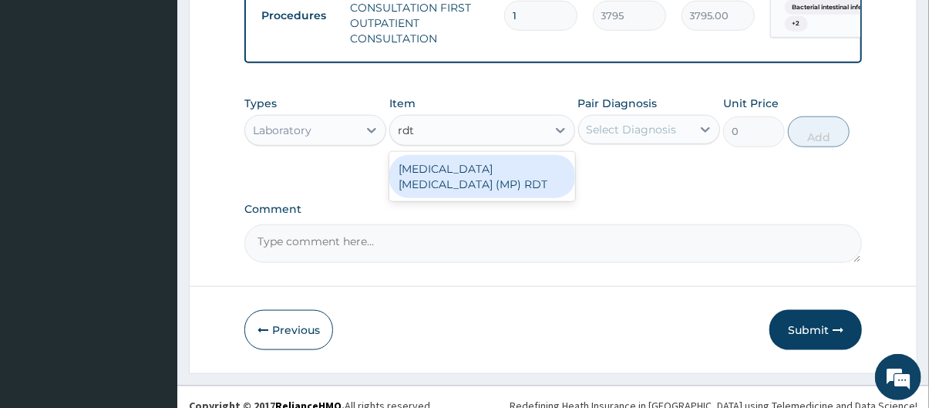
click at [483, 187] on div "MALARIA PARASITE (MP) RDT" at bounding box center [481, 176] width 185 height 43
type input "1725"
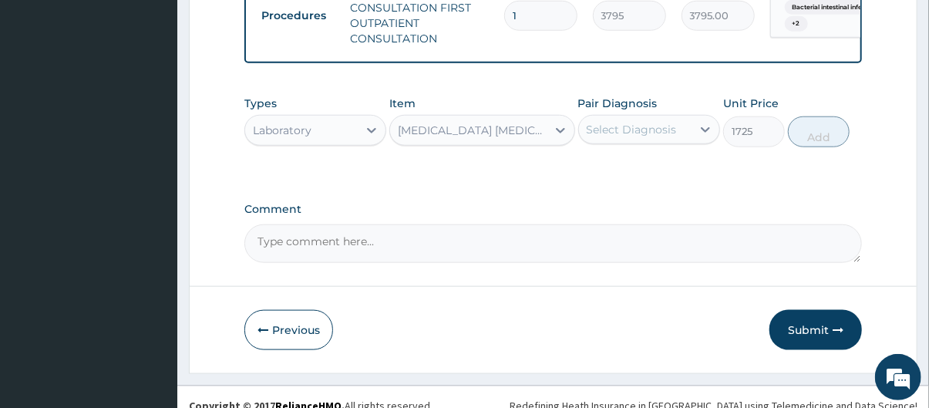
click at [620, 134] on div "Select Diagnosis" at bounding box center [632, 129] width 90 height 15
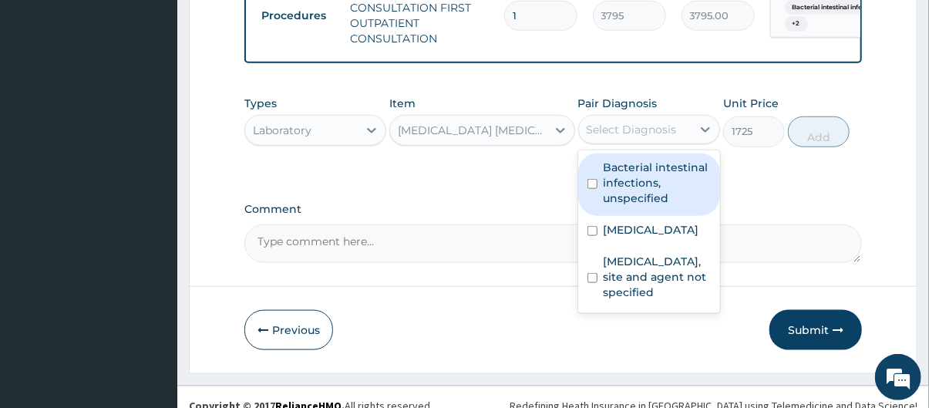
drag, startPoint x: 624, startPoint y: 175, endPoint x: 618, endPoint y: 164, distance: 12.1
click at [618, 164] on div "Bacterial intestinal infections, unspecified" at bounding box center [649, 184] width 142 height 62
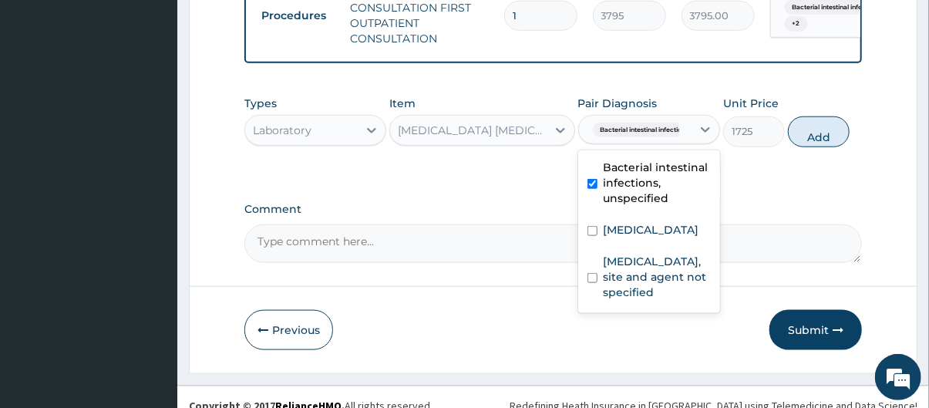
click at [613, 194] on label "Bacterial intestinal infections, unspecified" at bounding box center [657, 183] width 107 height 46
checkbox input "false"
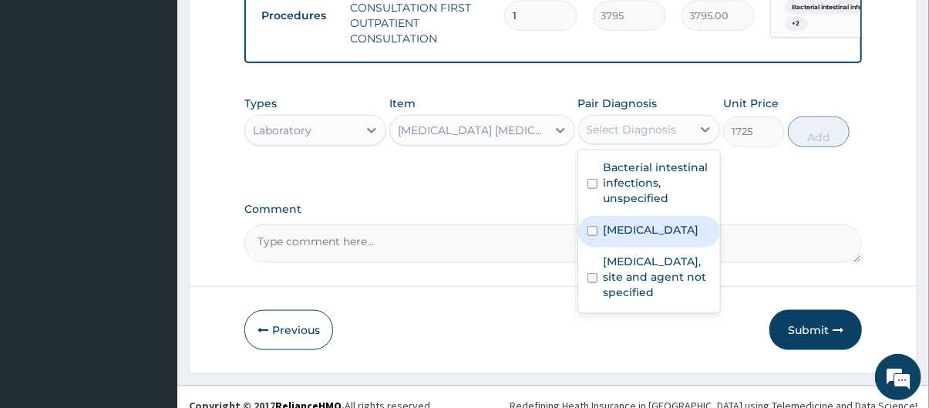
click at [635, 238] on label "Malaria, unspecified" at bounding box center [652, 229] width 96 height 15
checkbox input "true"
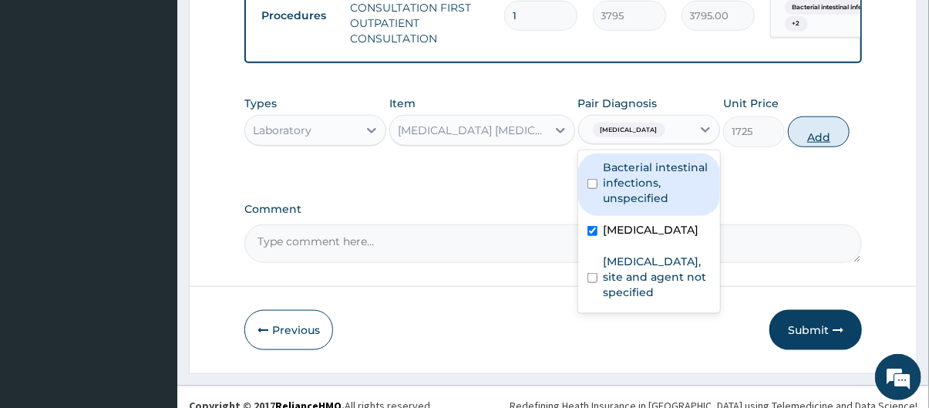
click at [817, 134] on button "Add" at bounding box center [819, 131] width 62 height 31
type input "0"
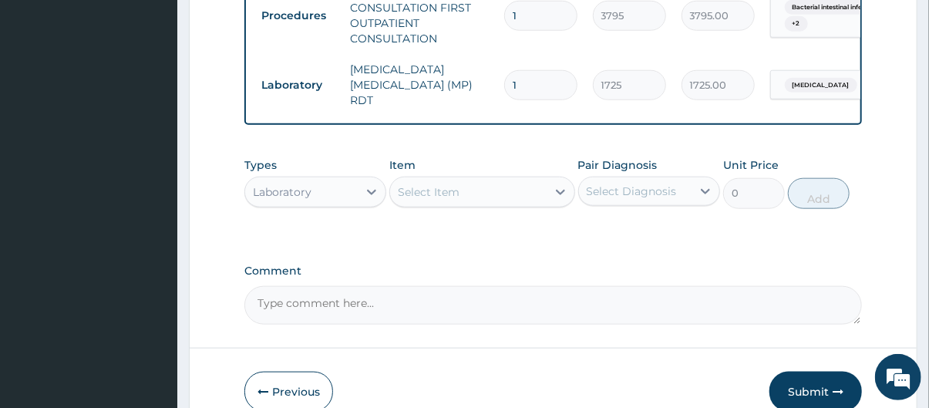
click at [430, 193] on div "Select Item" at bounding box center [429, 191] width 62 height 15
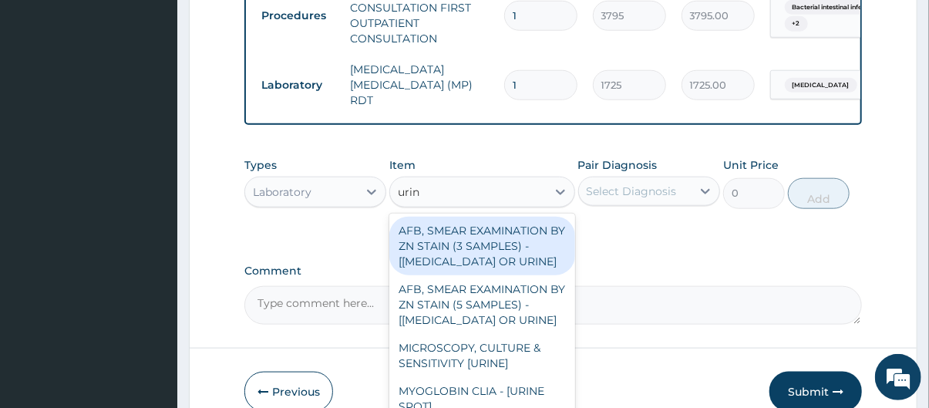
type input "urina"
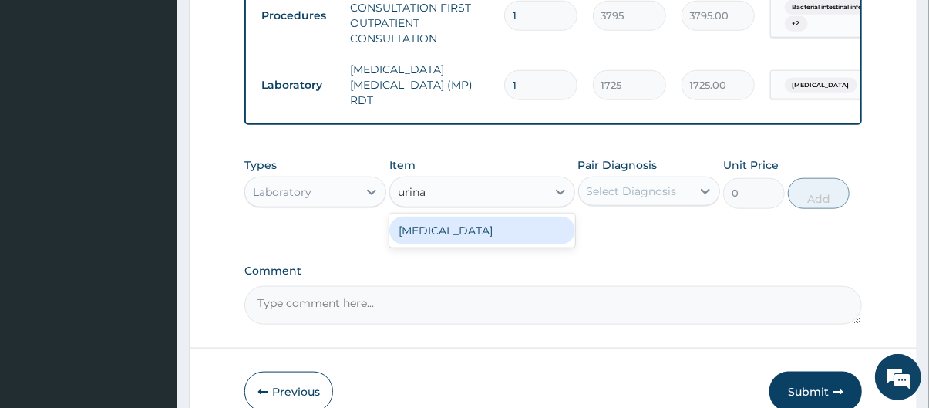
click at [459, 242] on div "URINALYSIS" at bounding box center [481, 231] width 185 height 28
type input "1725"
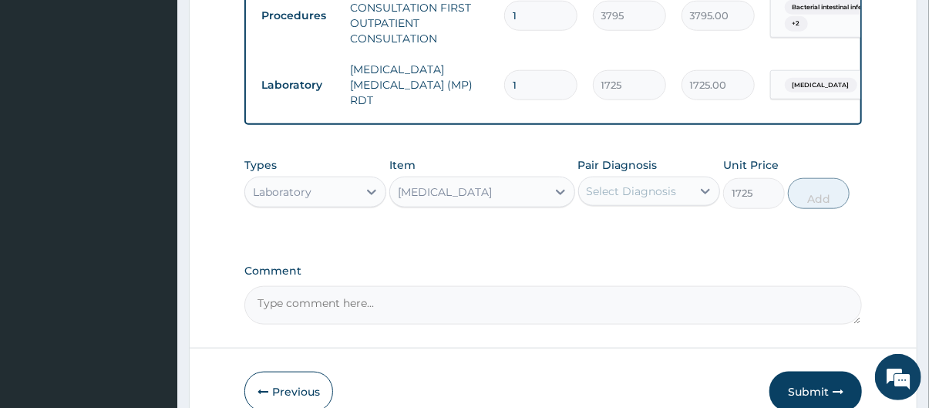
click at [632, 204] on div "Select Diagnosis" at bounding box center [635, 191] width 113 height 25
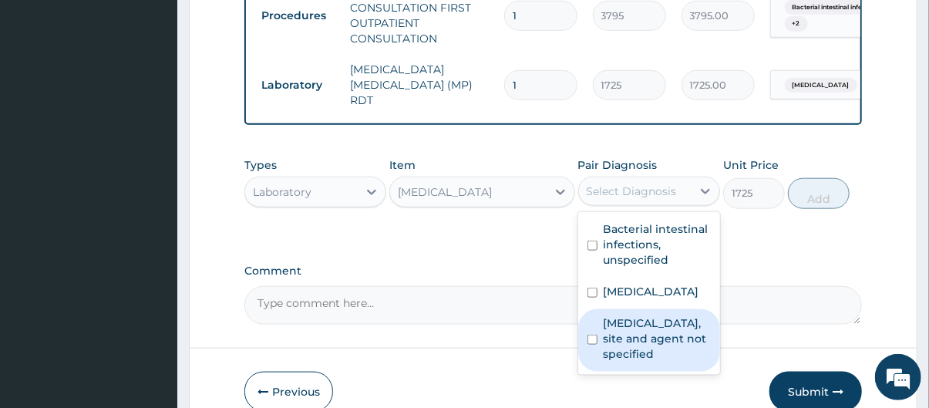
click at [639, 343] on label "Urinary tract infection, site and agent not specified" at bounding box center [657, 338] width 107 height 46
checkbox input "true"
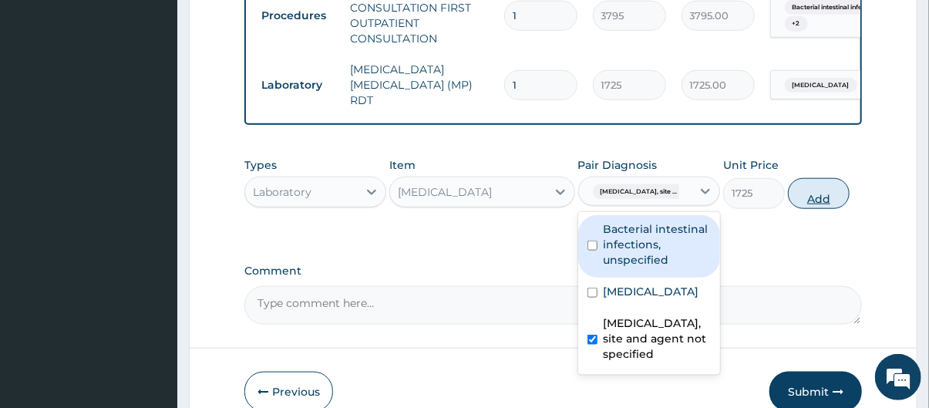
click at [831, 193] on button "Add" at bounding box center [819, 193] width 62 height 31
type input "0"
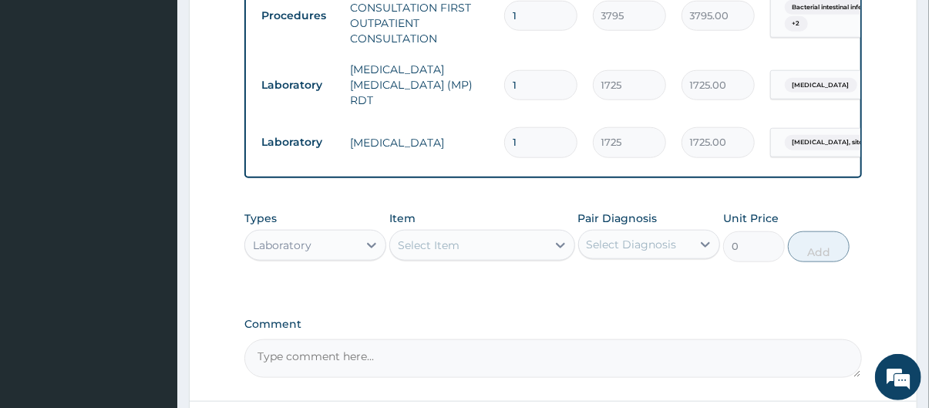
click at [436, 245] on div "Select Item" at bounding box center [429, 245] width 62 height 15
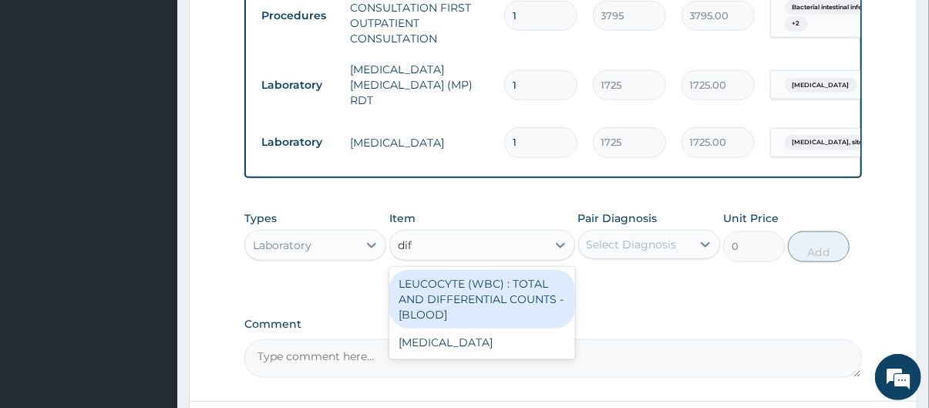
type input "diff"
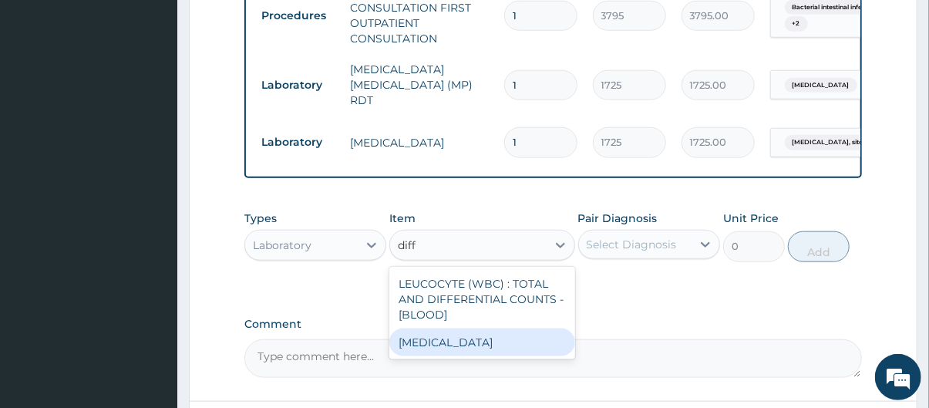
click at [460, 344] on div "WBC DIFFERENTIAL" at bounding box center [481, 343] width 185 height 28
type input "3450"
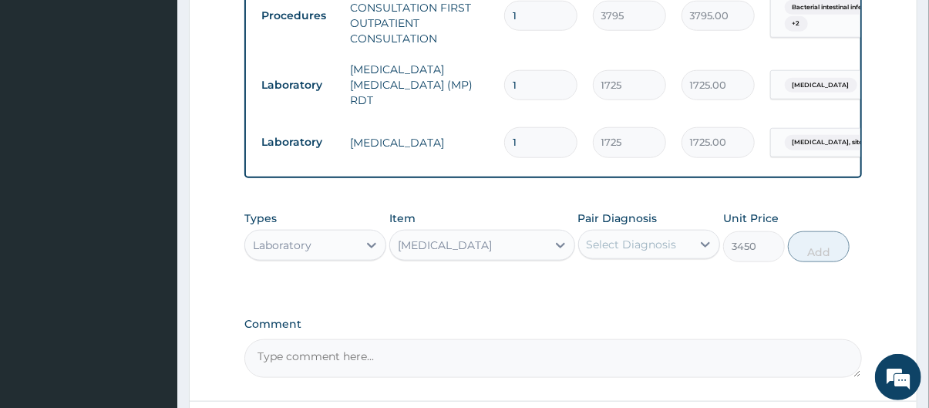
click at [626, 249] on div "Select Diagnosis" at bounding box center [632, 244] width 90 height 15
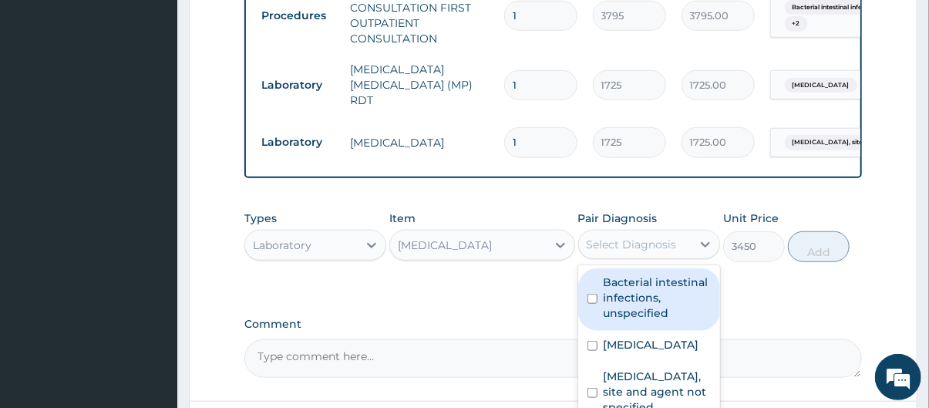
click at [639, 308] on label "Bacterial intestinal infections, unspecified" at bounding box center [657, 298] width 107 height 46
checkbox input "true"
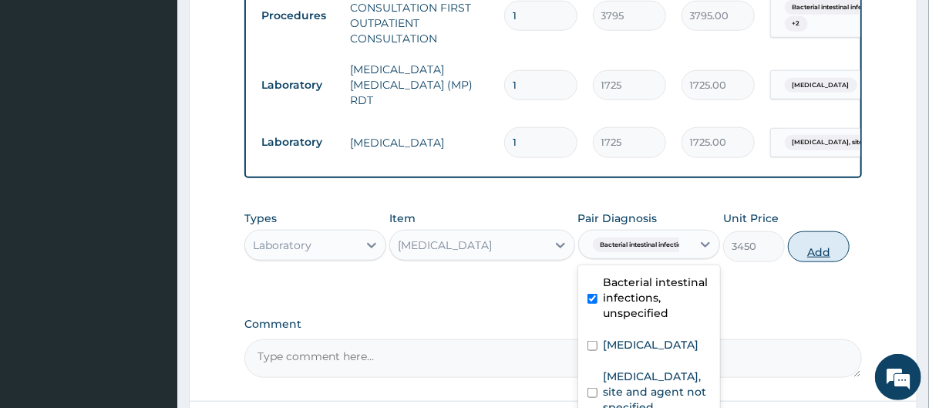
click at [831, 242] on button "Add" at bounding box center [819, 246] width 62 height 31
type input "0"
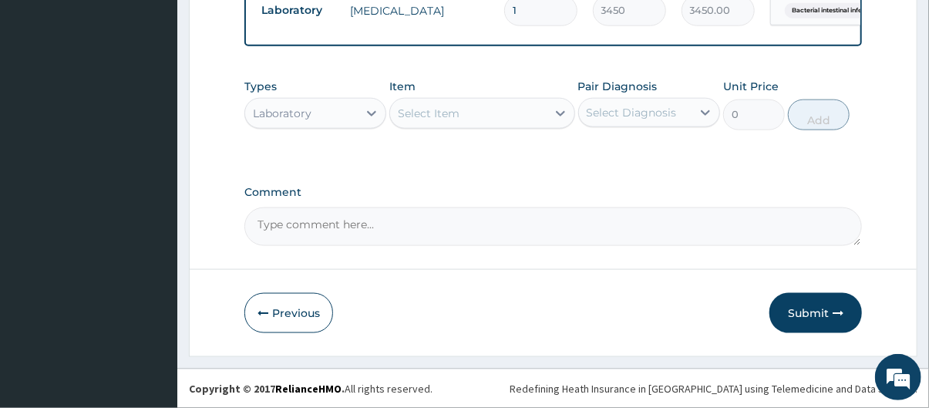
scroll to position [854, 0]
click at [317, 111] on div "Laboratory" at bounding box center [301, 113] width 113 height 25
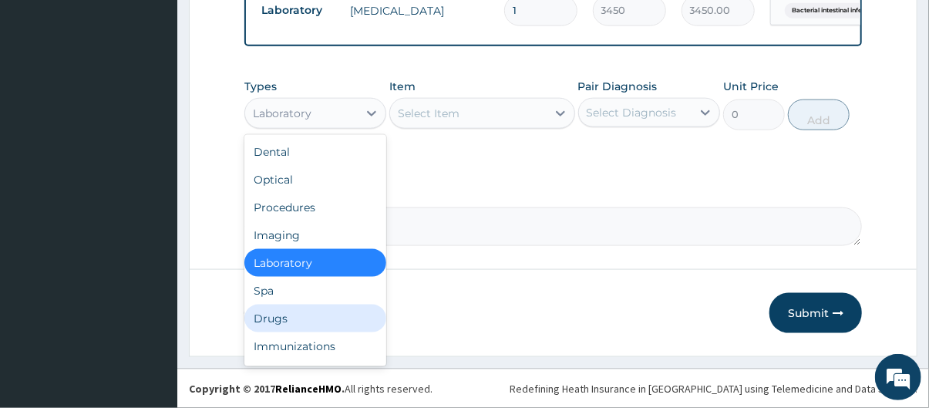
click at [304, 312] on div "Drugs" at bounding box center [315, 319] width 142 height 28
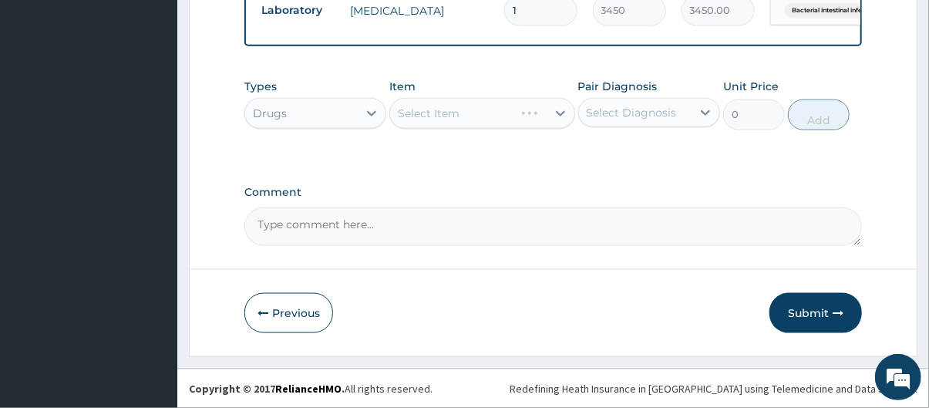
click at [484, 113] on div "Select Item" at bounding box center [481, 113] width 185 height 31
click at [485, 124] on div "Select Item" at bounding box center [481, 113] width 185 height 31
click at [481, 115] on div "Select Item" at bounding box center [468, 113] width 156 height 25
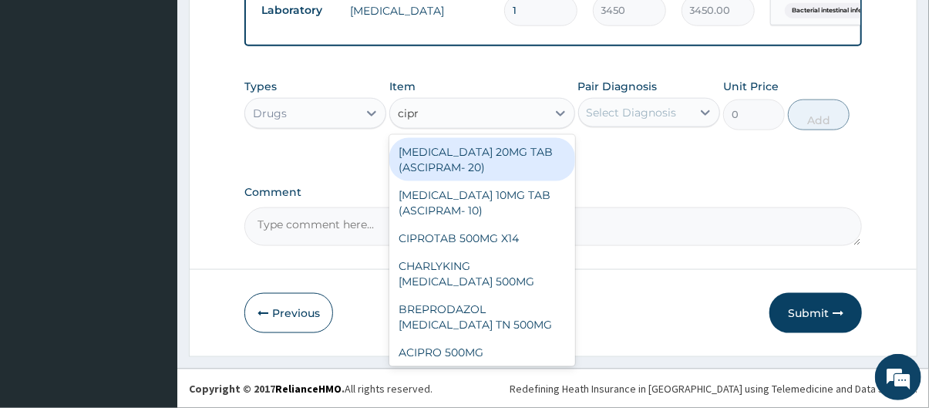
type input "cipro"
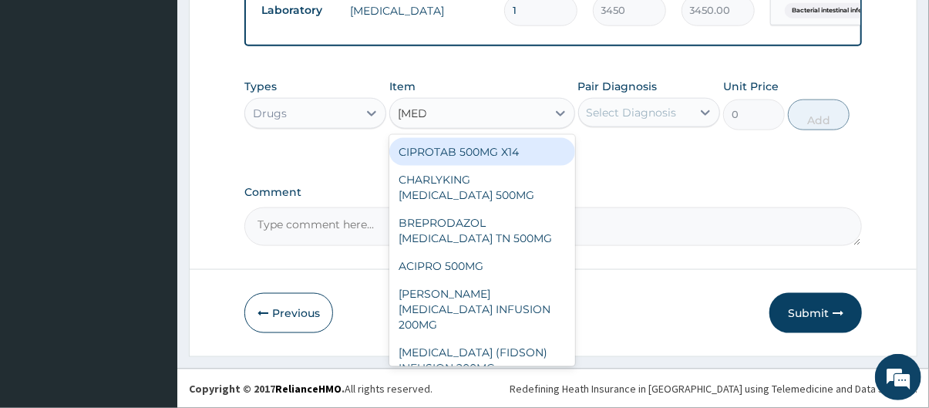
click at [483, 152] on div "CIPROTAB 500MG X14" at bounding box center [481, 152] width 185 height 28
type input "341.55"
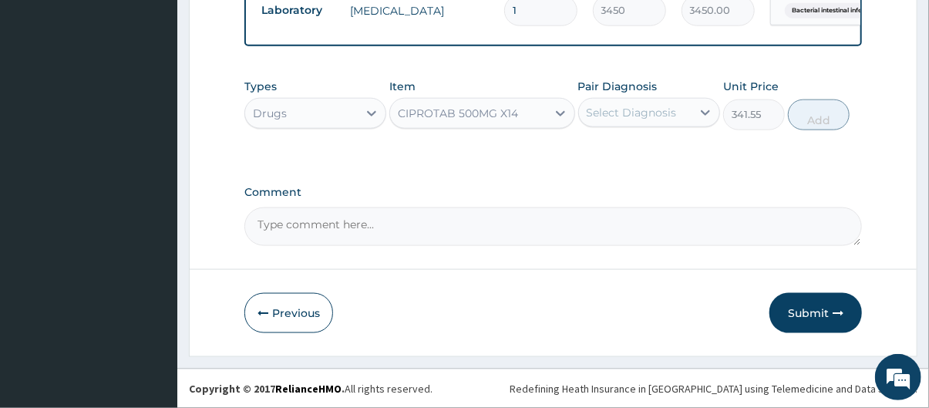
click at [638, 118] on div "Select Diagnosis" at bounding box center [632, 112] width 90 height 15
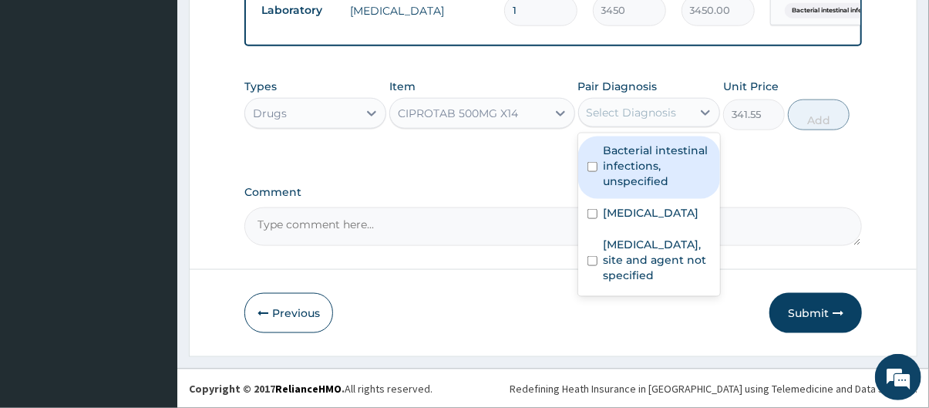
click at [648, 157] on label "Bacterial intestinal infections, unspecified" at bounding box center [657, 166] width 107 height 46
checkbox input "true"
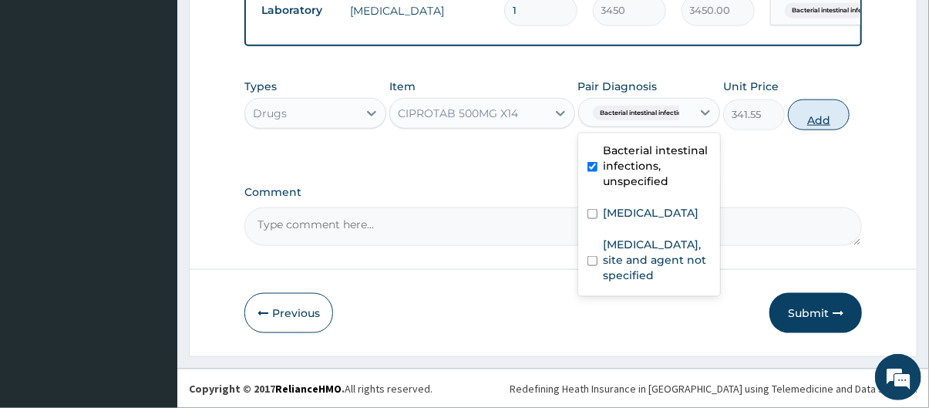
click at [824, 111] on button "Add" at bounding box center [819, 114] width 62 height 31
type input "0"
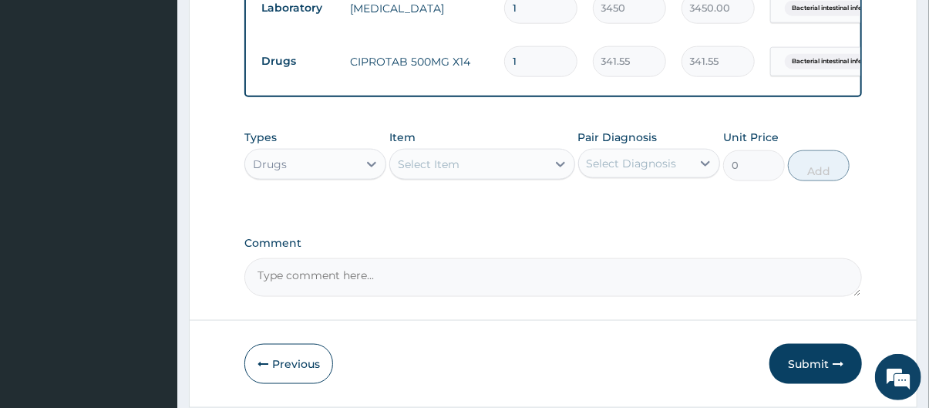
type input "10"
type input "3415.50"
type input "10"
click at [500, 164] on div "Select Item" at bounding box center [468, 164] width 156 height 25
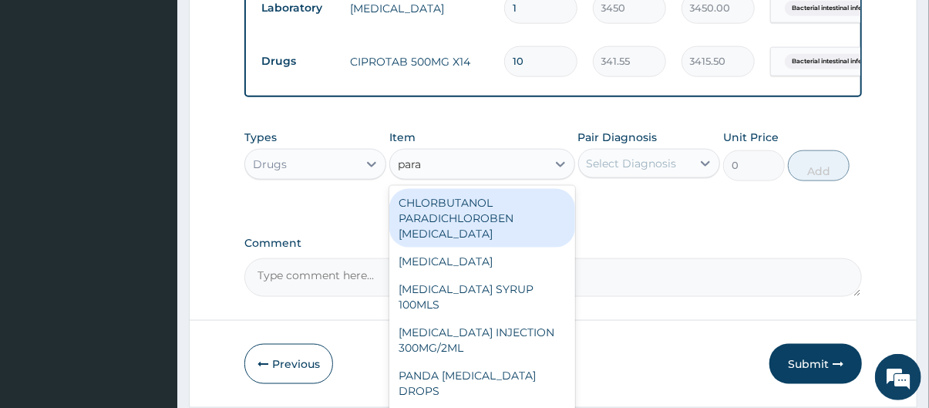
type input "parac"
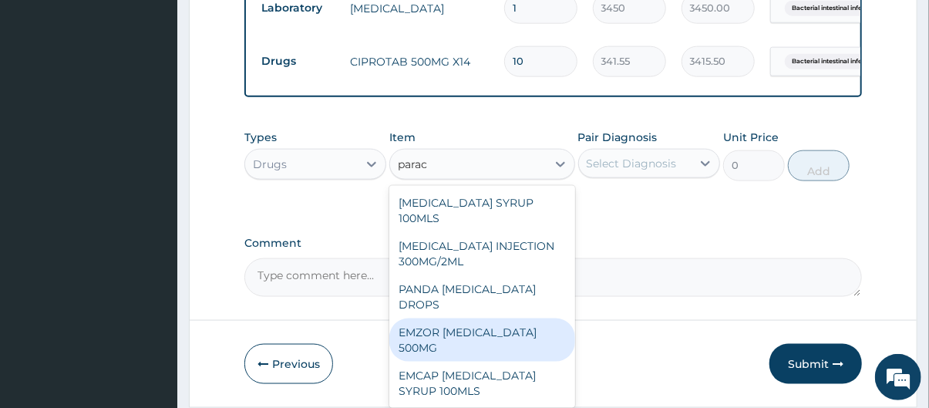
click at [490, 330] on div "EMZOR PARACETAMOL 500MG" at bounding box center [481, 339] width 185 height 43
type input "25.3"
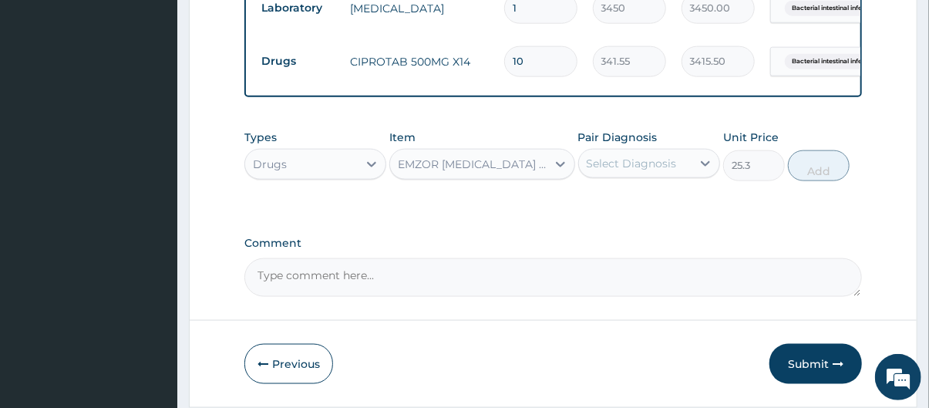
click at [670, 170] on div "Select Diagnosis" at bounding box center [632, 163] width 90 height 15
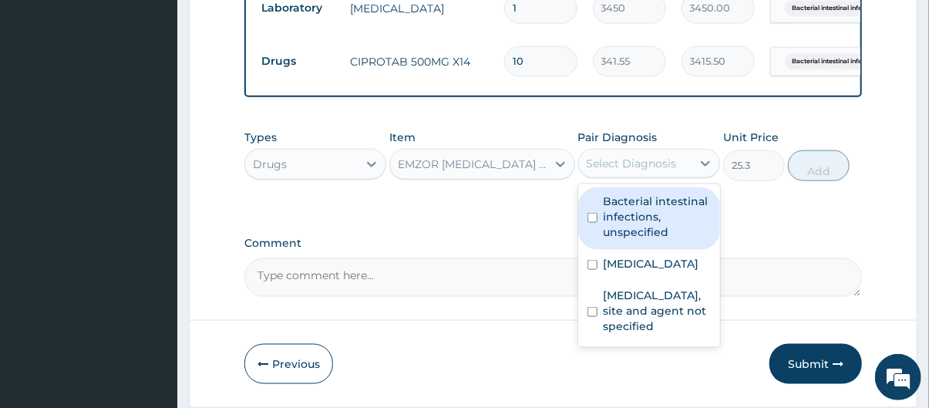
click at [652, 211] on label "Bacterial intestinal infections, unspecified" at bounding box center [657, 217] width 107 height 46
checkbox input "true"
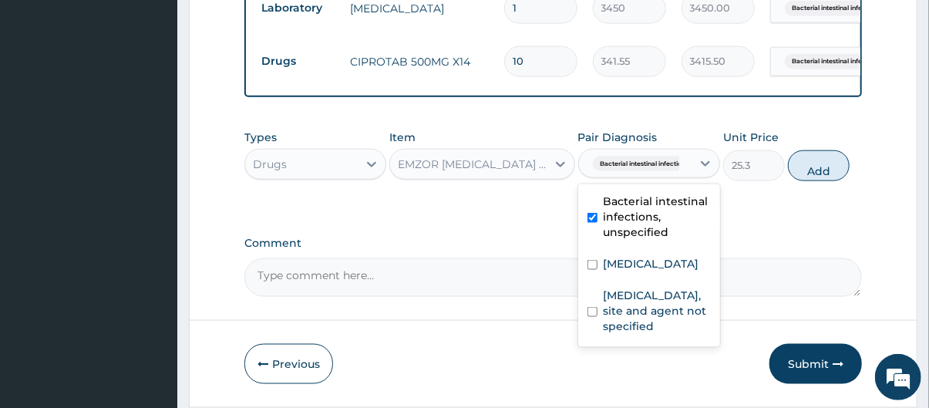
click at [829, 160] on button "Add" at bounding box center [819, 165] width 62 height 31
type input "0"
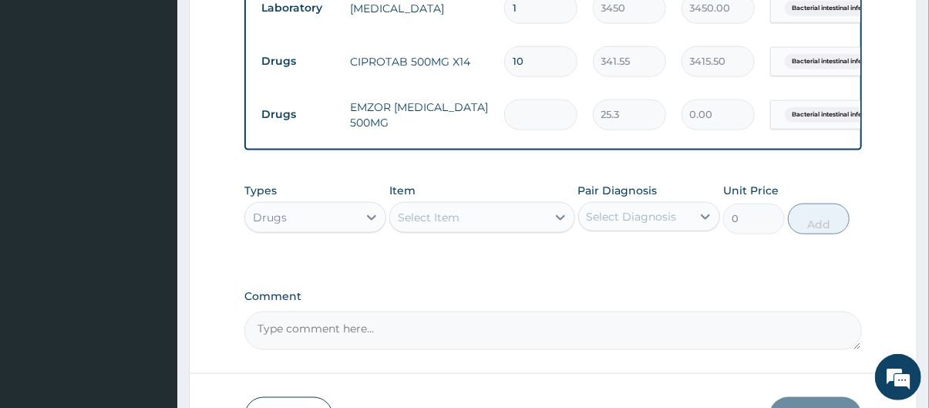
type input "0.00"
type input "2"
type input "50.60"
type input "24"
type input "607.20"
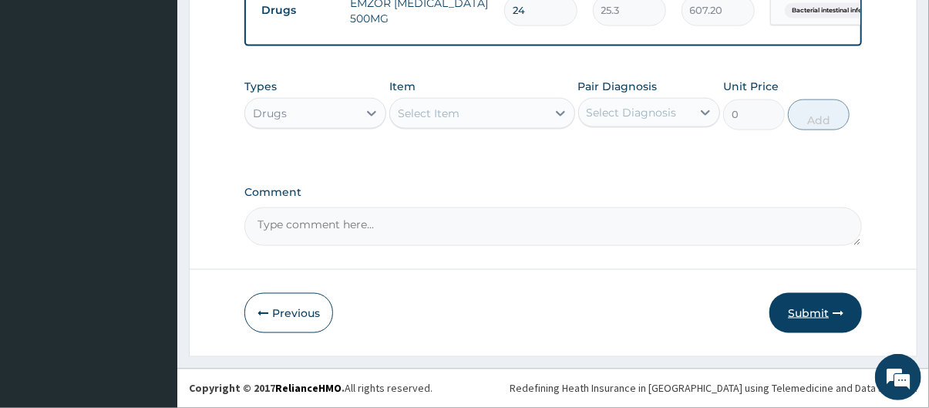
click at [804, 305] on button "Submit" at bounding box center [816, 313] width 93 height 40
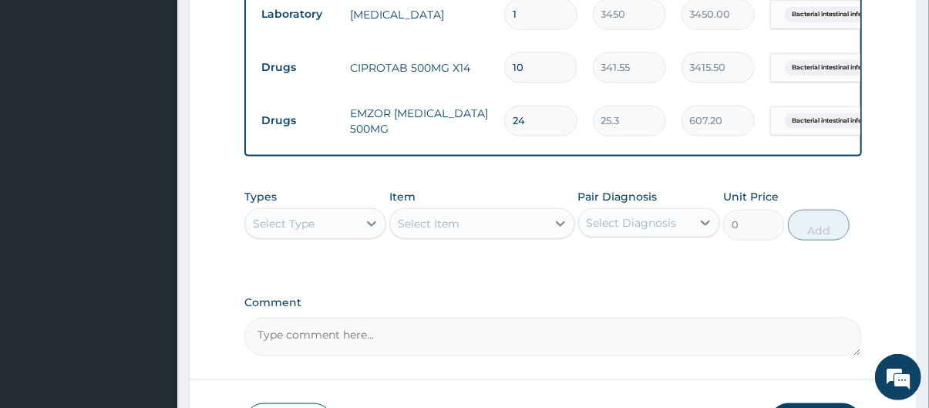
scroll to position [851, 0]
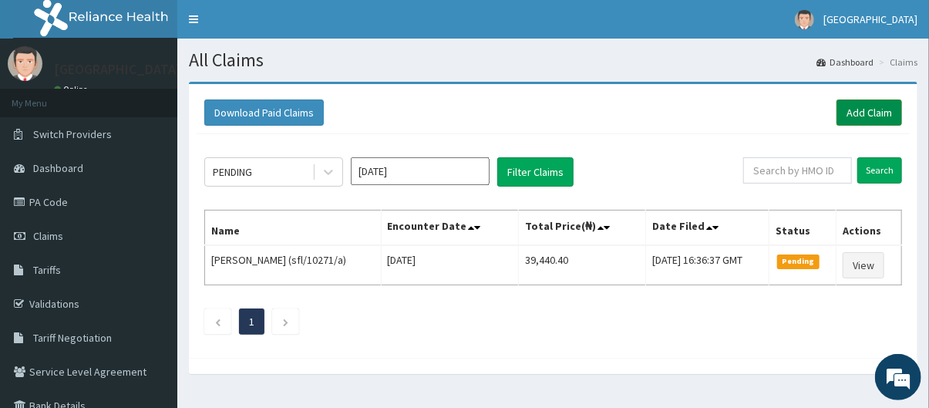
click at [884, 106] on link "Add Claim" at bounding box center [870, 112] width 66 height 26
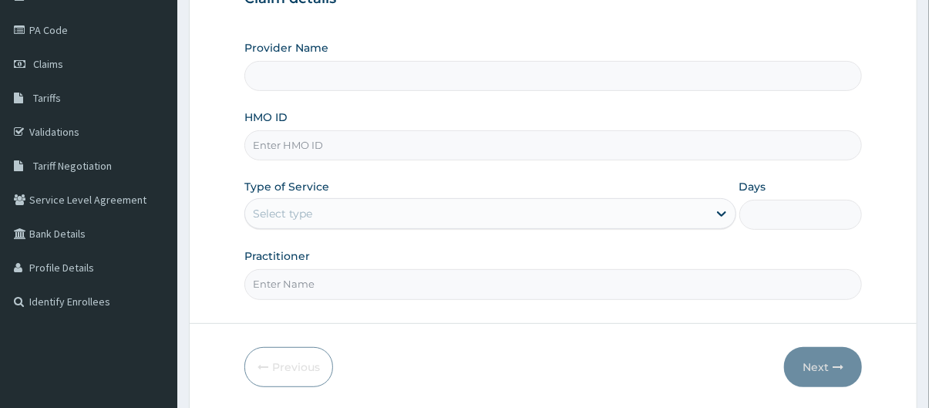
type input "[GEOGRAPHIC_DATA]"
click at [346, 147] on input "HMO ID" at bounding box center [553, 145] width 618 height 30
type input "ret/46074/a"
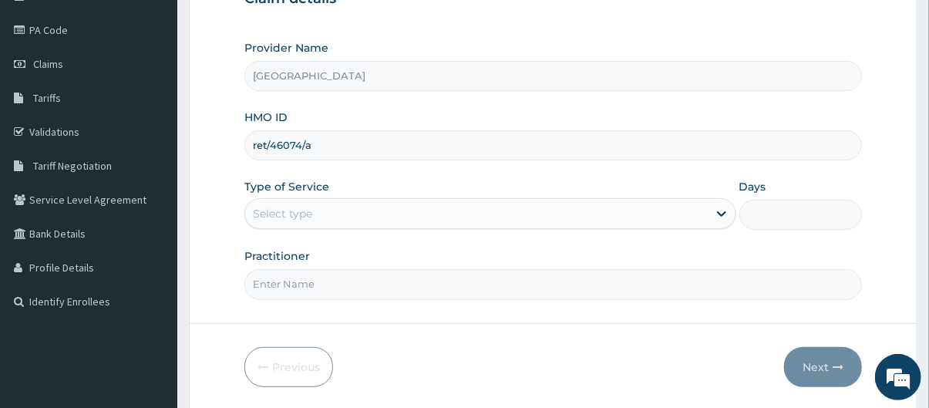
click at [359, 210] on div "Select type" at bounding box center [476, 213] width 463 height 25
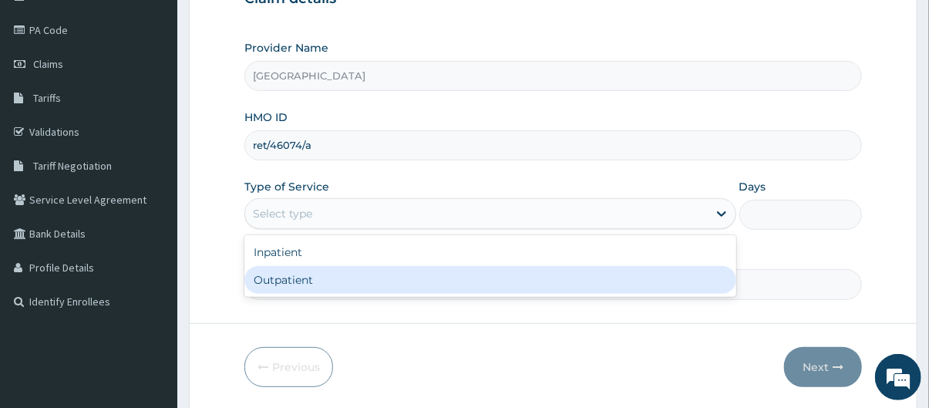
click at [366, 289] on div "Outpatient" at bounding box center [490, 280] width 492 height 28
type input "1"
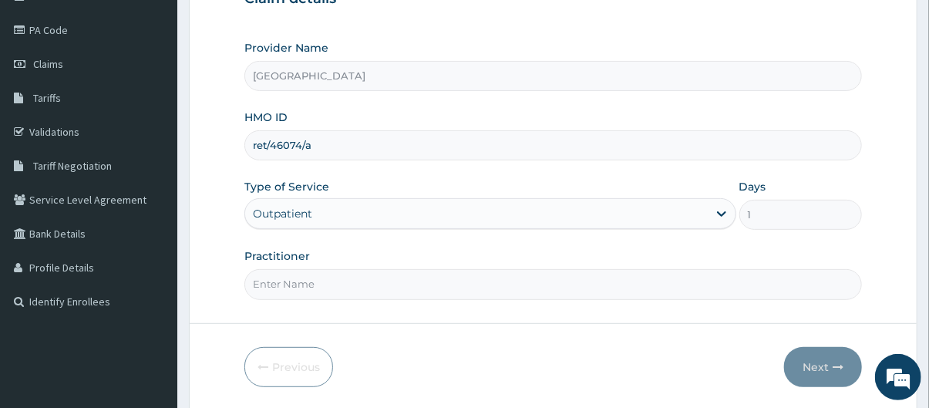
click at [357, 286] on input "Practitioner" at bounding box center [553, 284] width 618 height 30
type input "Dr [PERSON_NAME]"
click at [824, 355] on button "Next" at bounding box center [823, 367] width 78 height 40
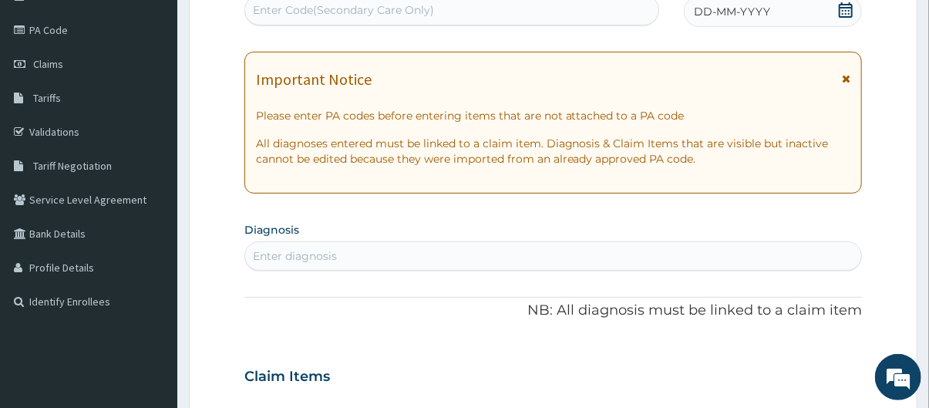
click at [447, 6] on div "Enter Code(Secondary Care Only)" at bounding box center [452, 10] width 414 height 25
paste input "PA/B9E548"
type input "PA/B9E548"
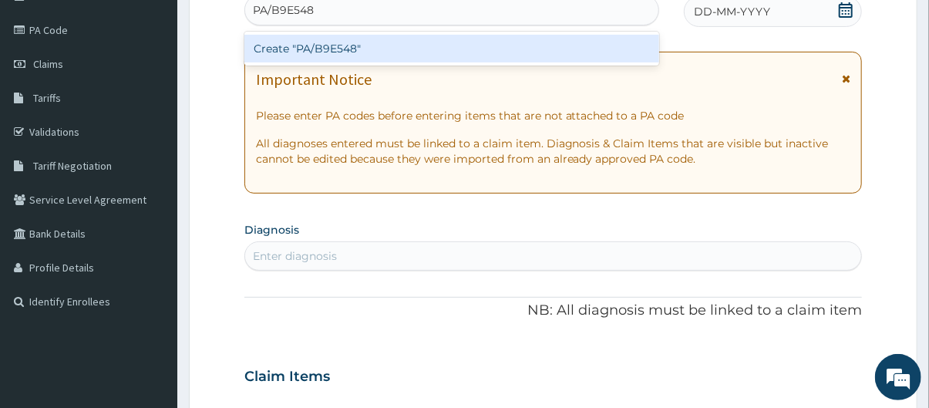
click at [467, 49] on div "Create "PA/B9E548"" at bounding box center [452, 49] width 416 height 28
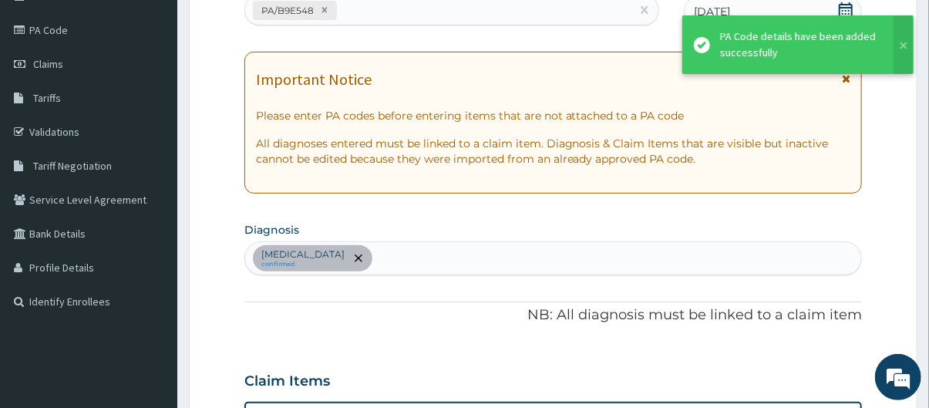
scroll to position [436, 0]
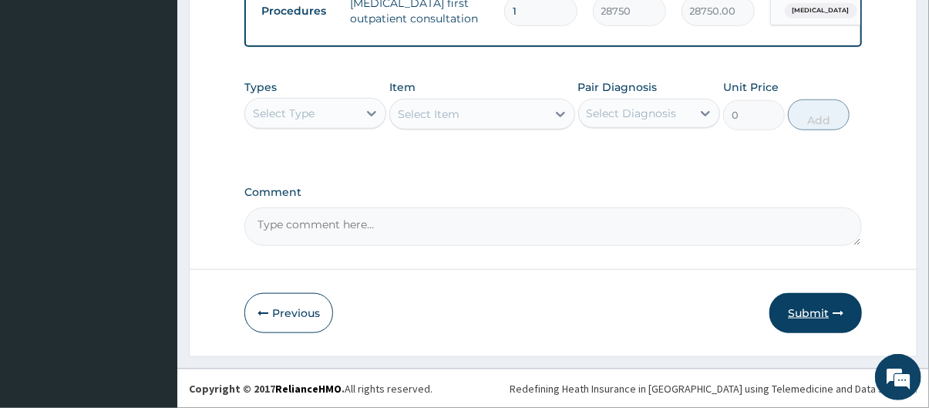
click at [810, 322] on button "Submit" at bounding box center [816, 313] width 93 height 40
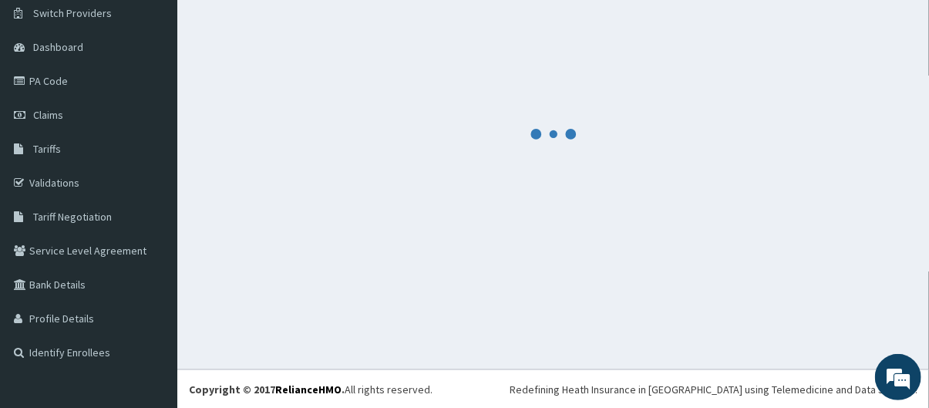
scroll to position [635, 0]
